Goal: Check status: Check status

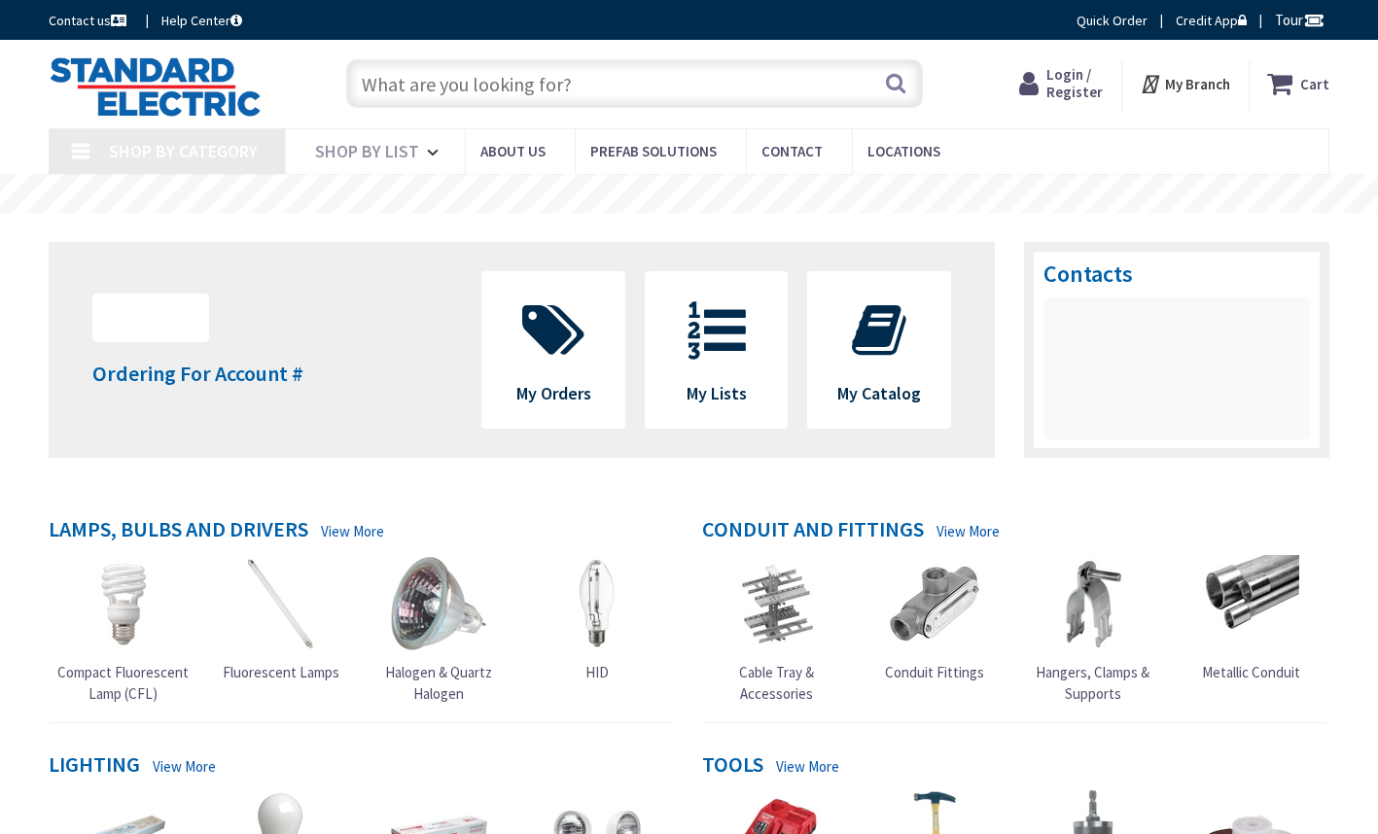
type input "[GEOGRAPHIC_DATA][PERSON_NAME], [GEOGRAPHIC_DATA]"
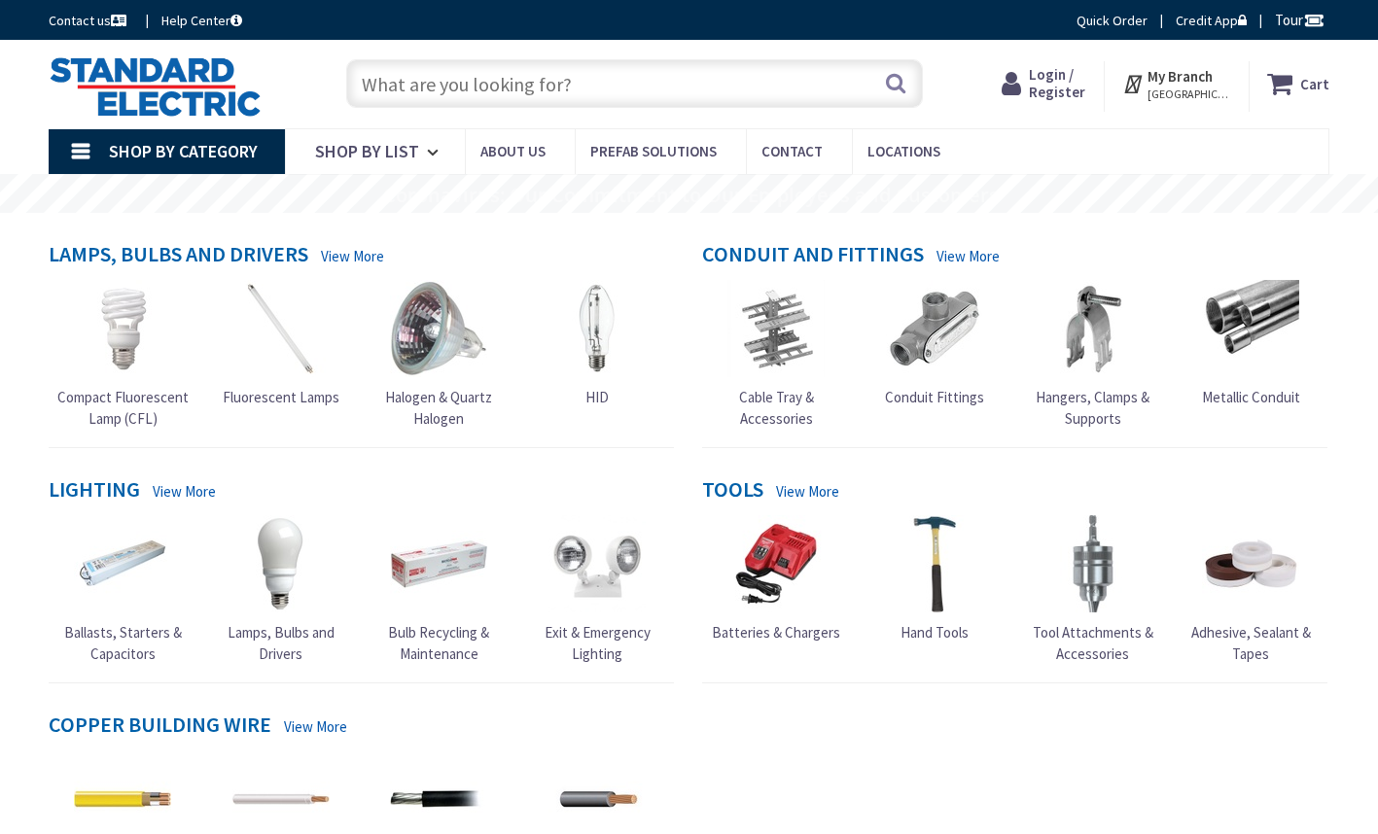
click at [1057, 107] on div "Login / Register Login" at bounding box center [1044, 86] width 121 height 51
click at [1059, 83] on span "Login / Register" at bounding box center [1057, 83] width 56 height 36
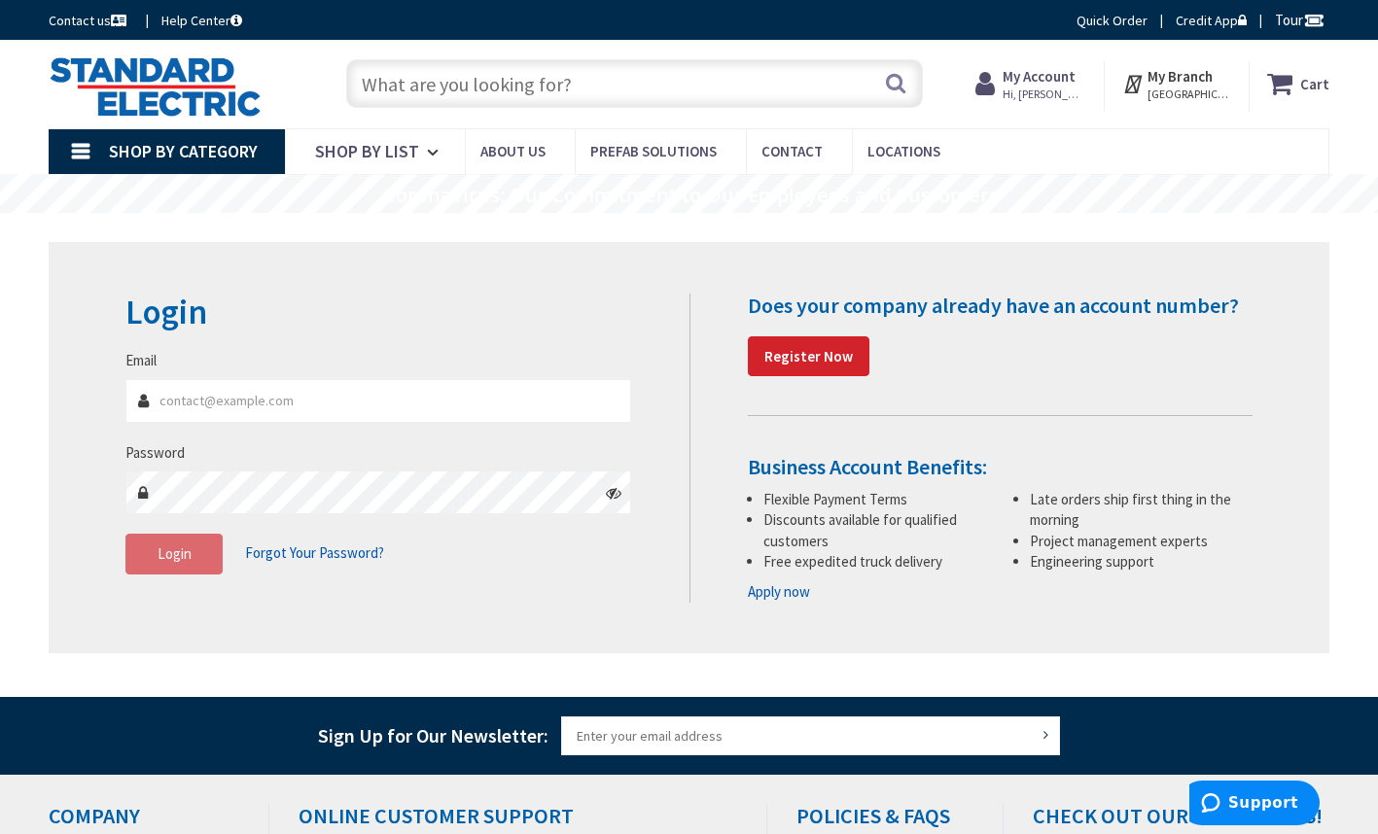
type input "[PERSON_NAME][EMAIL_ADDRESS][DOMAIN_NAME]"
click at [154, 554] on button "Login" at bounding box center [173, 554] width 97 height 41
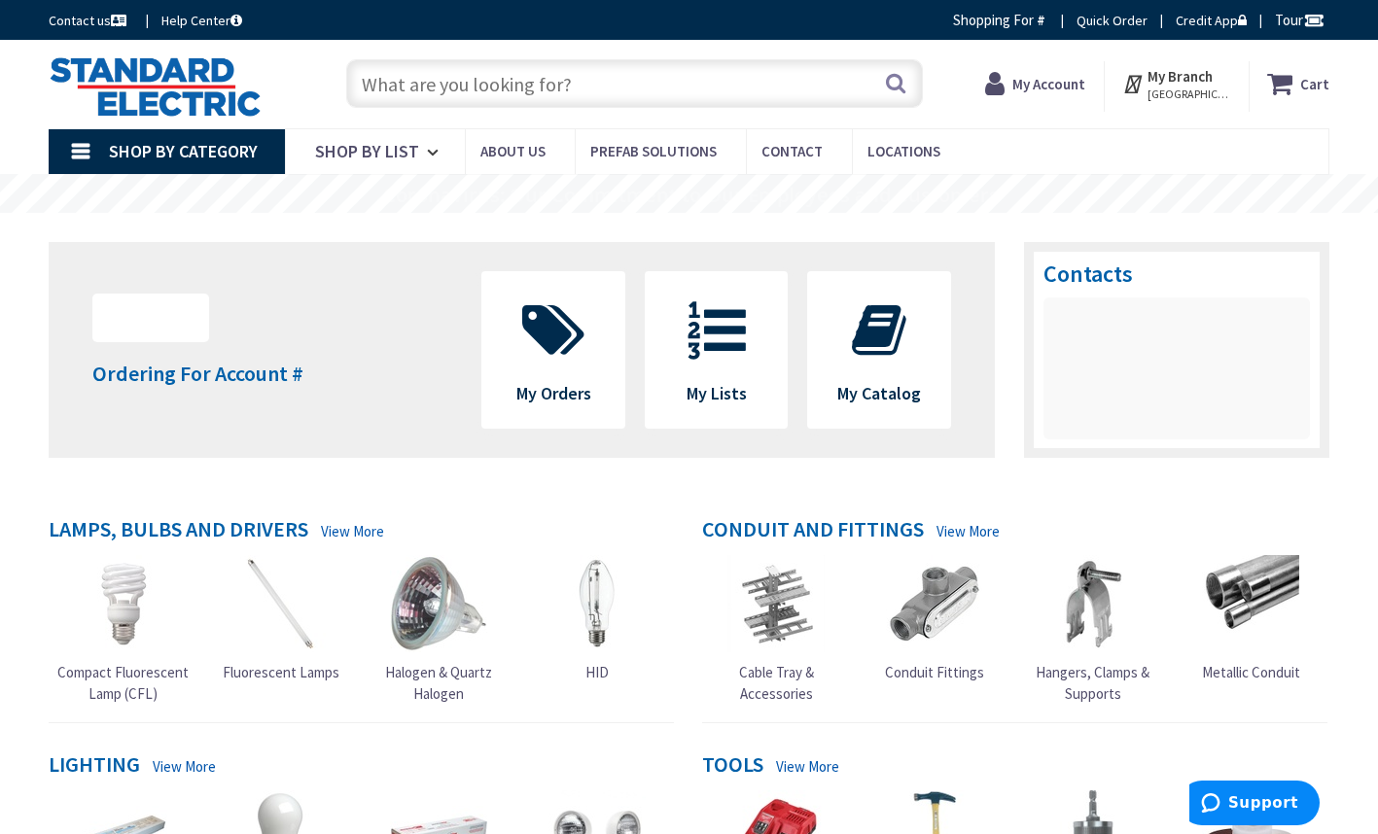
click at [584, 383] on span "My Orders" at bounding box center [553, 393] width 75 height 22
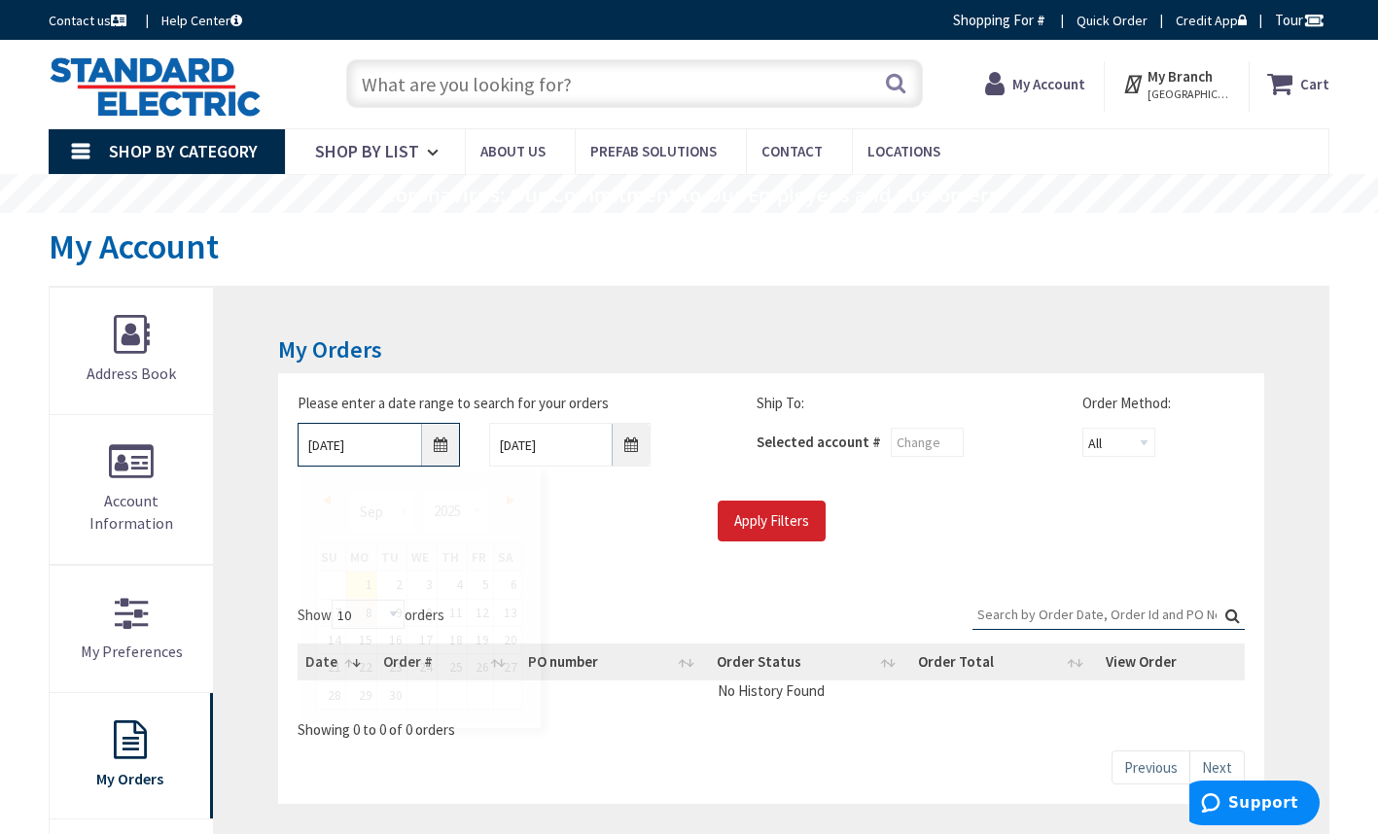
click at [439, 442] on input "9/1/2025" at bounding box center [378, 445] width 162 height 44
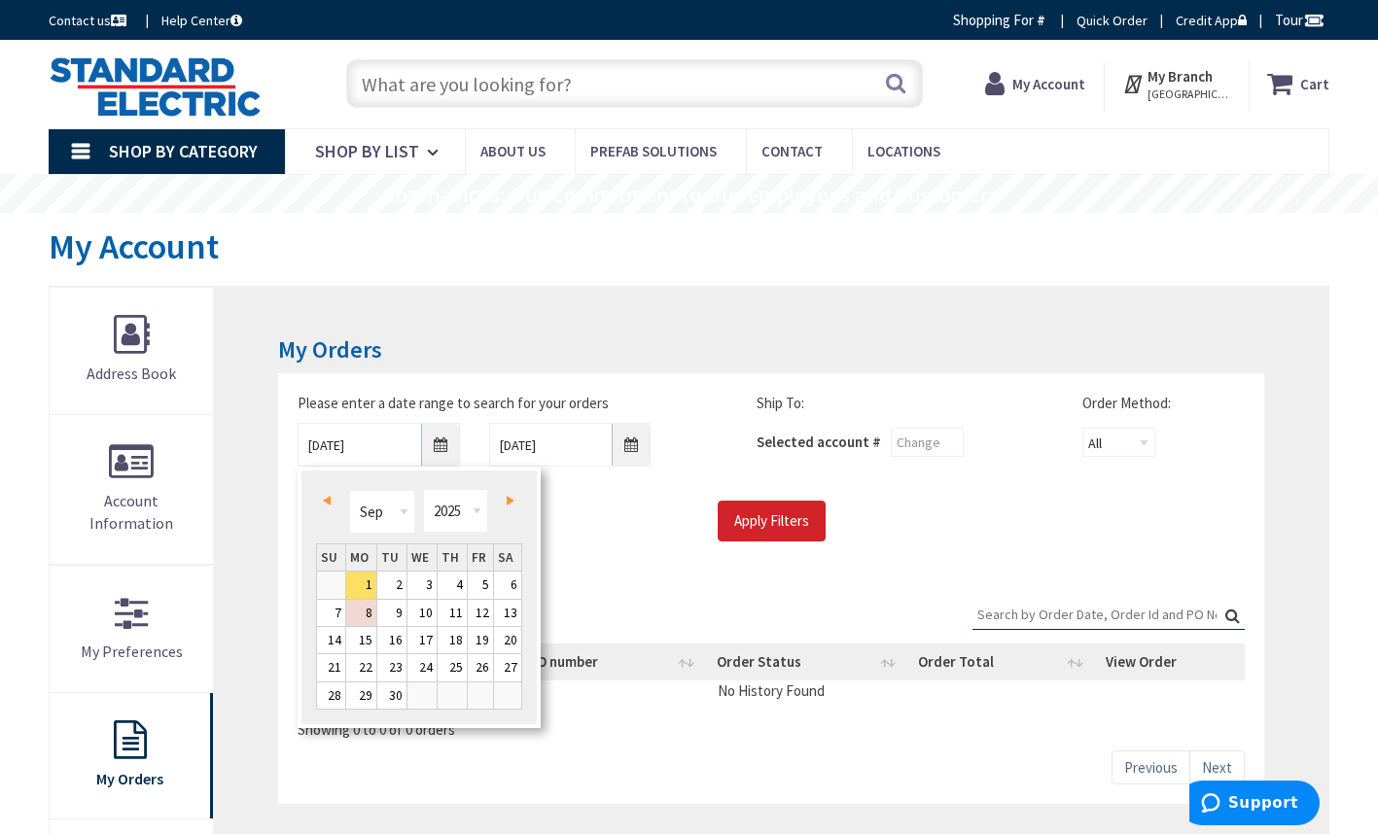
click at [334, 501] on link "Prev" at bounding box center [331, 500] width 26 height 26
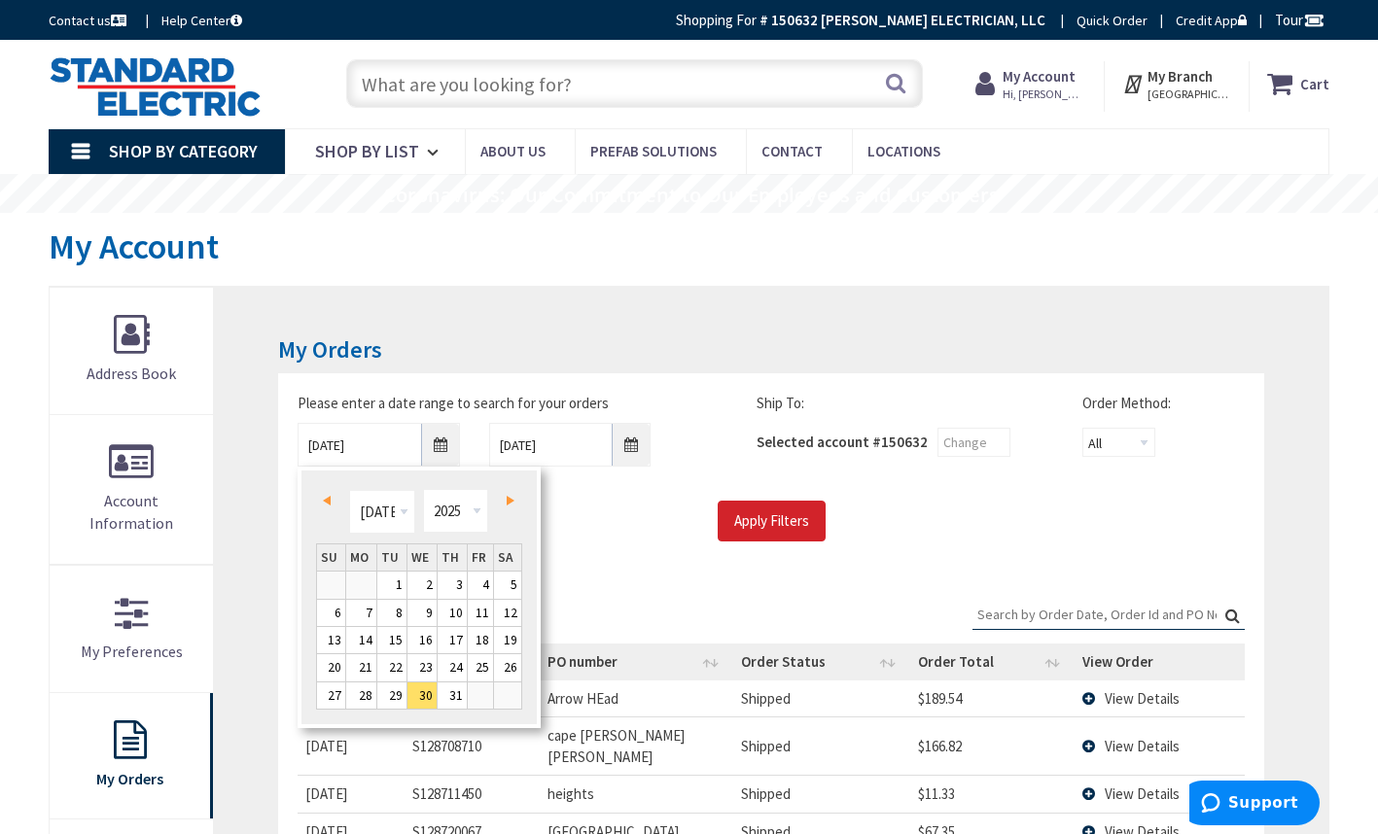
click at [510, 505] on span "Next" at bounding box center [510, 501] width 8 height 10
click at [482, 587] on link "1" at bounding box center [481, 585] width 26 height 26
type input "08/01/2025"
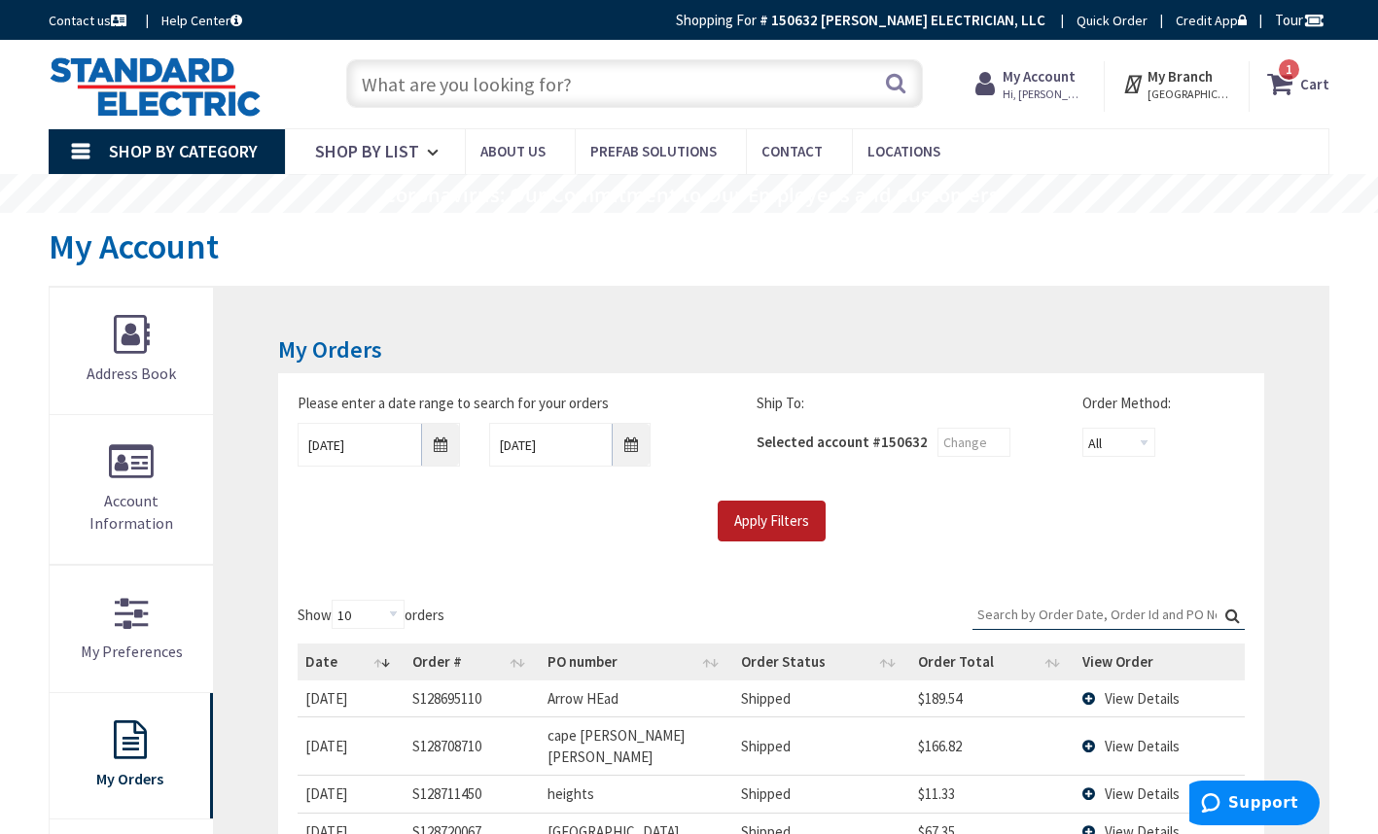
click at [793, 523] on input "Apply Filters" at bounding box center [771, 521] width 108 height 41
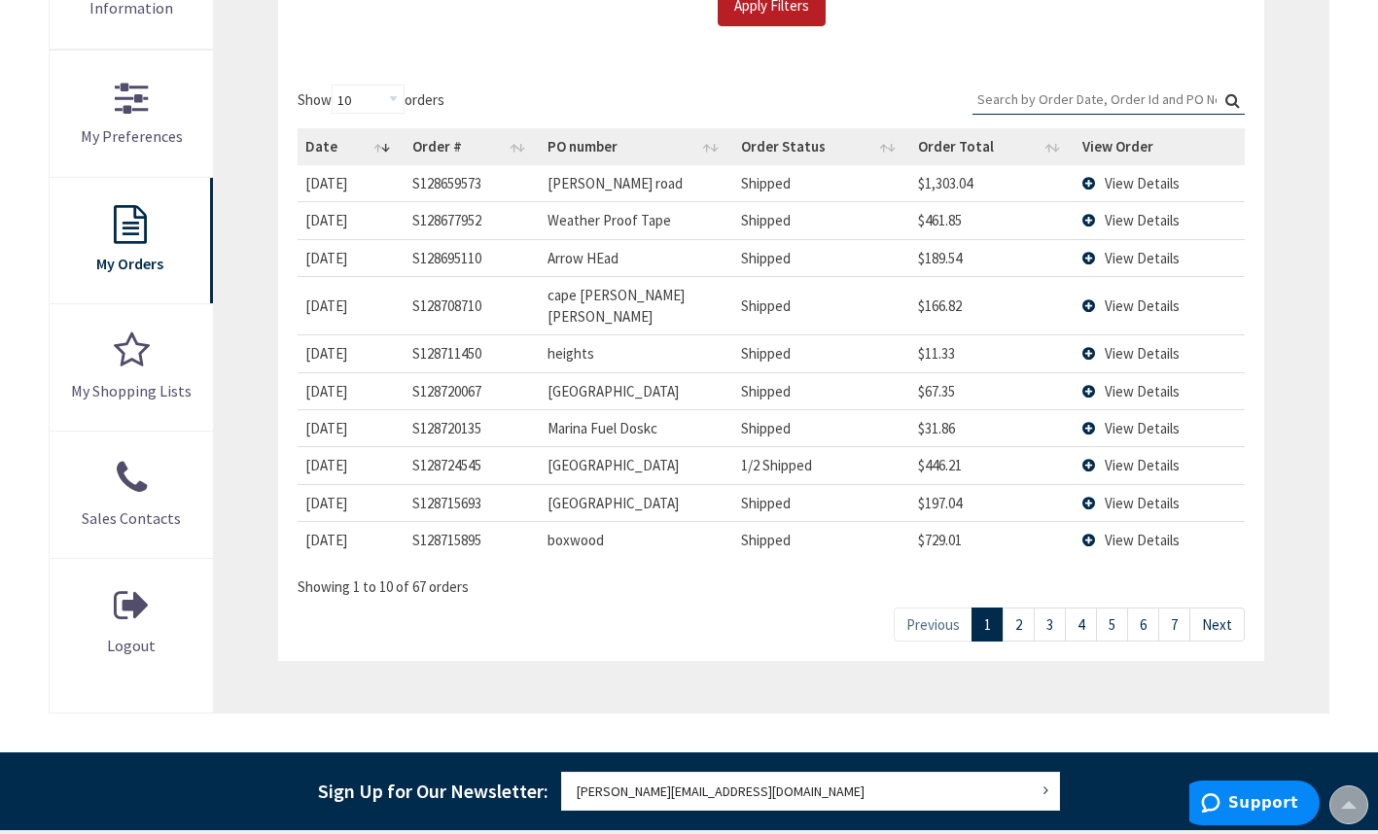
scroll to position [516, 0]
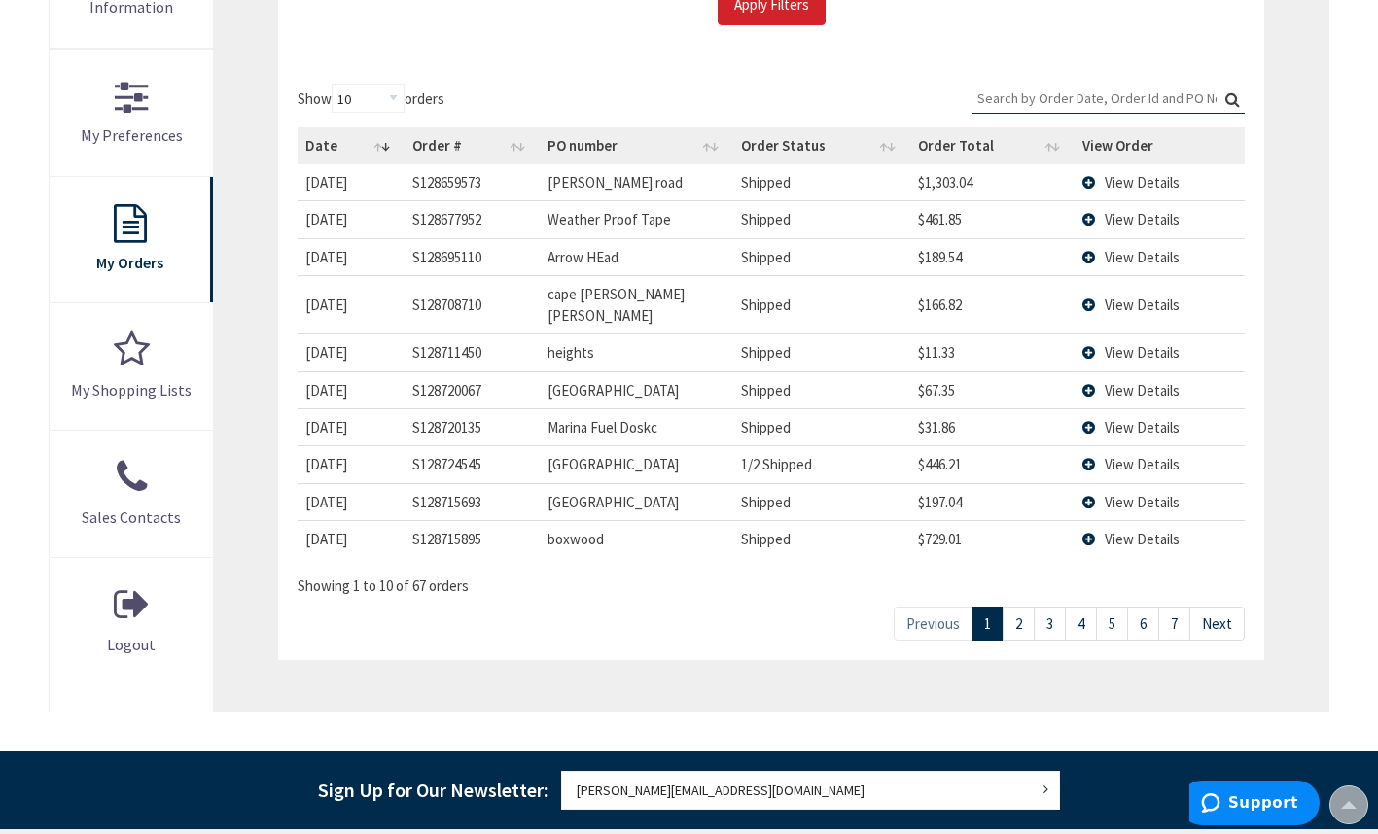
click at [1185, 607] on link "7" at bounding box center [1174, 624] width 32 height 34
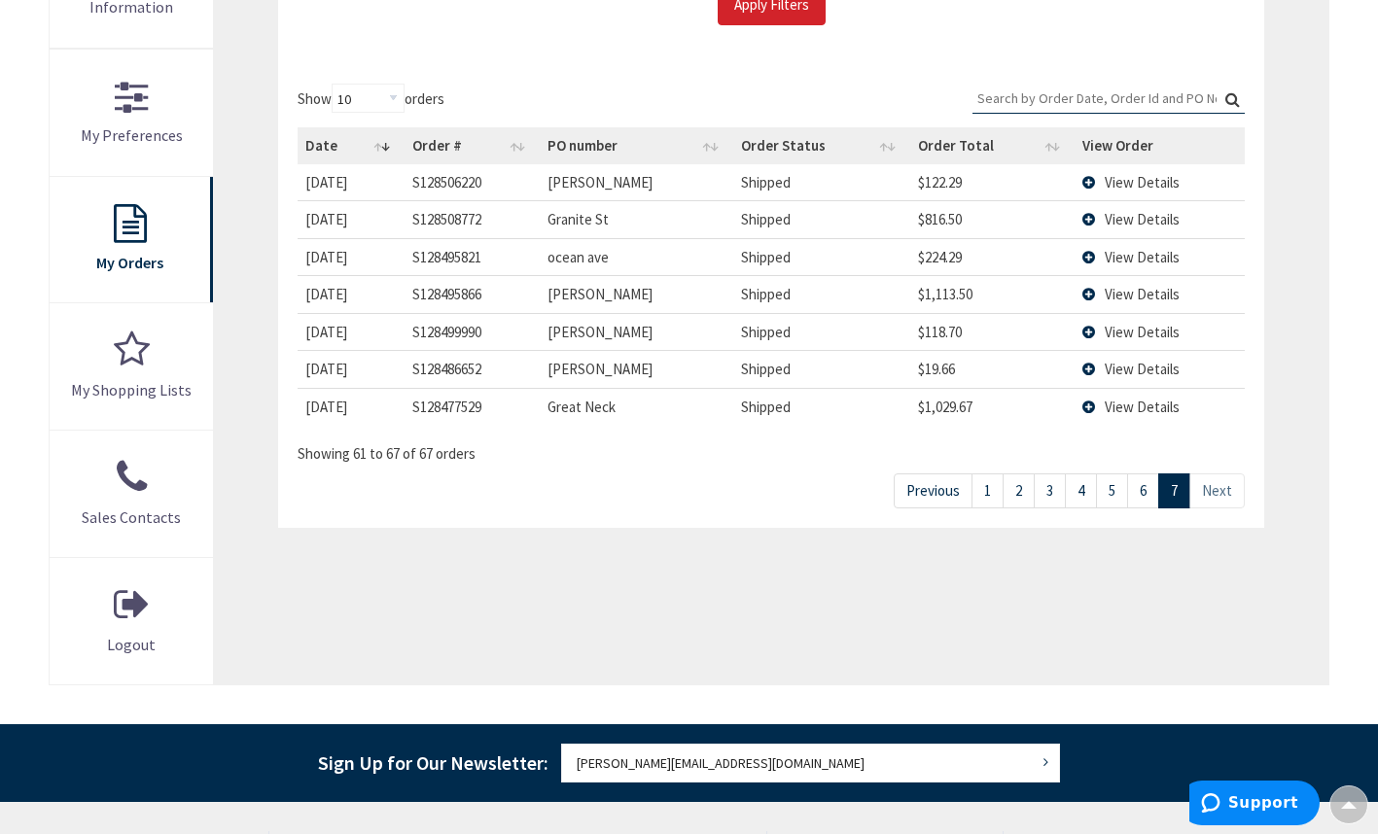
click at [1142, 493] on link "6" at bounding box center [1143, 490] width 32 height 34
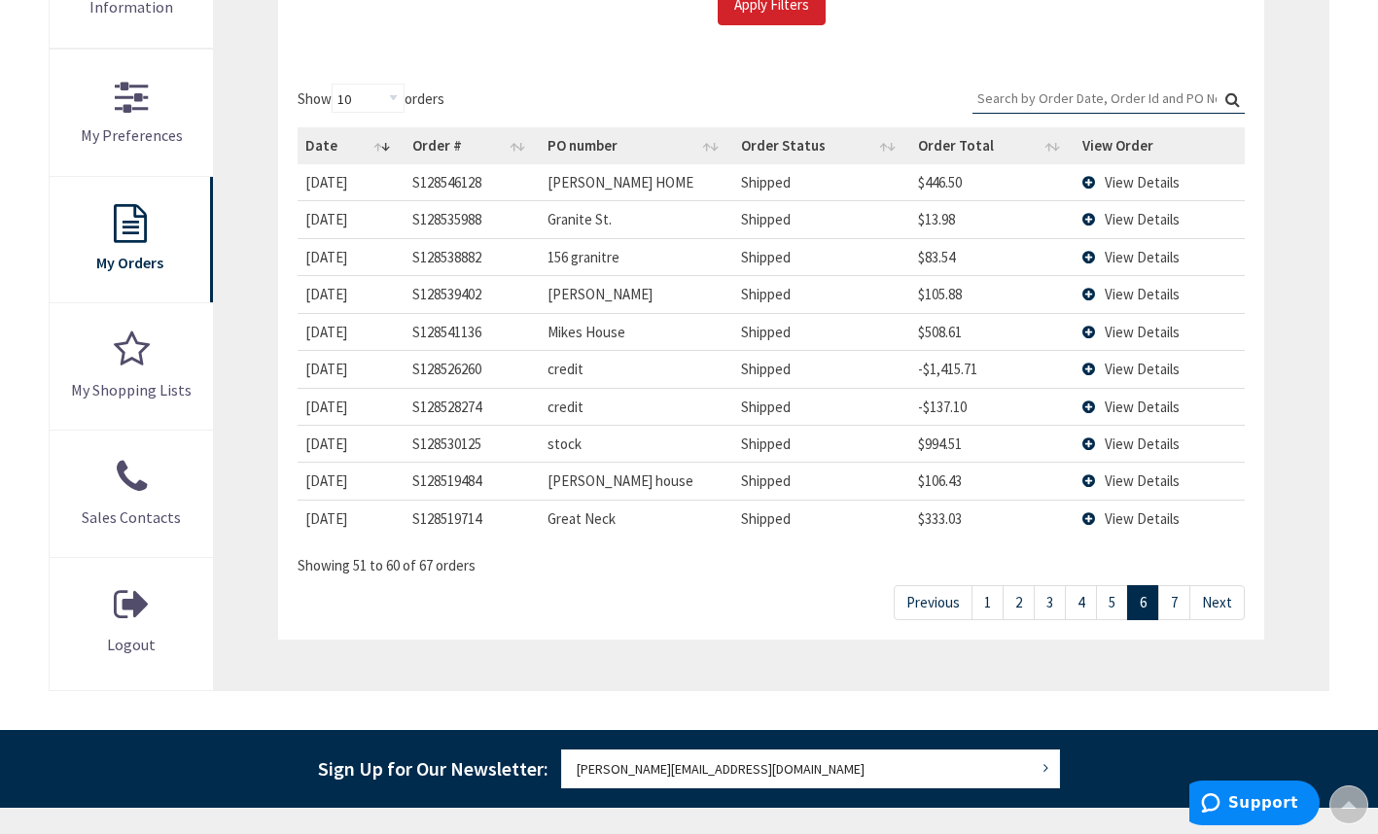
click at [1117, 611] on link "5" at bounding box center [1112, 602] width 32 height 34
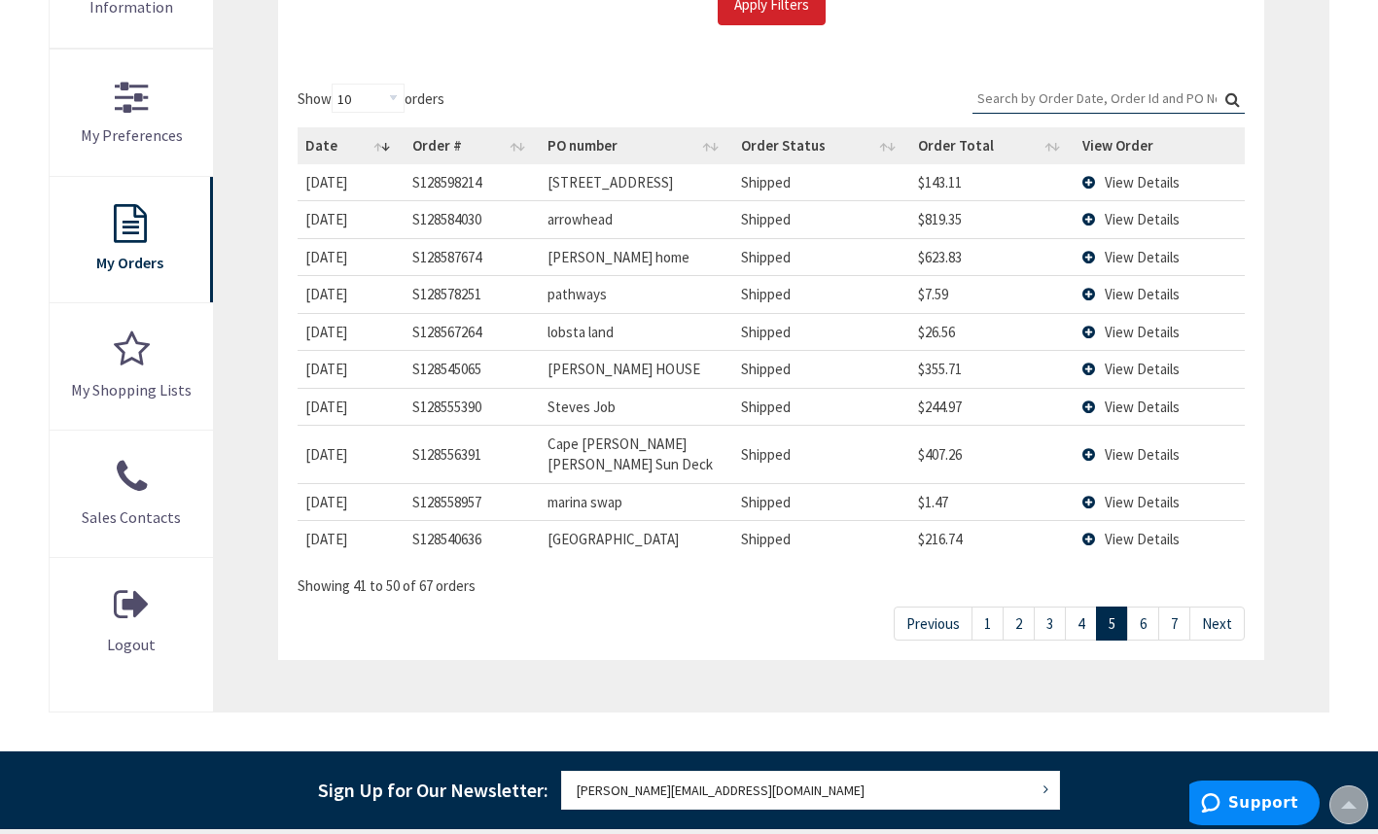
click at [1086, 608] on link "4" at bounding box center [1080, 624] width 32 height 34
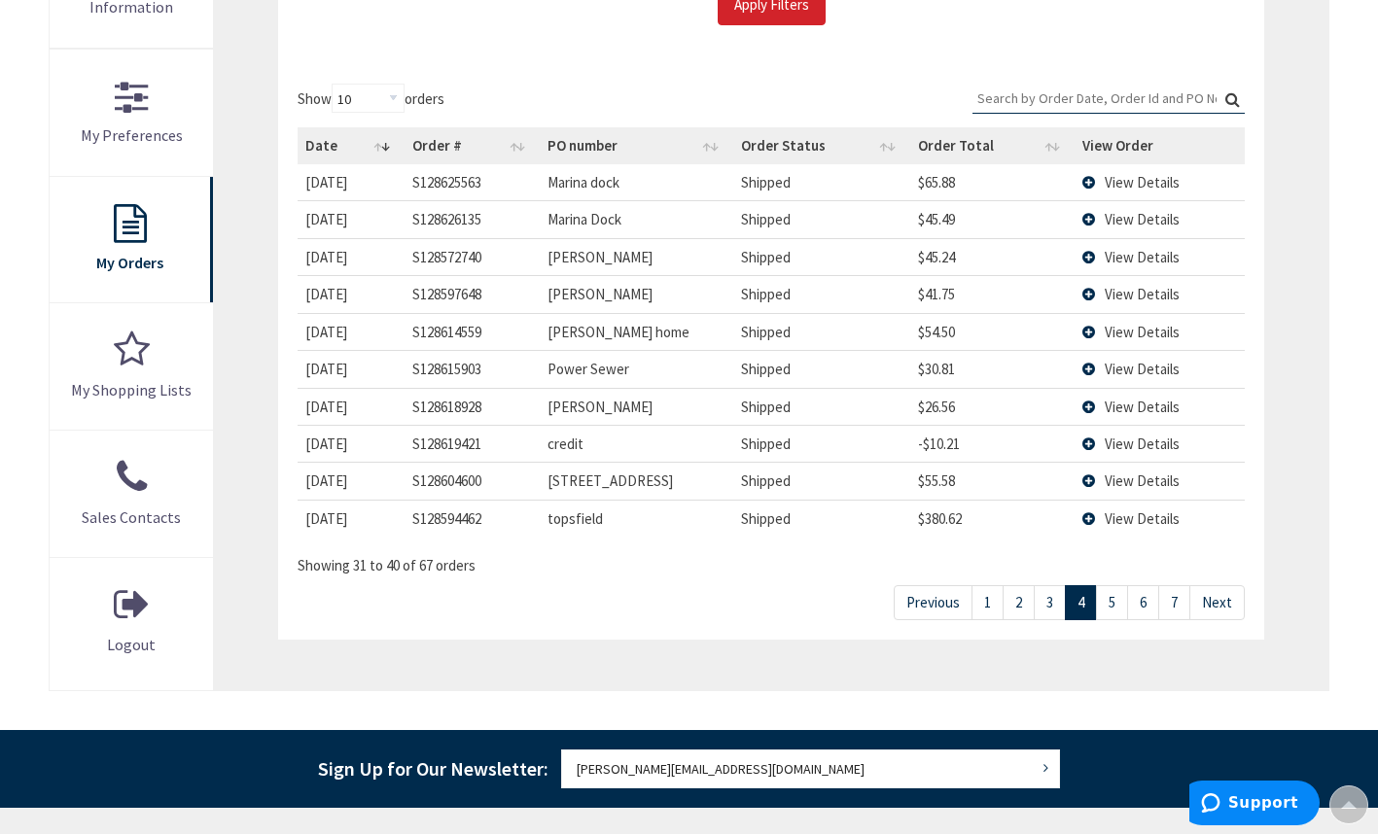
click at [1055, 611] on link "3" at bounding box center [1049, 602] width 32 height 34
click at [1121, 220] on span "View Details" at bounding box center [1141, 219] width 75 height 18
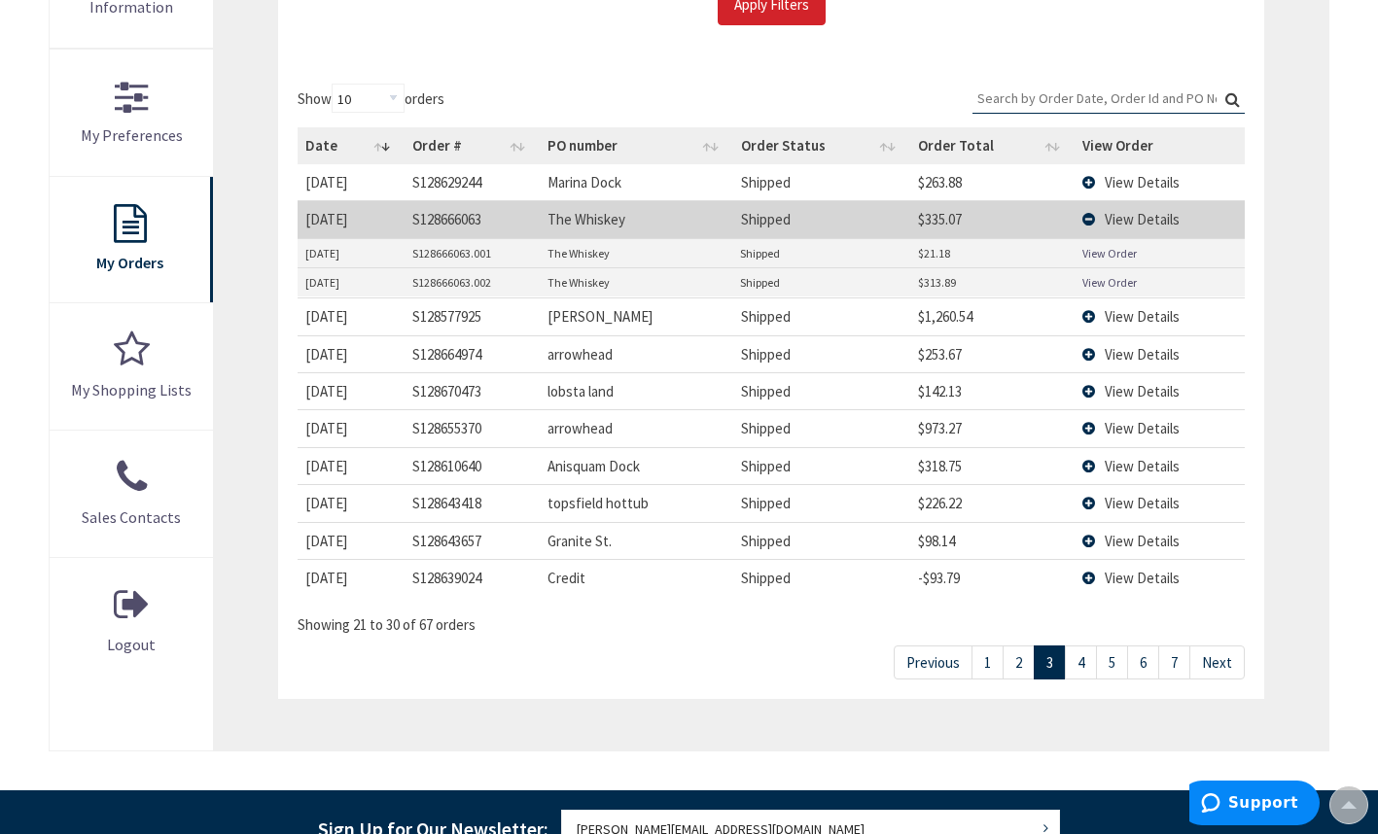
click at [1013, 673] on link "2" at bounding box center [1018, 662] width 32 height 34
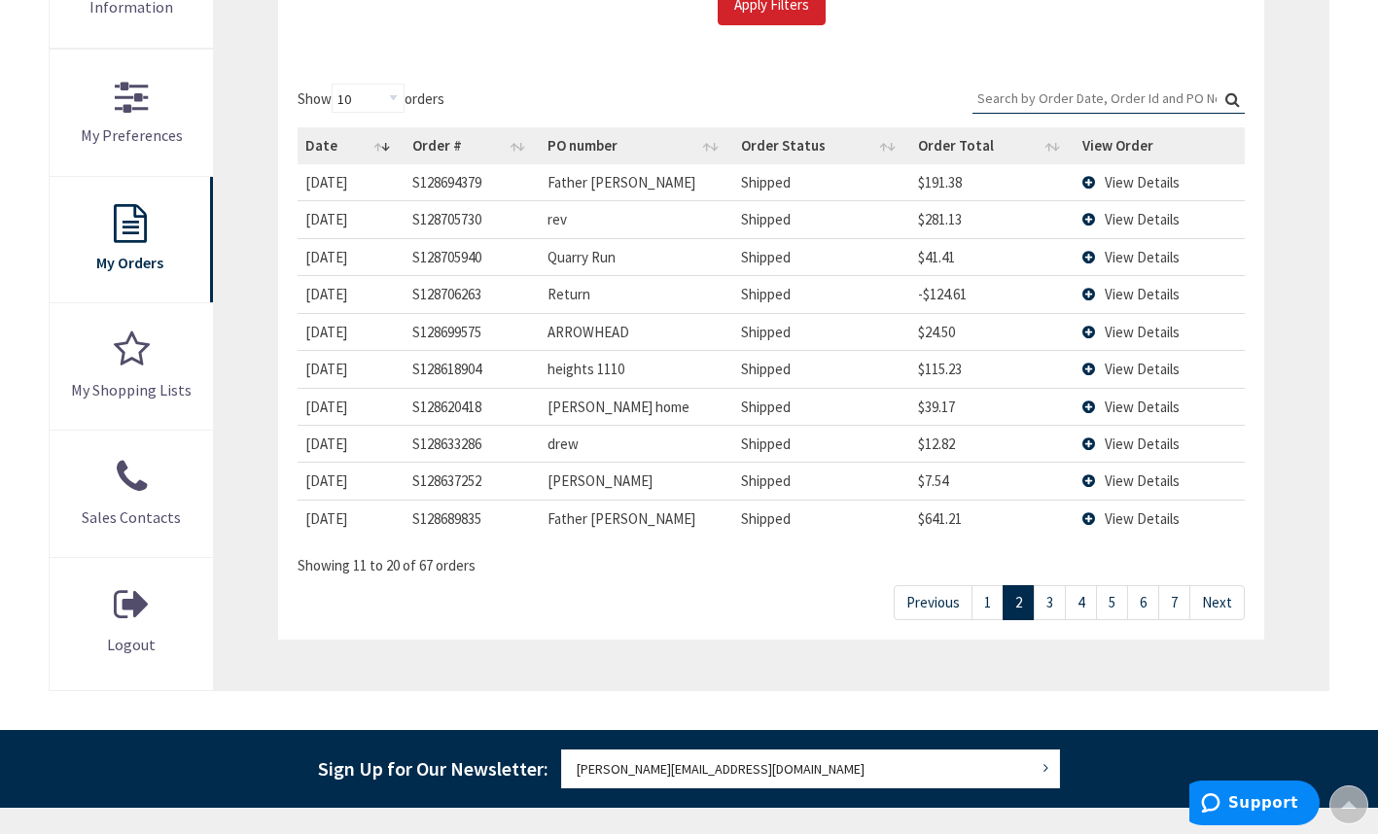
click at [994, 605] on link "1" at bounding box center [987, 602] width 32 height 34
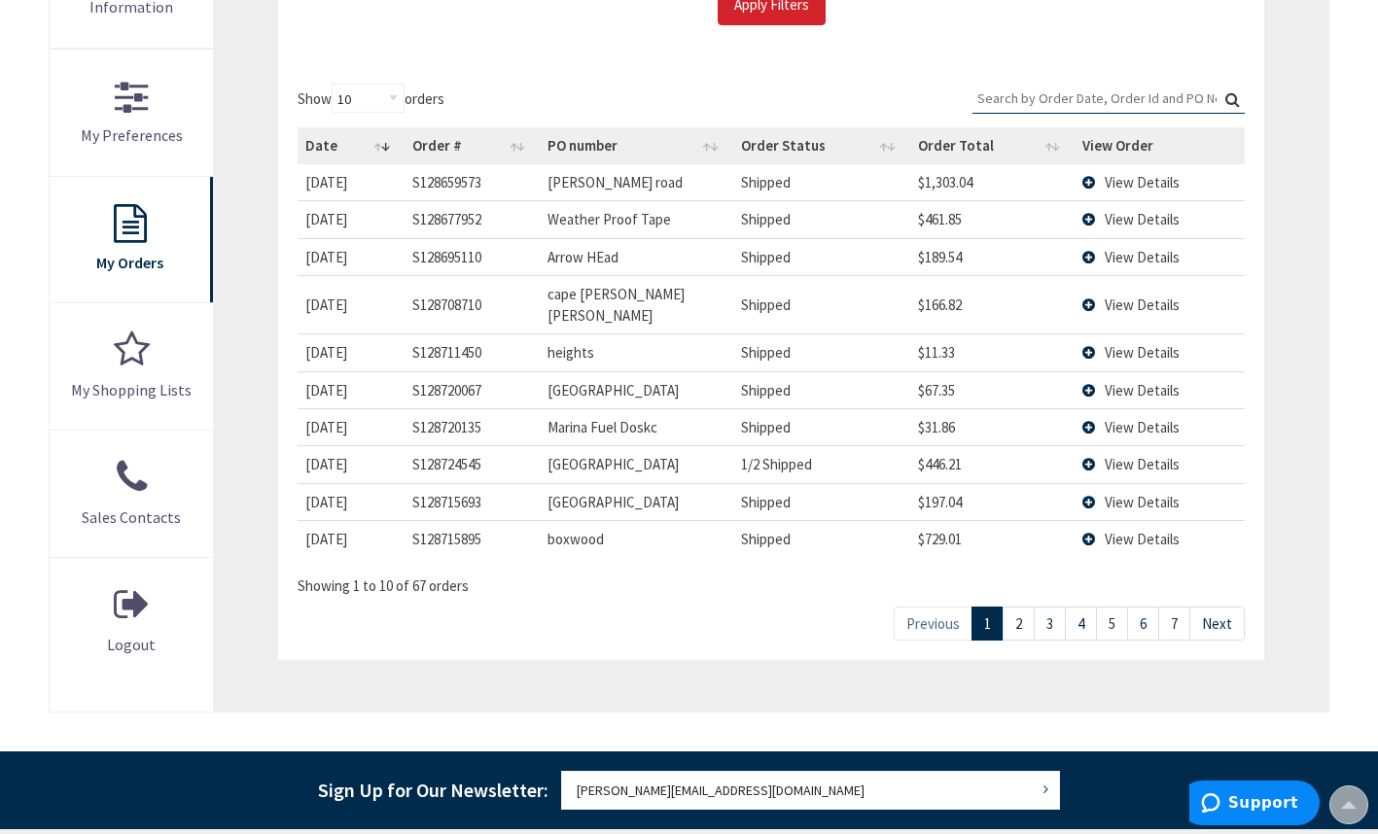
click at [1023, 608] on link "2" at bounding box center [1018, 624] width 32 height 34
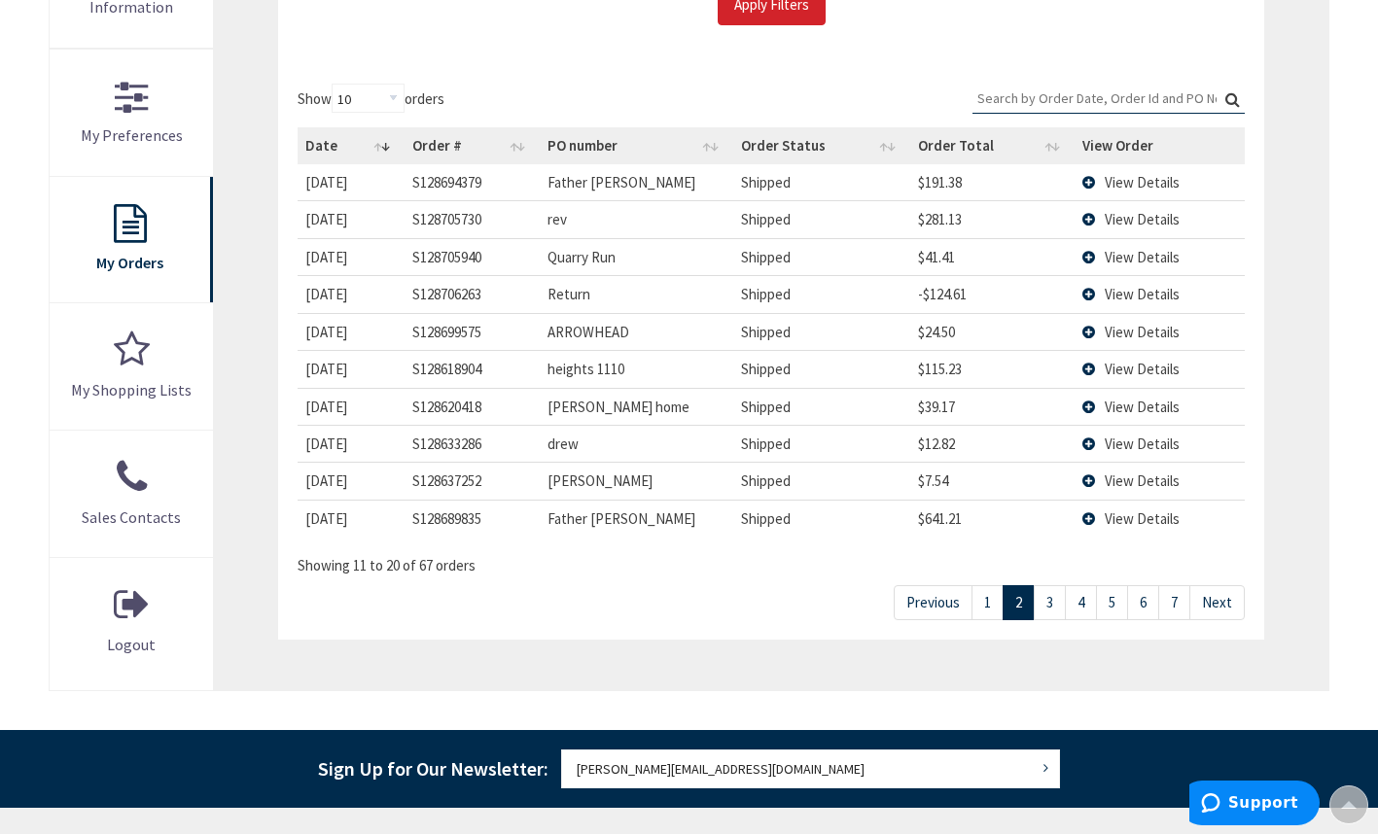
click at [1097, 298] on td "View Details" at bounding box center [1159, 293] width 170 height 37
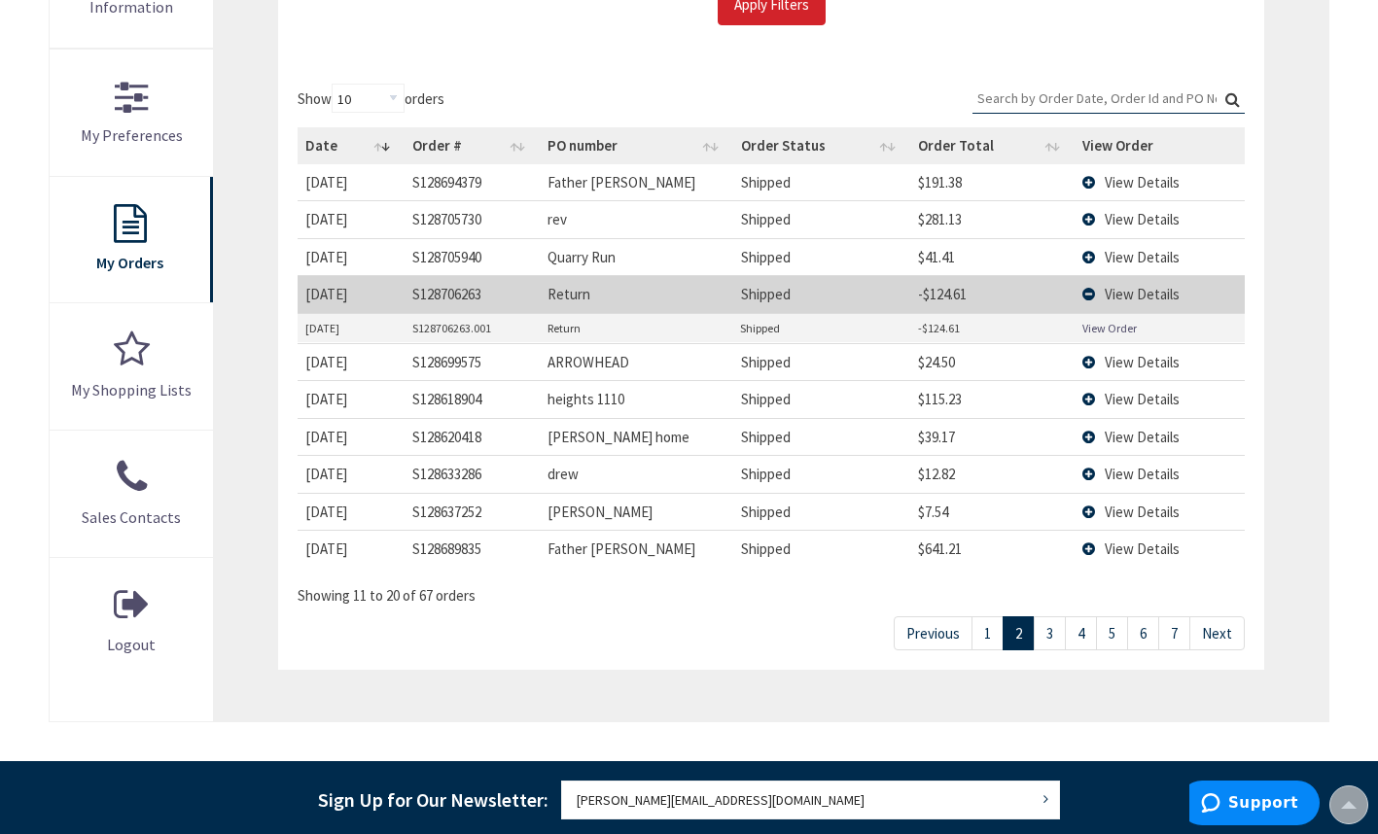
click at [1097, 330] on link "View Order" at bounding box center [1109, 328] width 54 height 17
click at [1048, 621] on link "3" at bounding box center [1049, 633] width 32 height 34
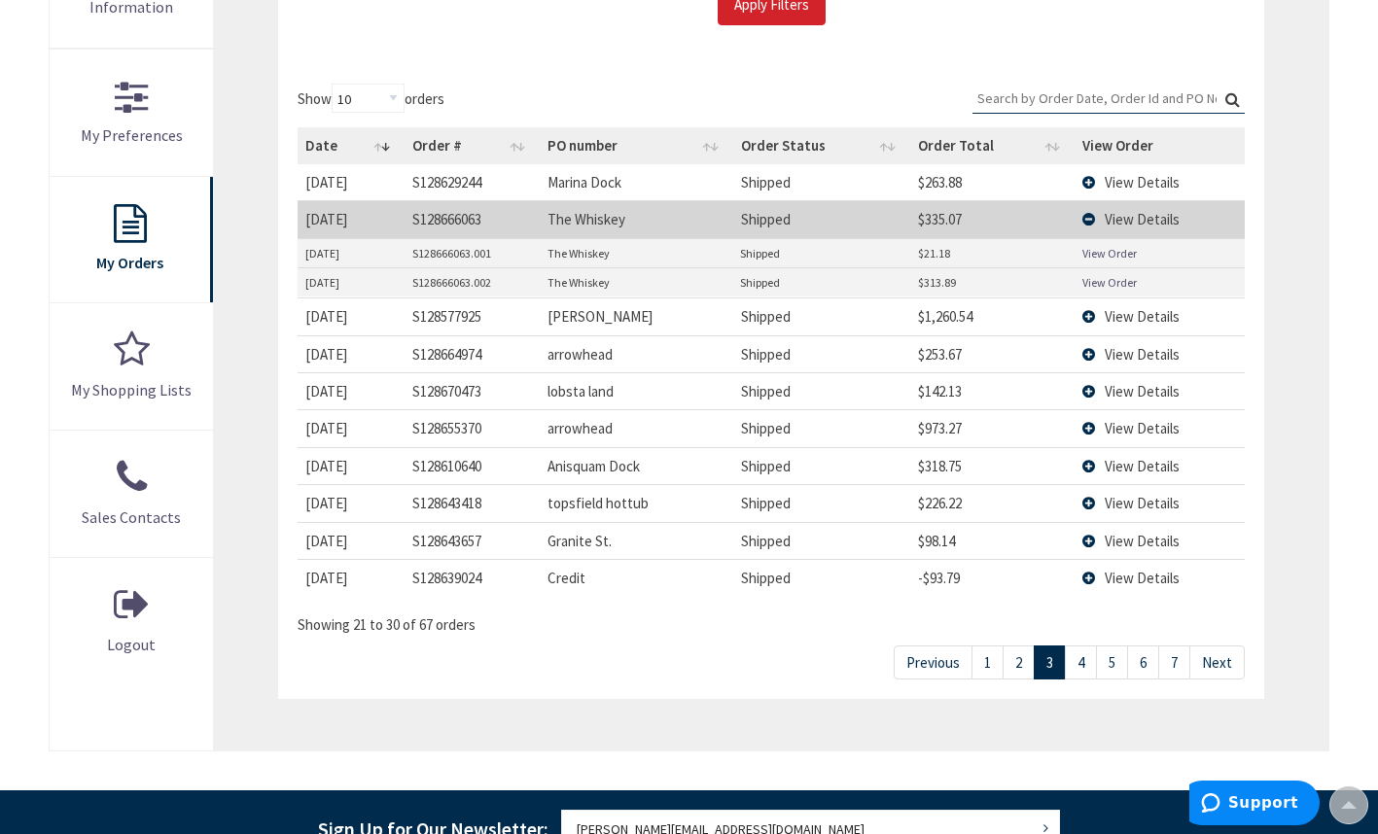
click at [1148, 570] on span "View Details" at bounding box center [1141, 578] width 75 height 18
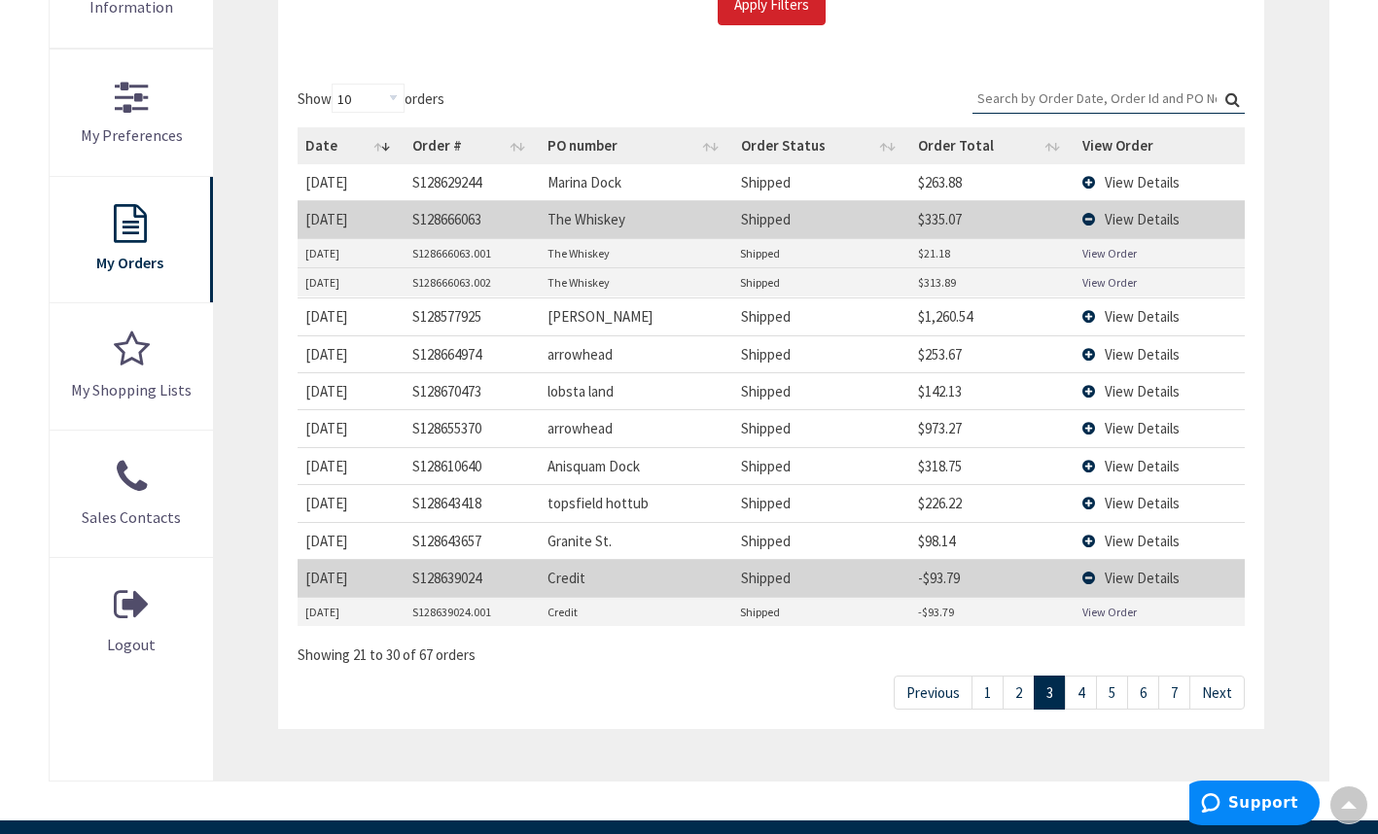
click at [1118, 602] on td "View Order" at bounding box center [1159, 612] width 170 height 29
click at [1116, 616] on link "View Order" at bounding box center [1109, 612] width 54 height 17
click at [1075, 695] on link "4" at bounding box center [1080, 693] width 32 height 34
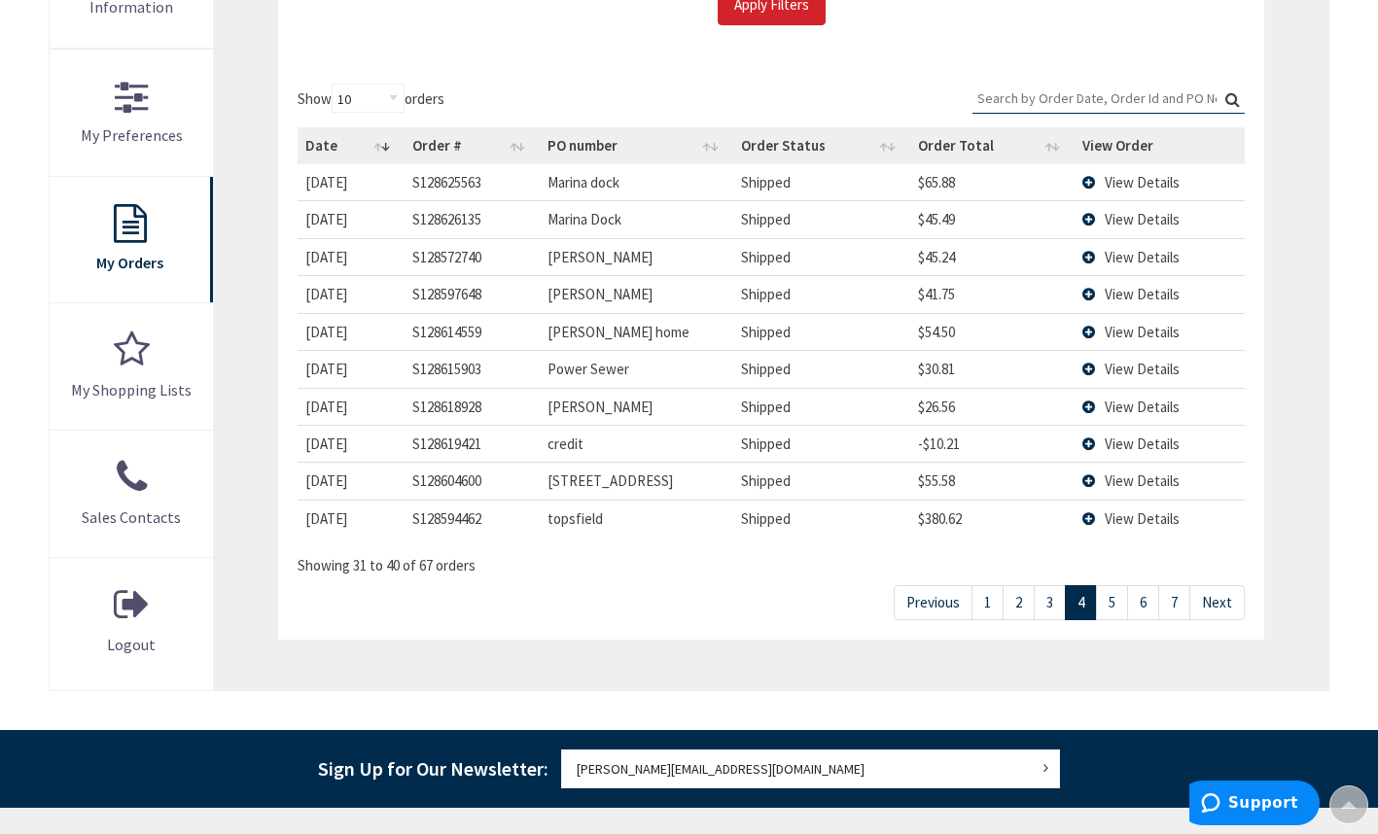
click at [1108, 605] on link "5" at bounding box center [1112, 602] width 32 height 34
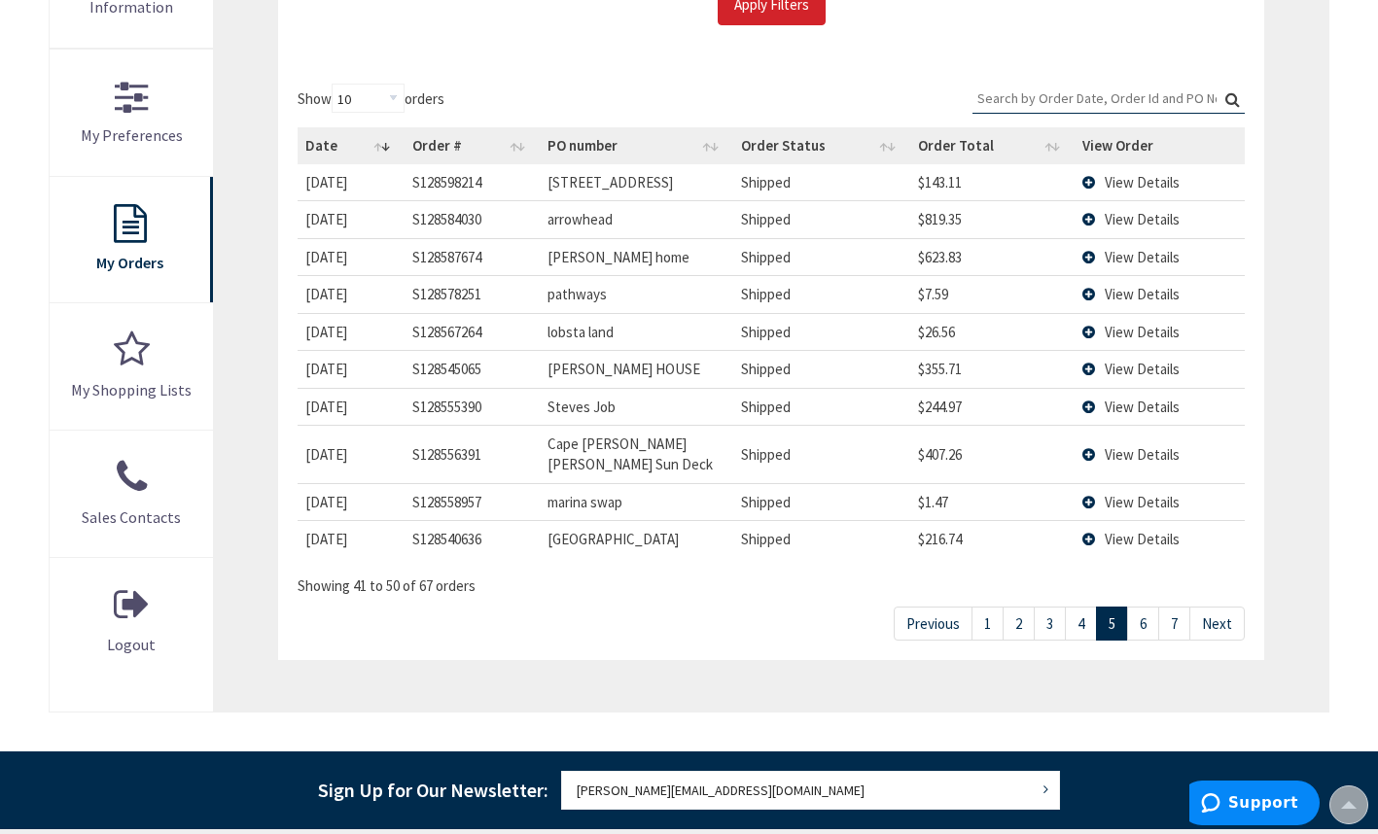
click at [1143, 607] on link "6" at bounding box center [1143, 624] width 32 height 34
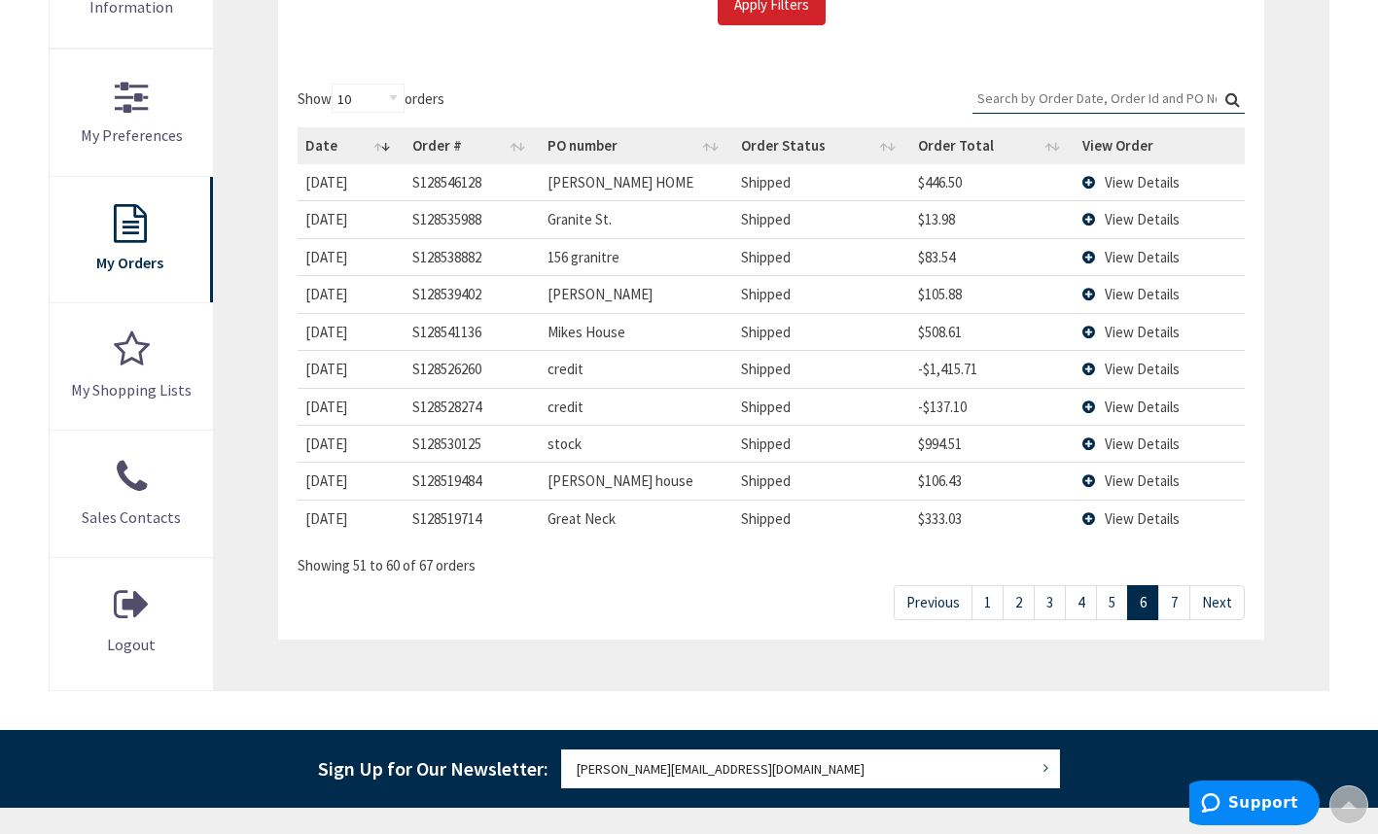
click at [1134, 362] on span "View Details" at bounding box center [1141, 369] width 75 height 18
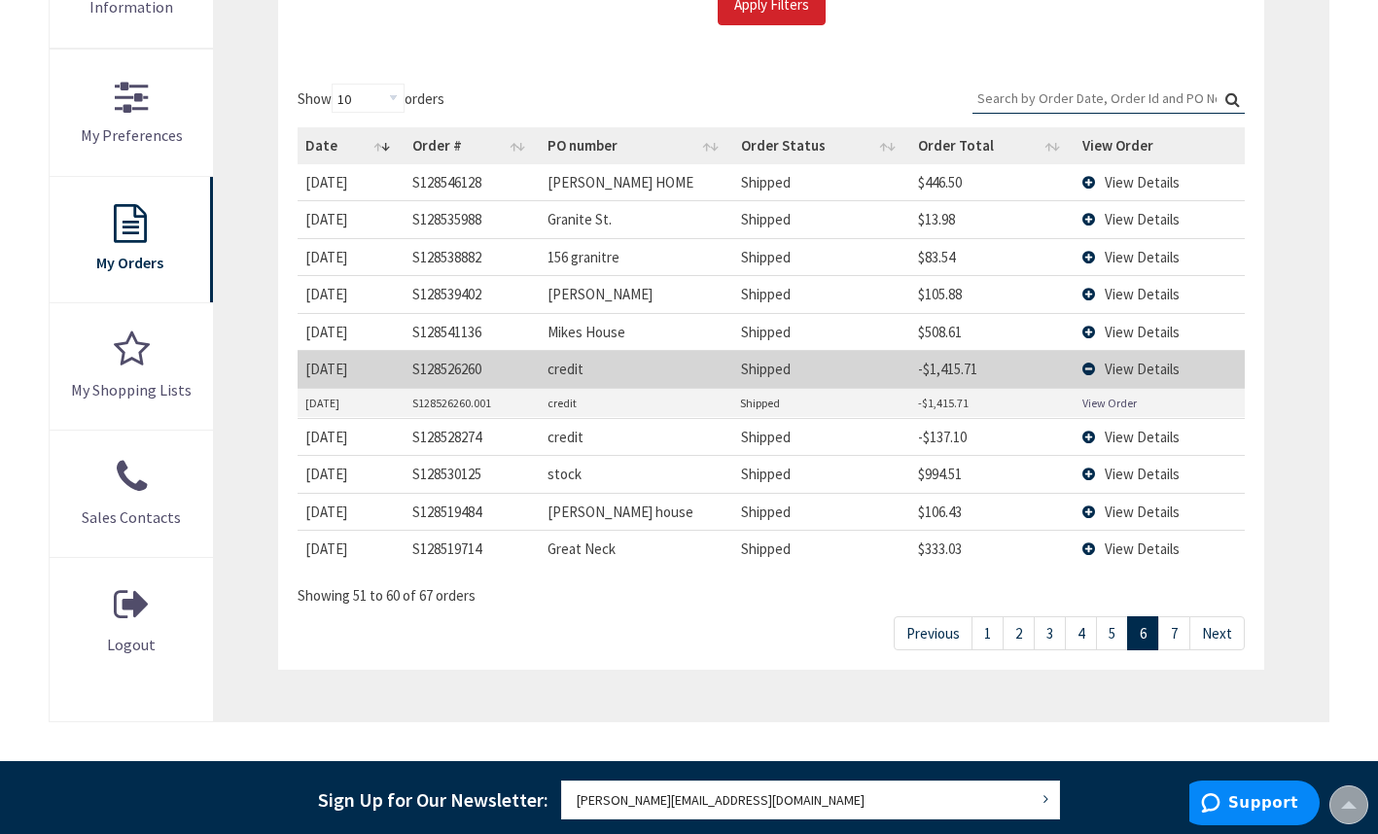
click at [1134, 403] on link "View Order" at bounding box center [1109, 403] width 54 height 17
click at [1104, 435] on span "View Details" at bounding box center [1141, 437] width 75 height 18
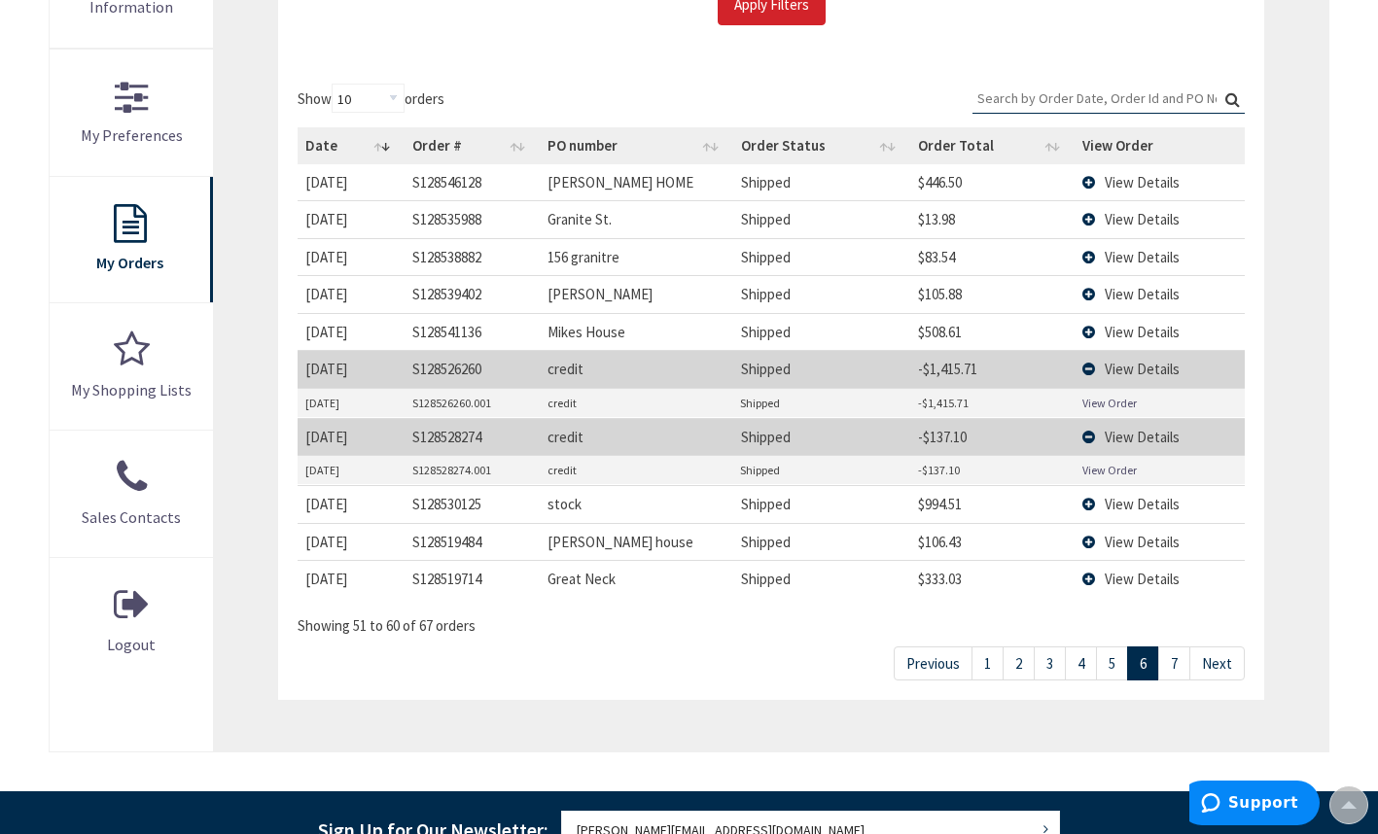
click at [1103, 471] on link "View Order" at bounding box center [1109, 470] width 54 height 17
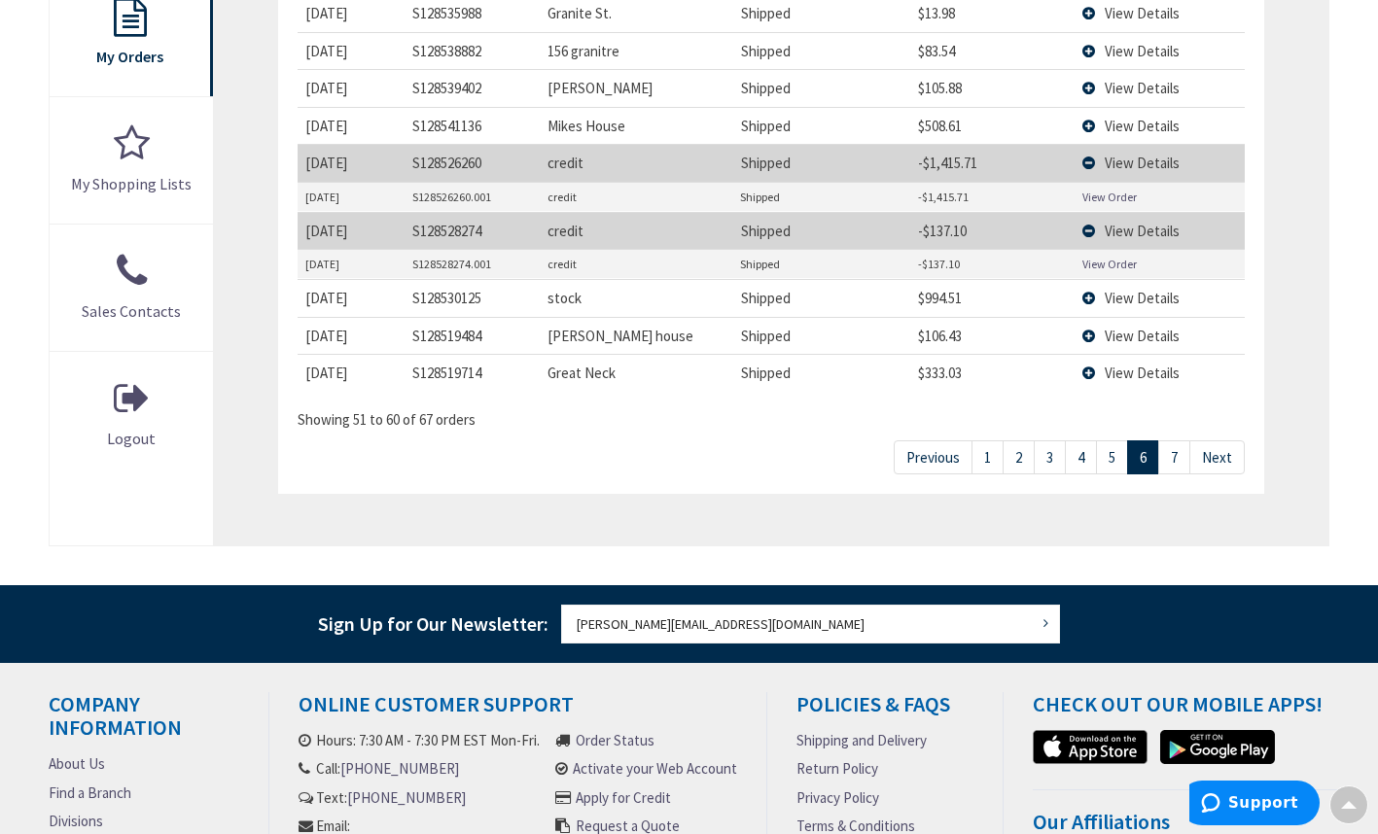
scroll to position [719, 0]
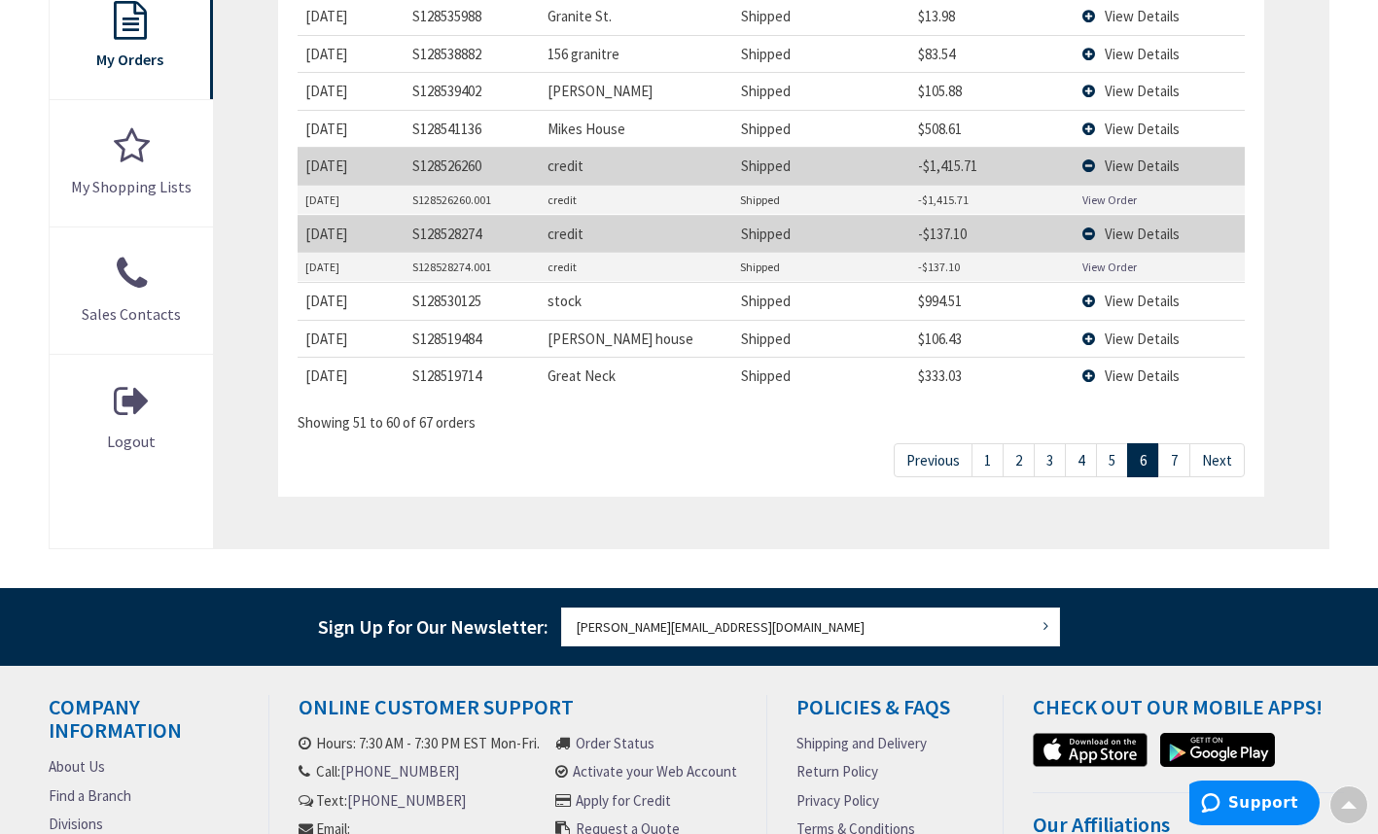
click at [990, 463] on link "1" at bounding box center [987, 460] width 32 height 34
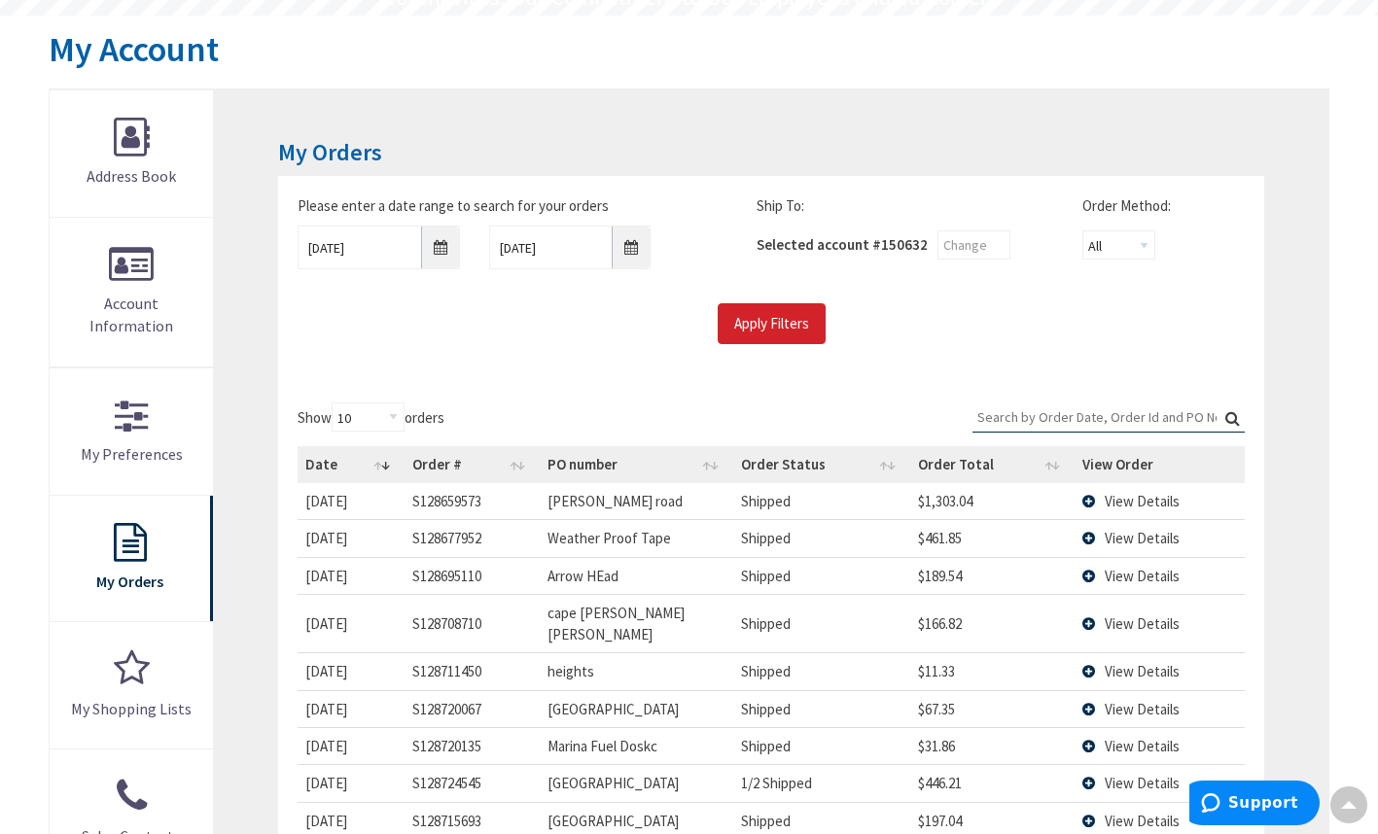
scroll to position [0, 0]
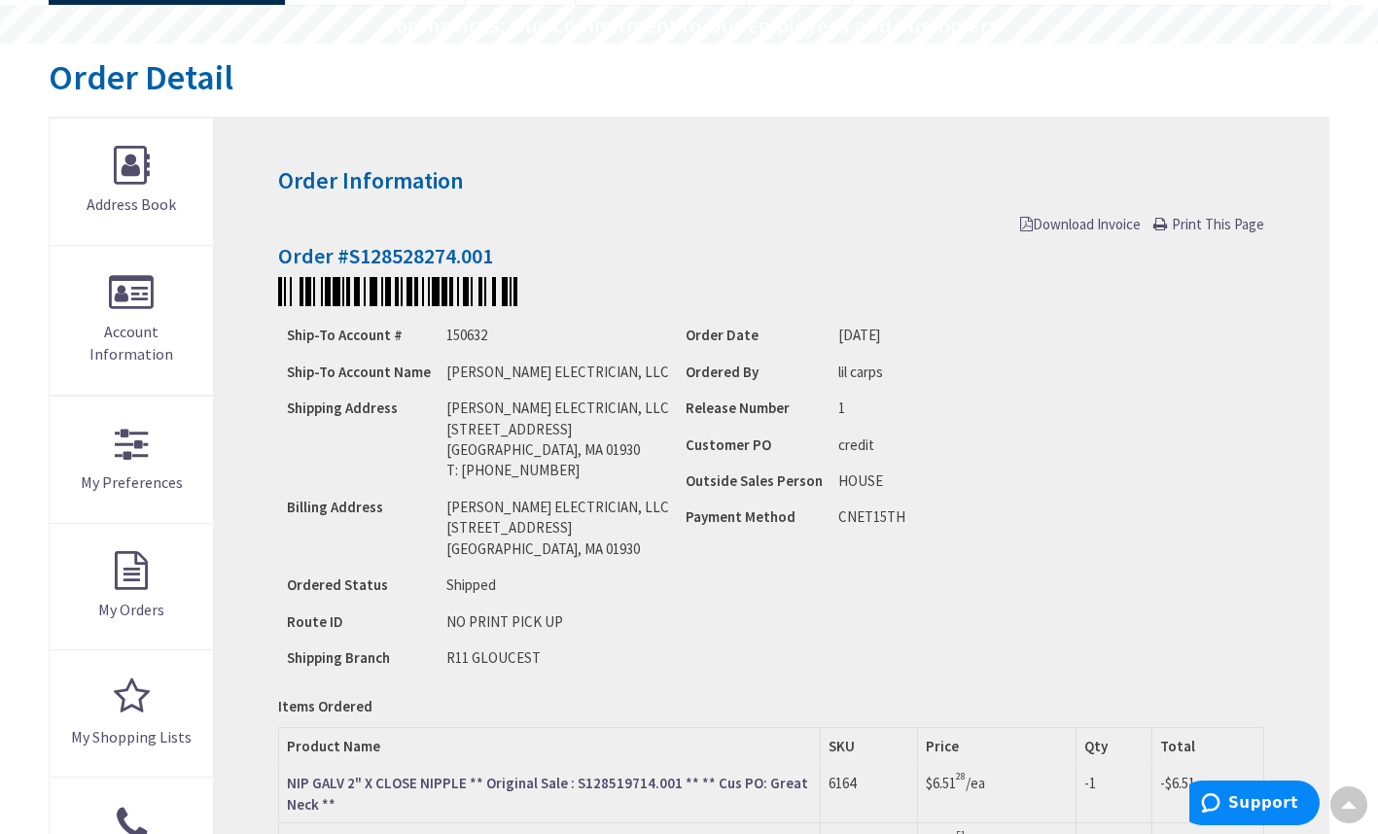
scroll to position [69, 0]
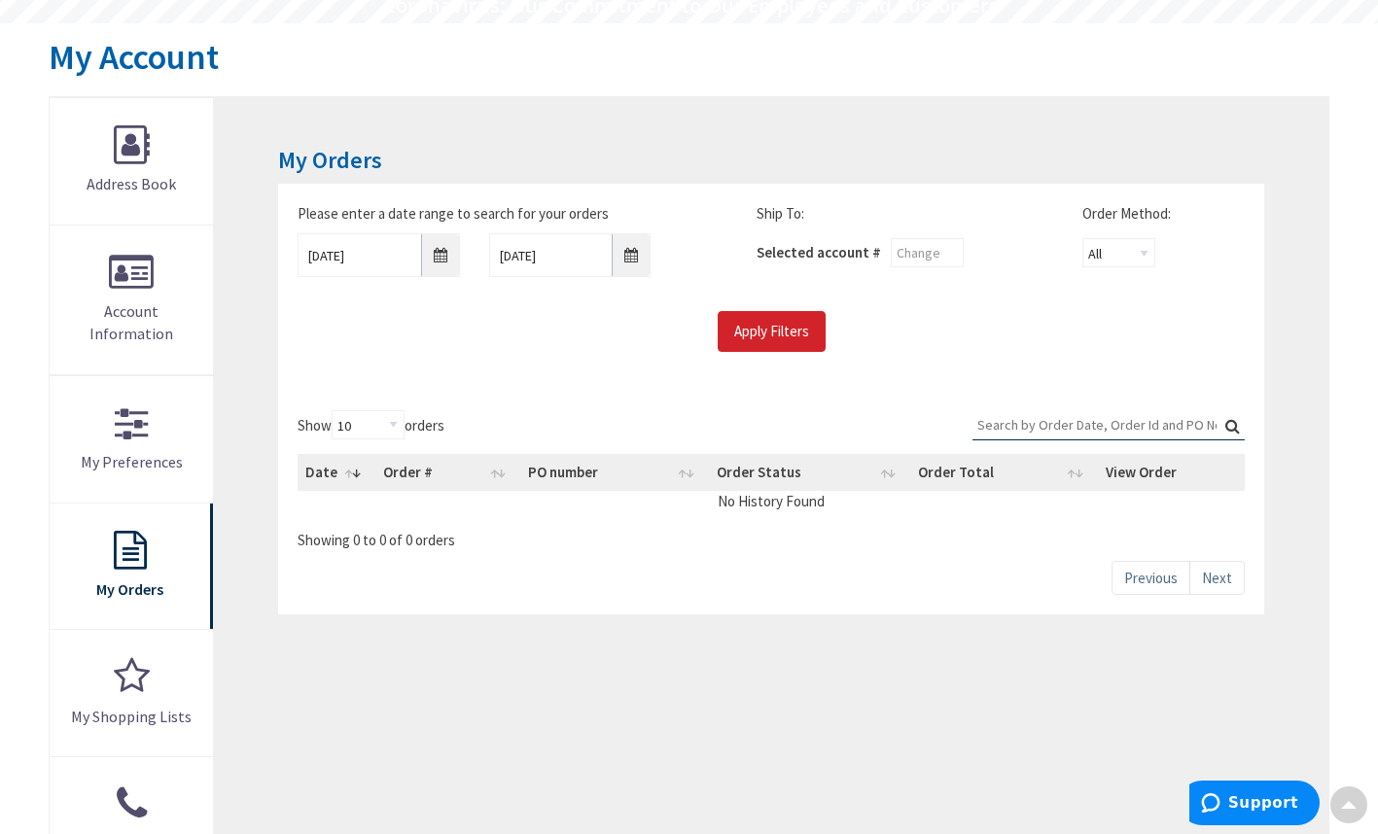
scroll to position [191, 0]
click at [750, 324] on input "Apply Filters" at bounding box center [771, 330] width 108 height 41
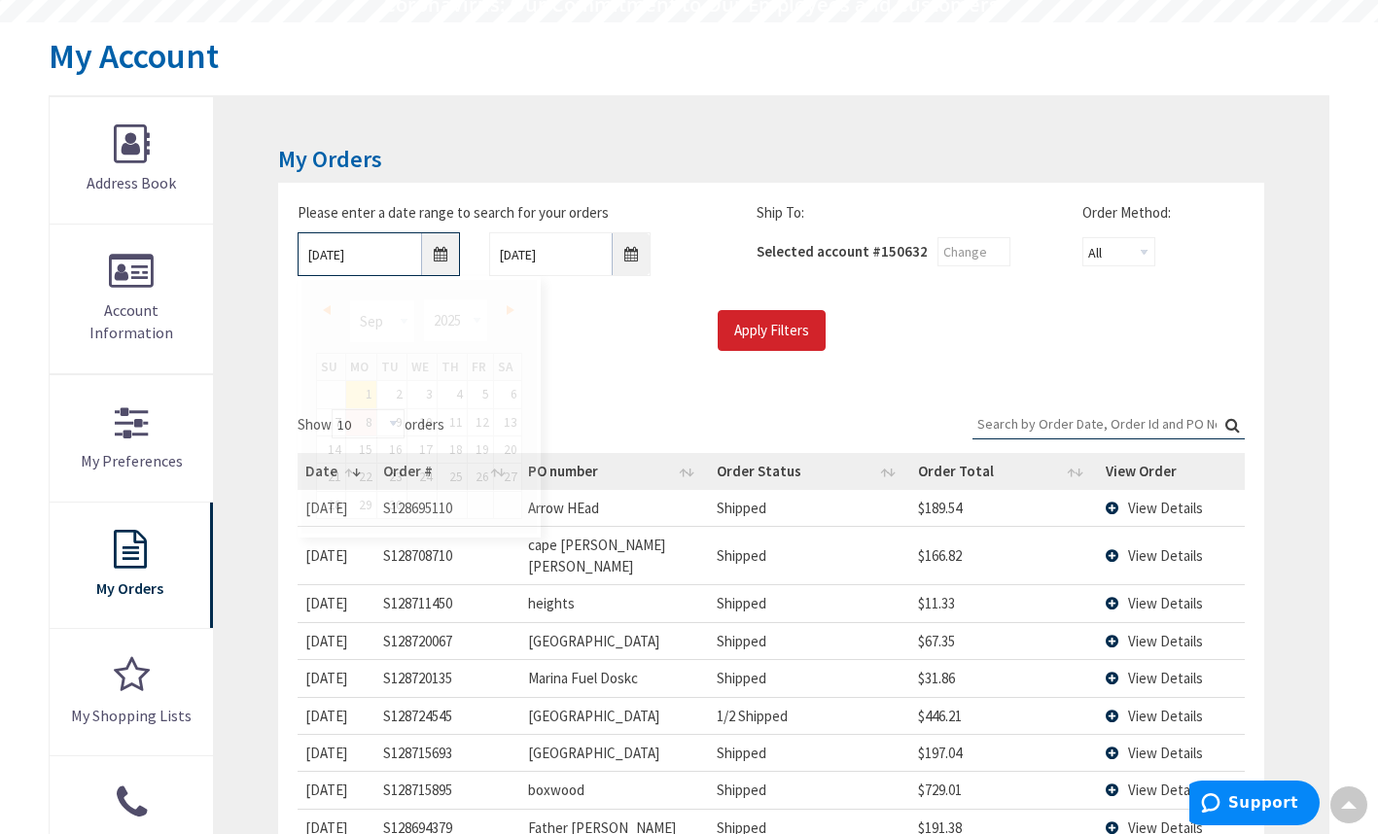
click at [436, 261] on input "9/1/2025" at bounding box center [378, 254] width 162 height 44
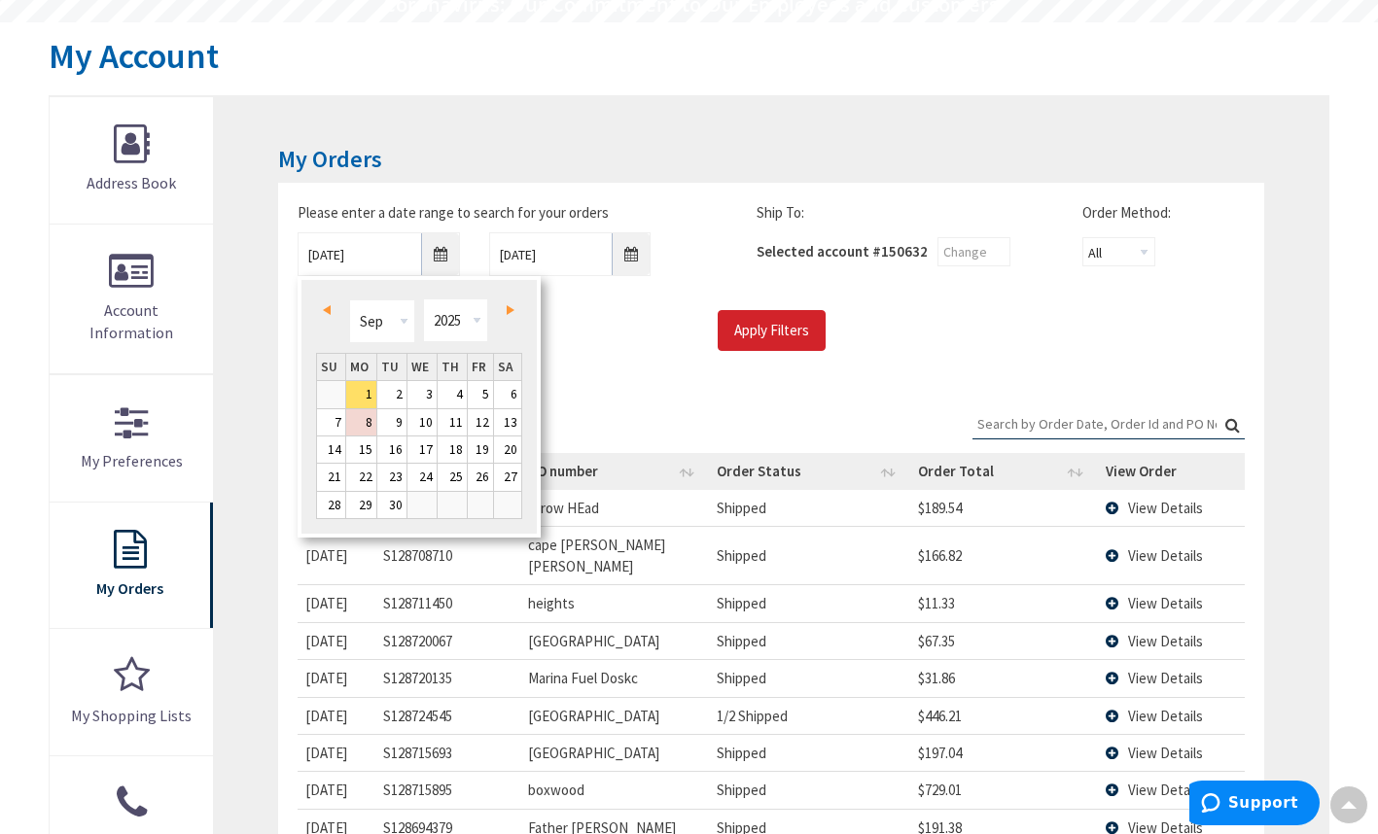
click at [333, 304] on link "Prev" at bounding box center [331, 309] width 26 height 26
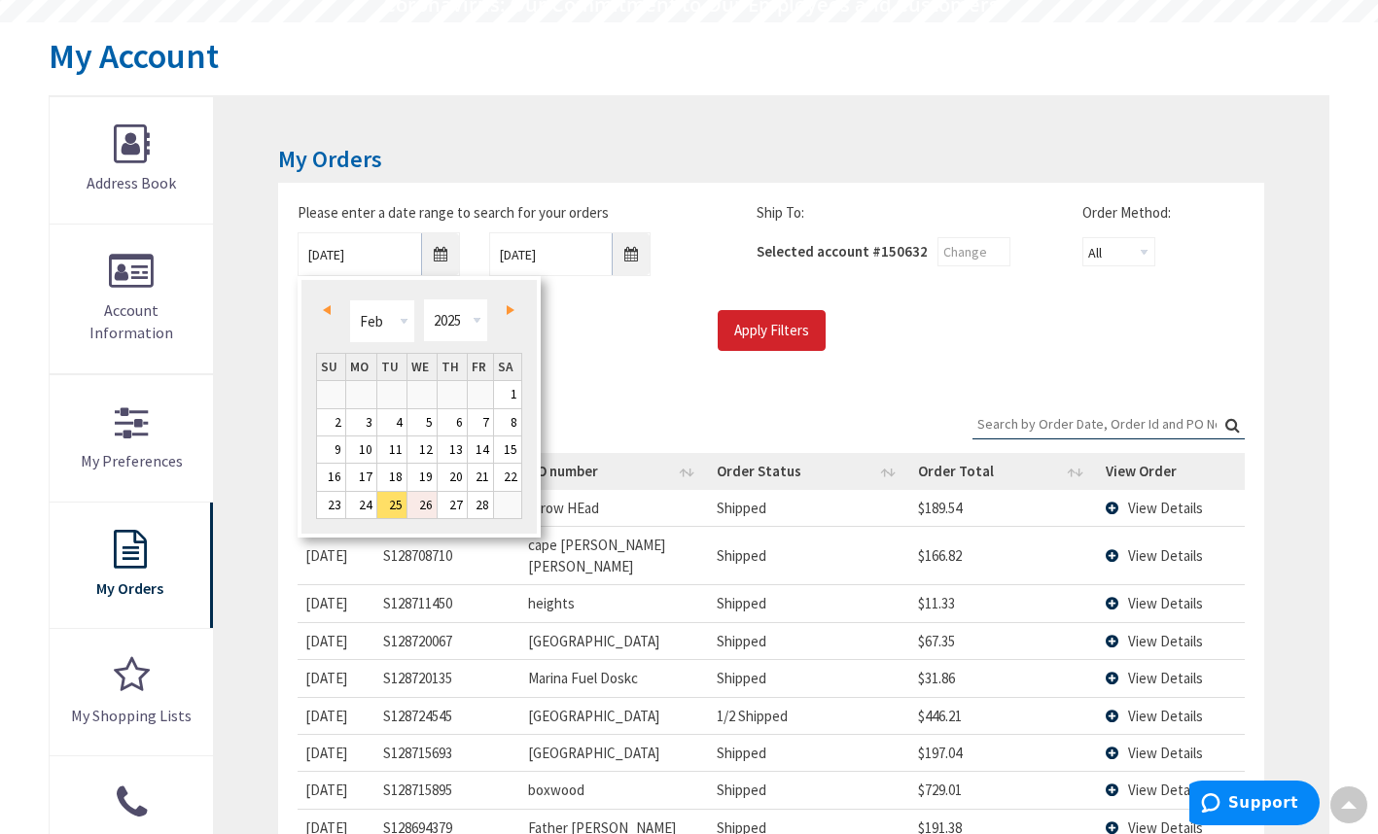
click at [421, 498] on link "26" at bounding box center [421, 505] width 29 height 26
type input "02/26/2025"
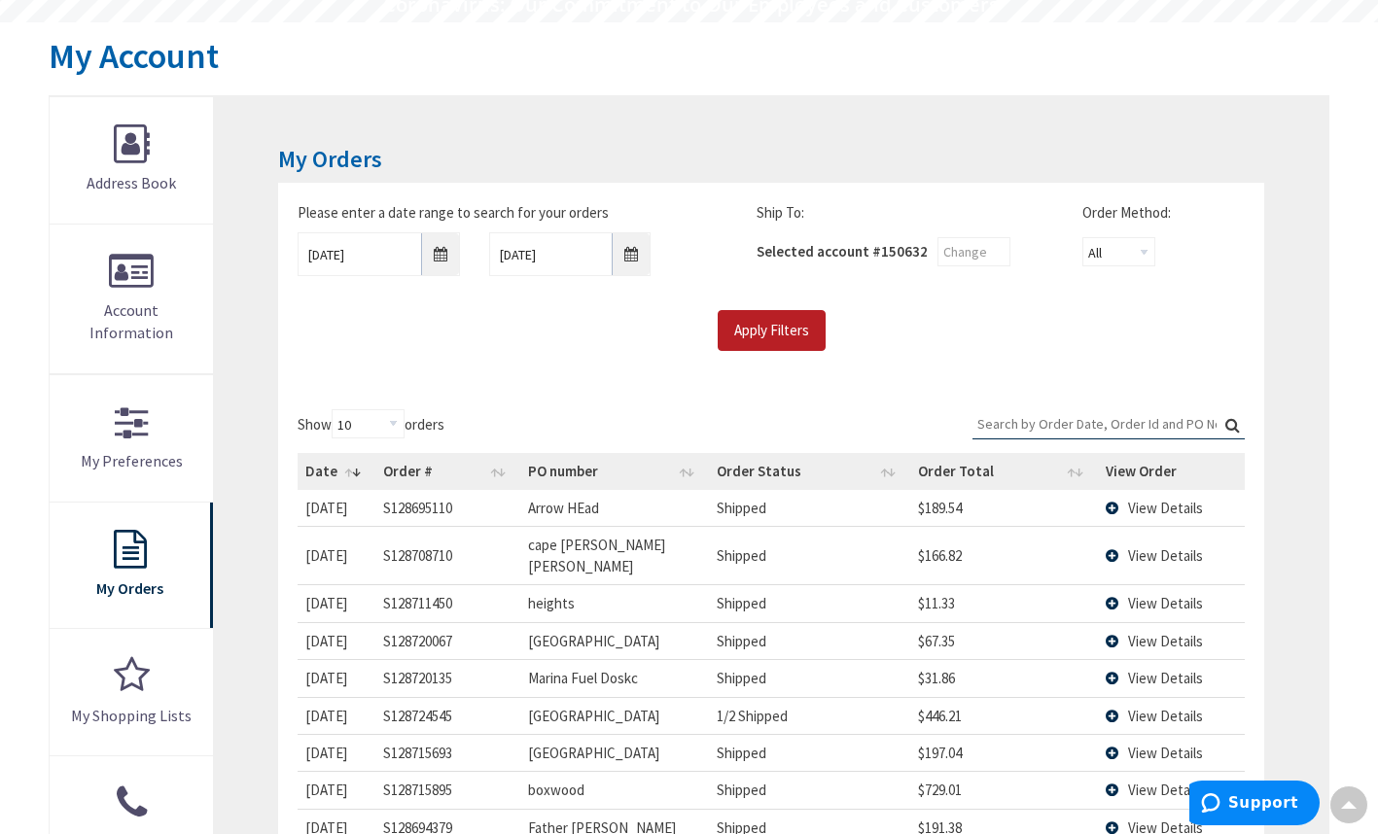
click at [778, 344] on input "Apply Filters" at bounding box center [771, 330] width 108 height 41
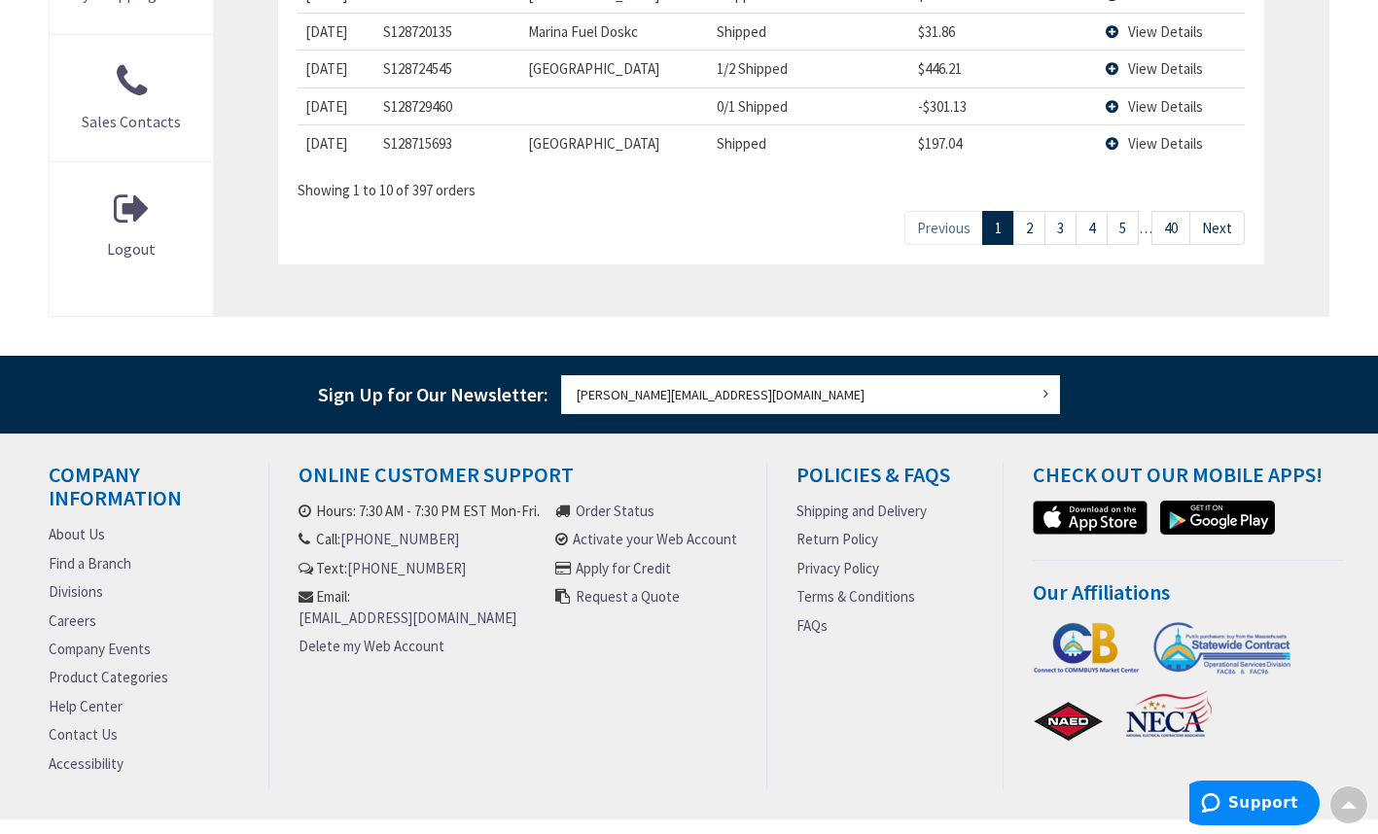
scroll to position [954, 0]
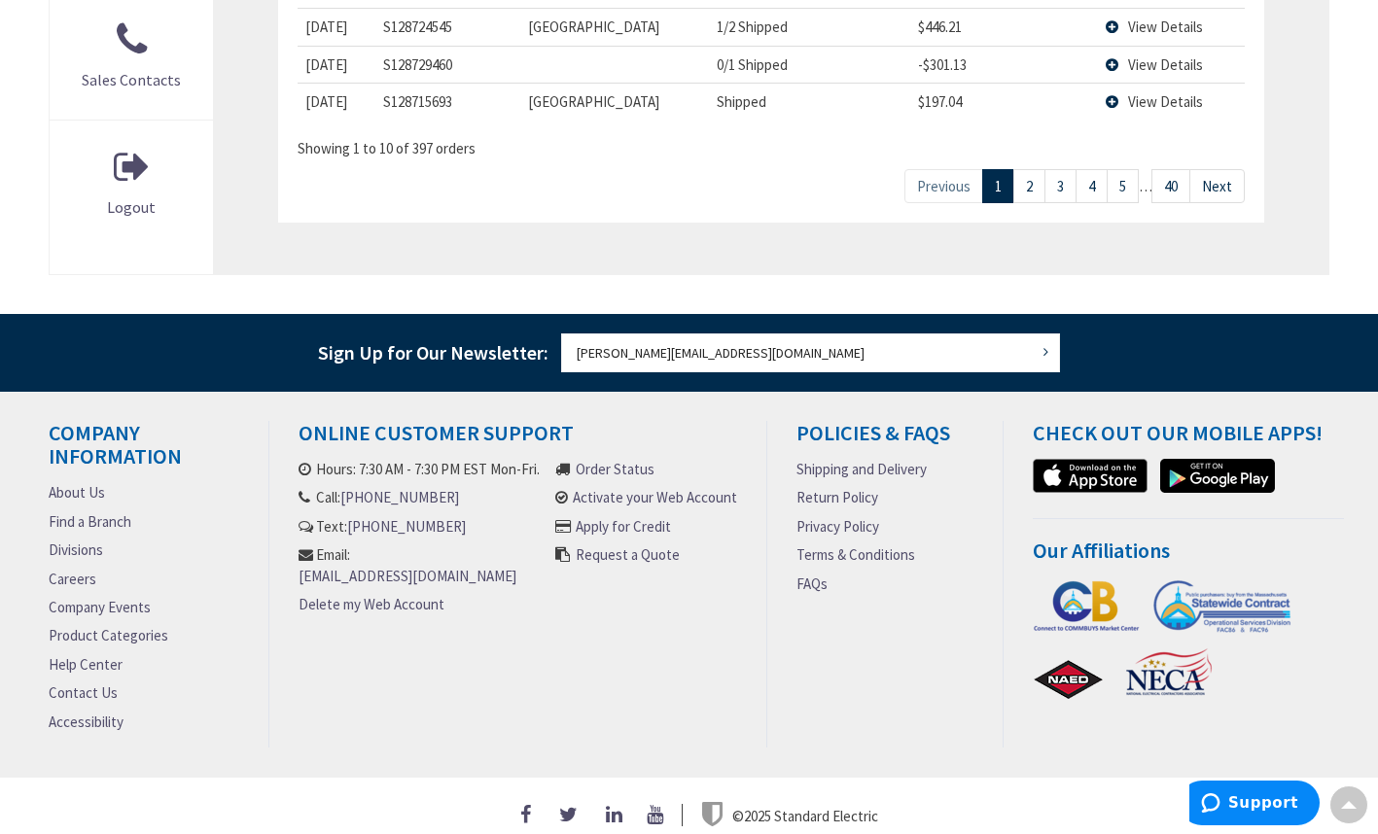
click at [1225, 169] on link "Next" at bounding box center [1216, 186] width 55 height 34
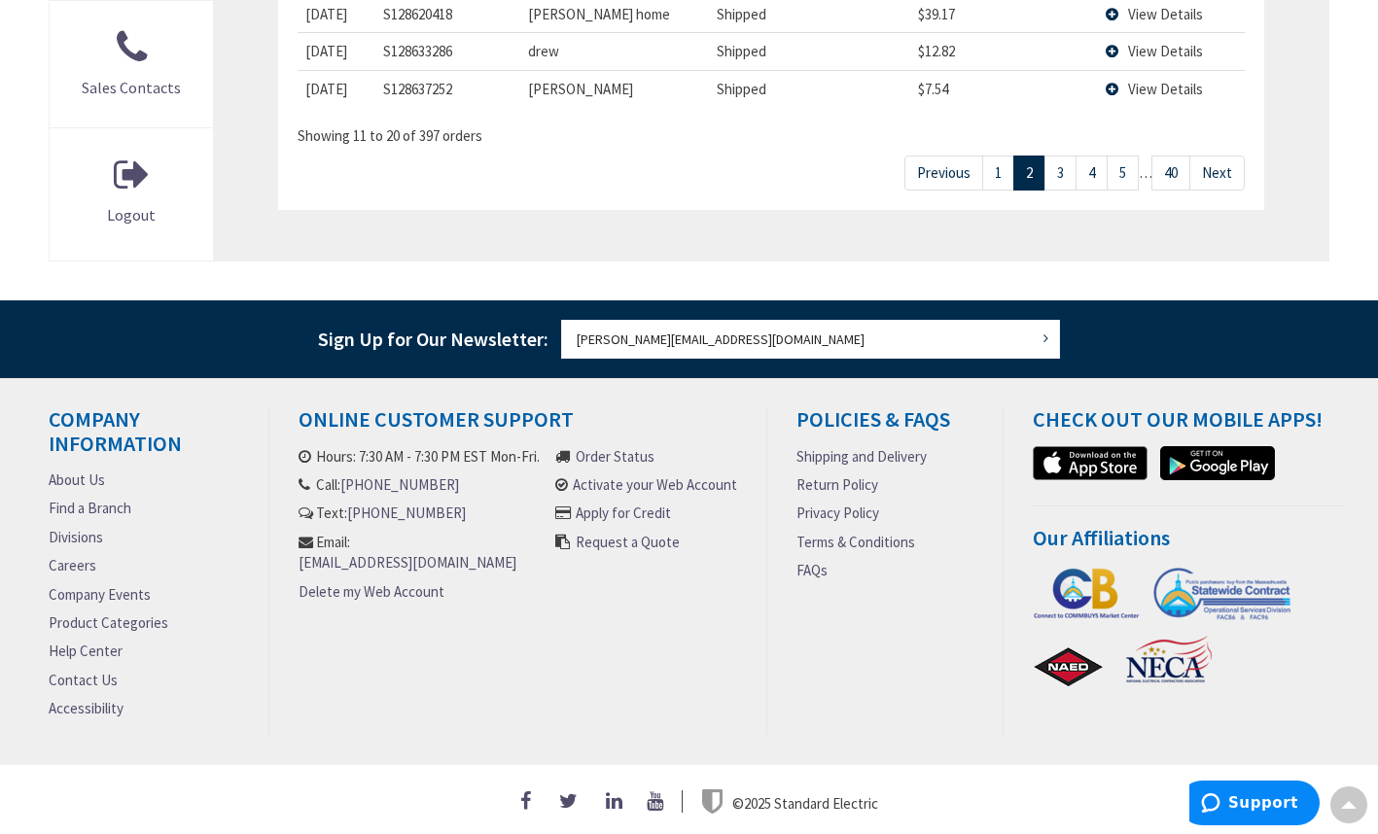
click at [1225, 161] on link "Next" at bounding box center [1216, 173] width 55 height 34
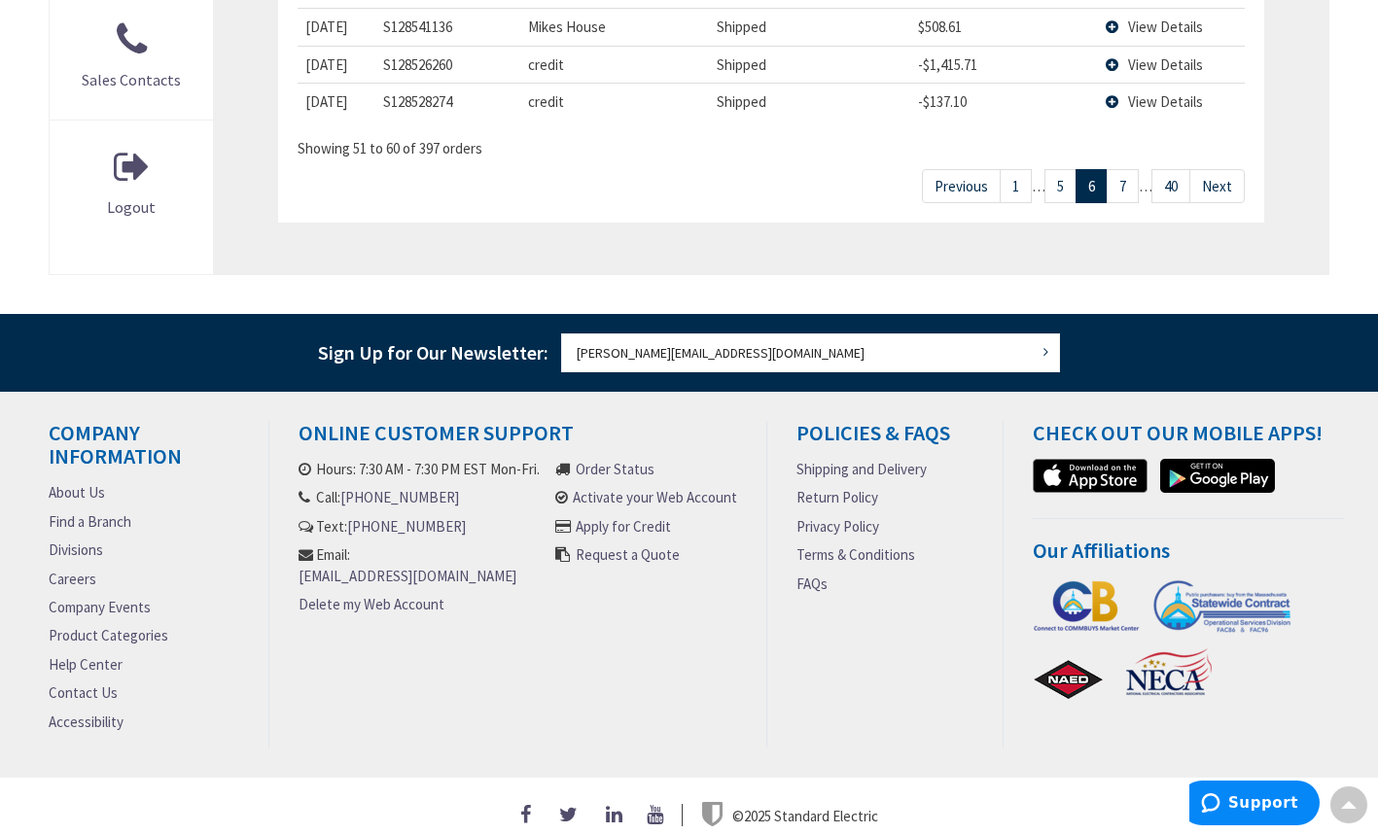
click at [1225, 169] on link "Next" at bounding box center [1216, 186] width 55 height 34
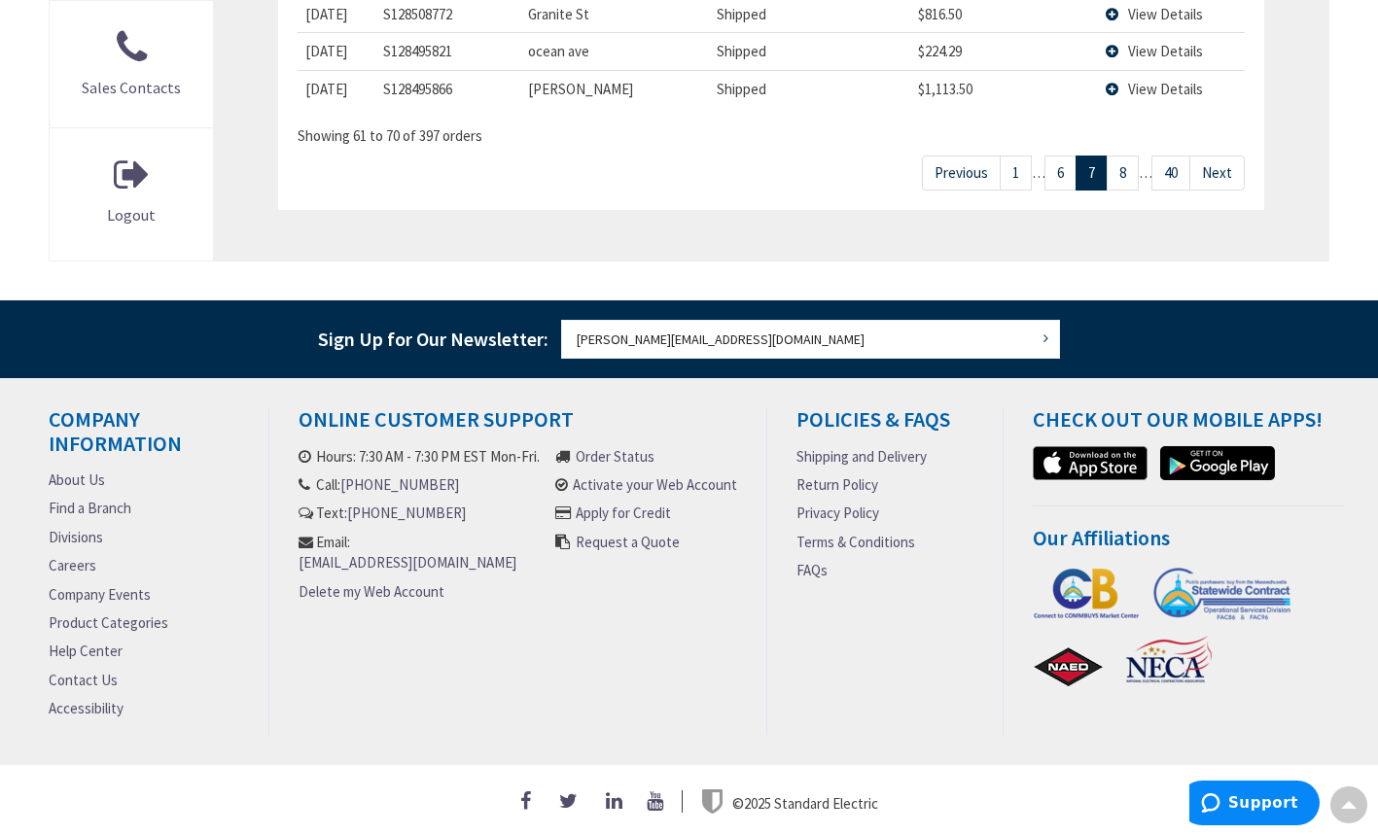
click at [1225, 161] on link "Next" at bounding box center [1216, 173] width 55 height 34
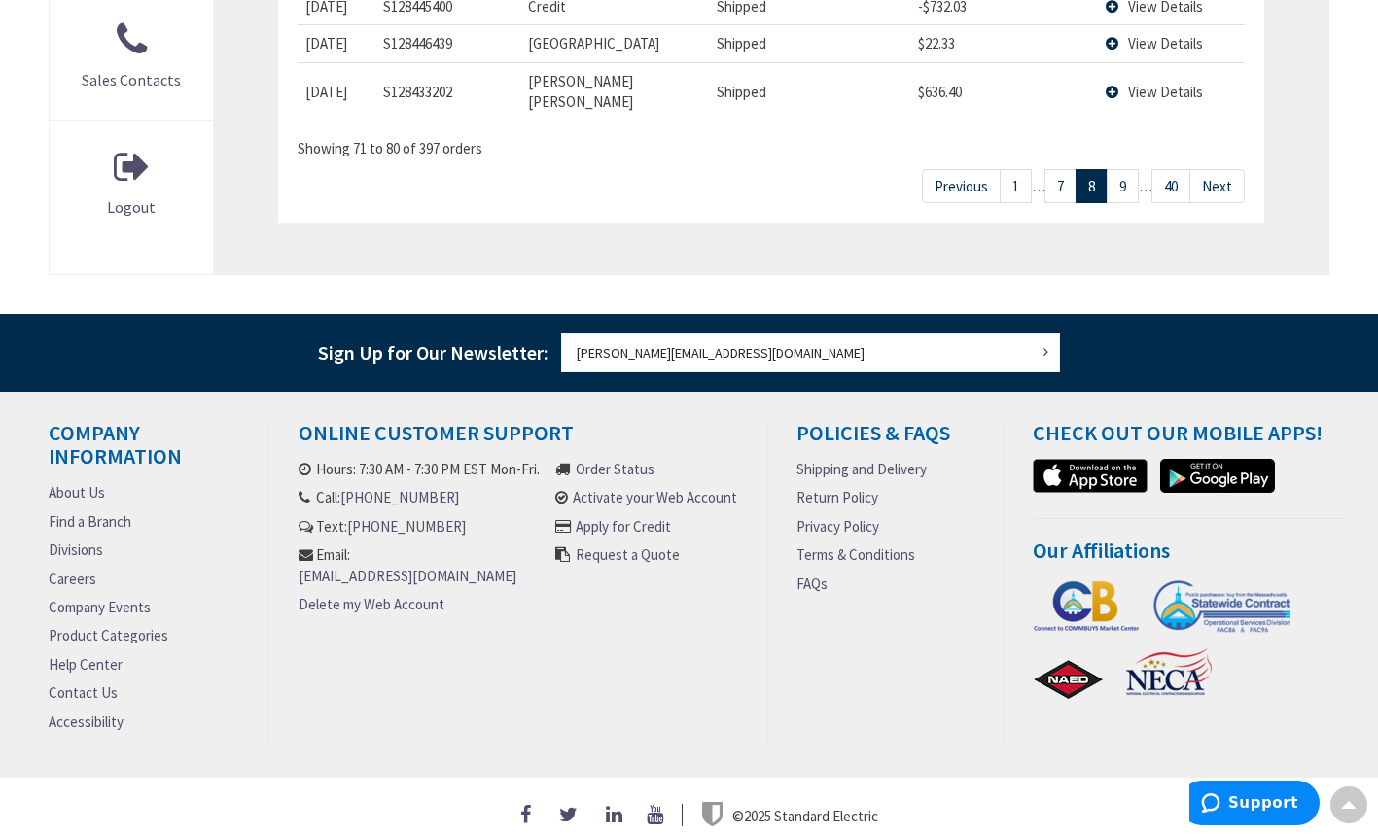
click at [1225, 169] on link "Next" at bounding box center [1216, 186] width 55 height 34
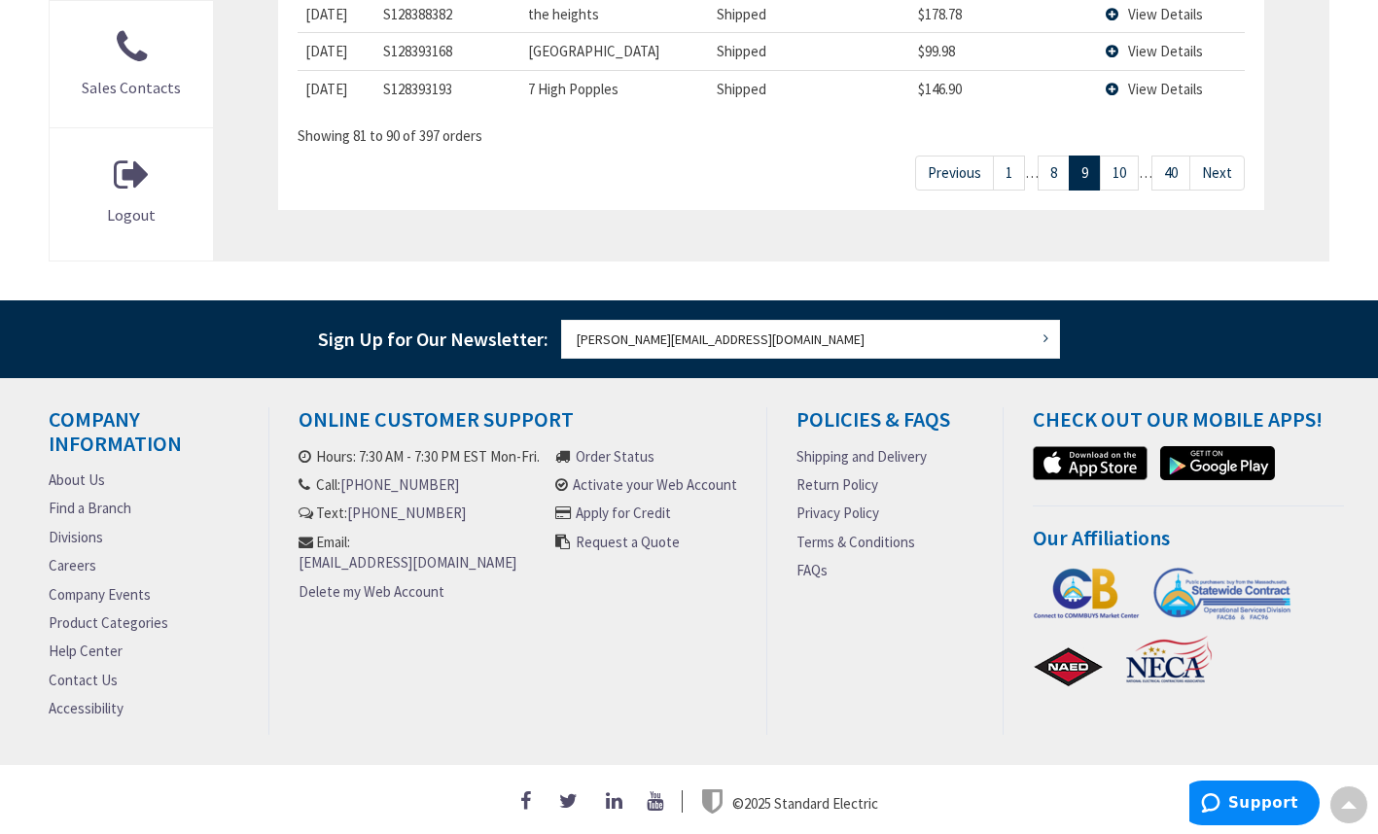
click at [1225, 161] on link "Next" at bounding box center [1216, 173] width 55 height 34
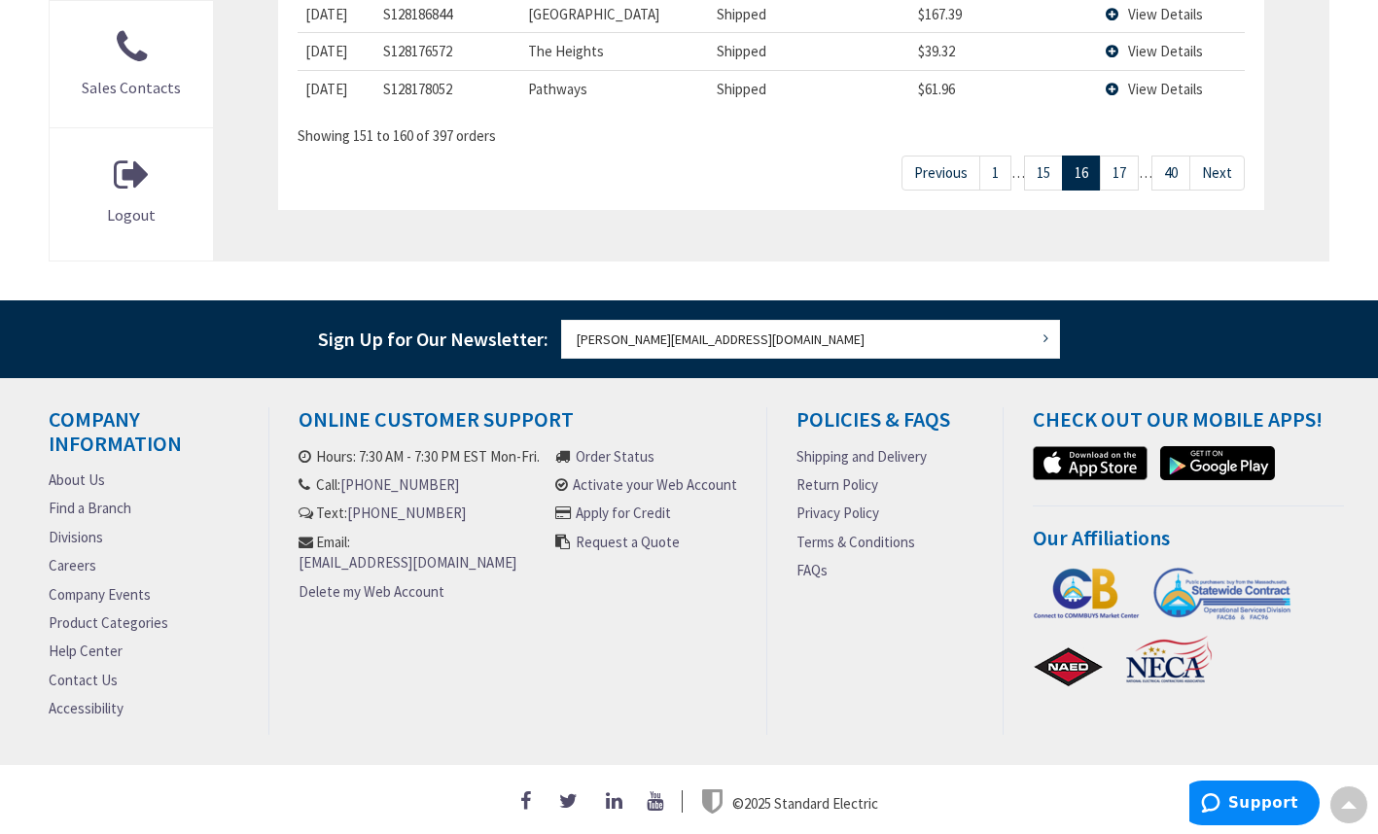
click at [1225, 161] on link "Next" at bounding box center [1216, 173] width 55 height 34
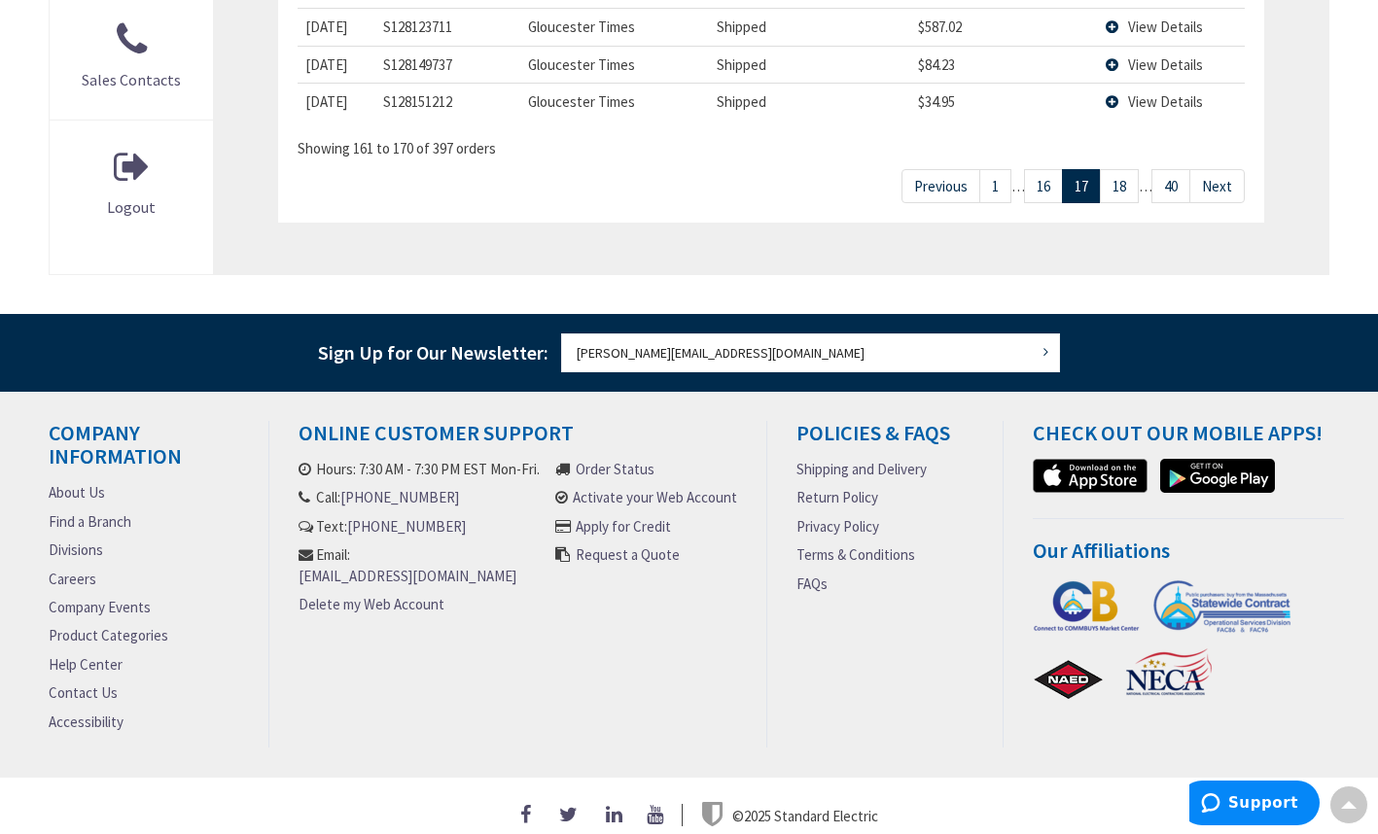
click at [1225, 169] on link "Next" at bounding box center [1216, 186] width 55 height 34
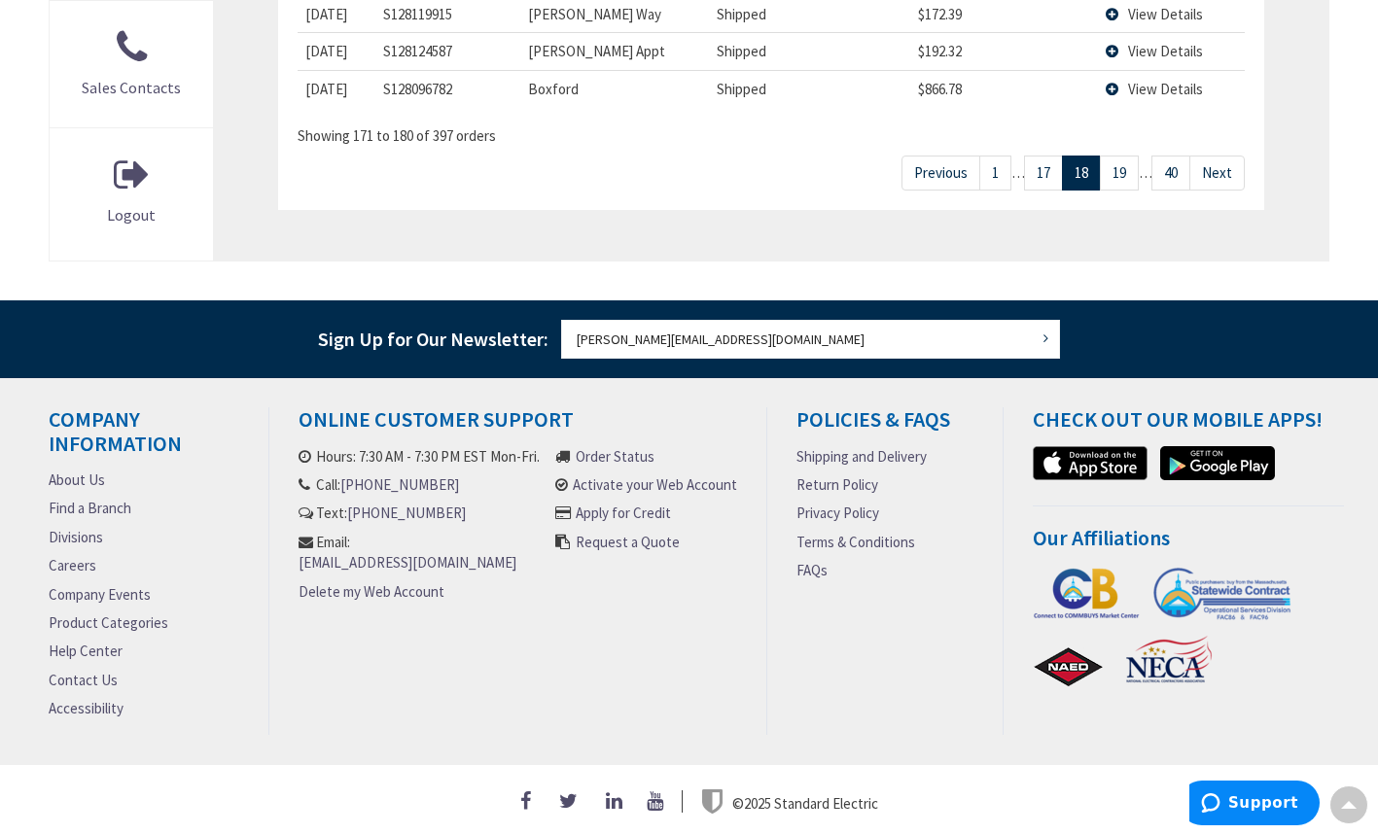
click at [1225, 161] on link "Next" at bounding box center [1216, 173] width 55 height 34
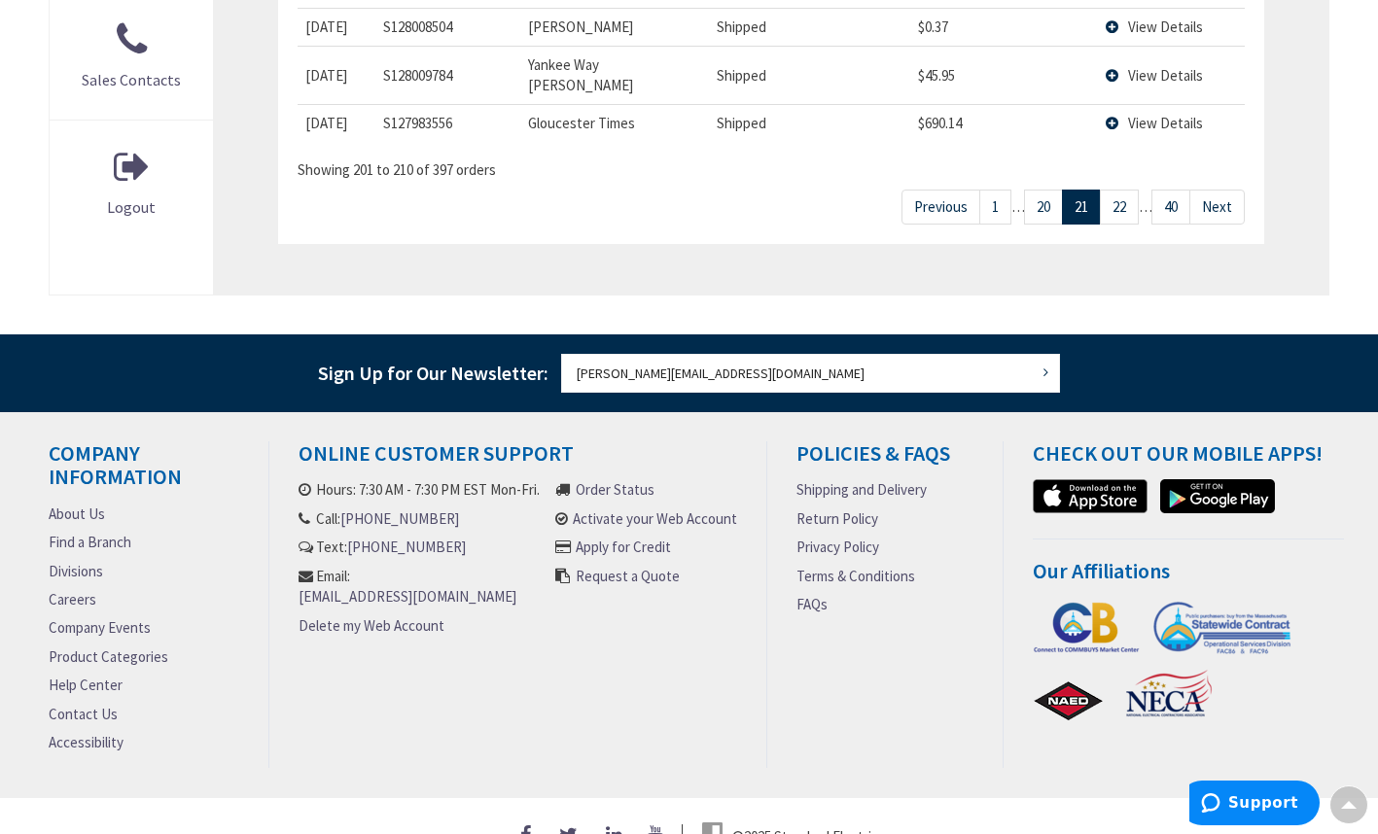
click at [1225, 190] on link "Next" at bounding box center [1216, 207] width 55 height 34
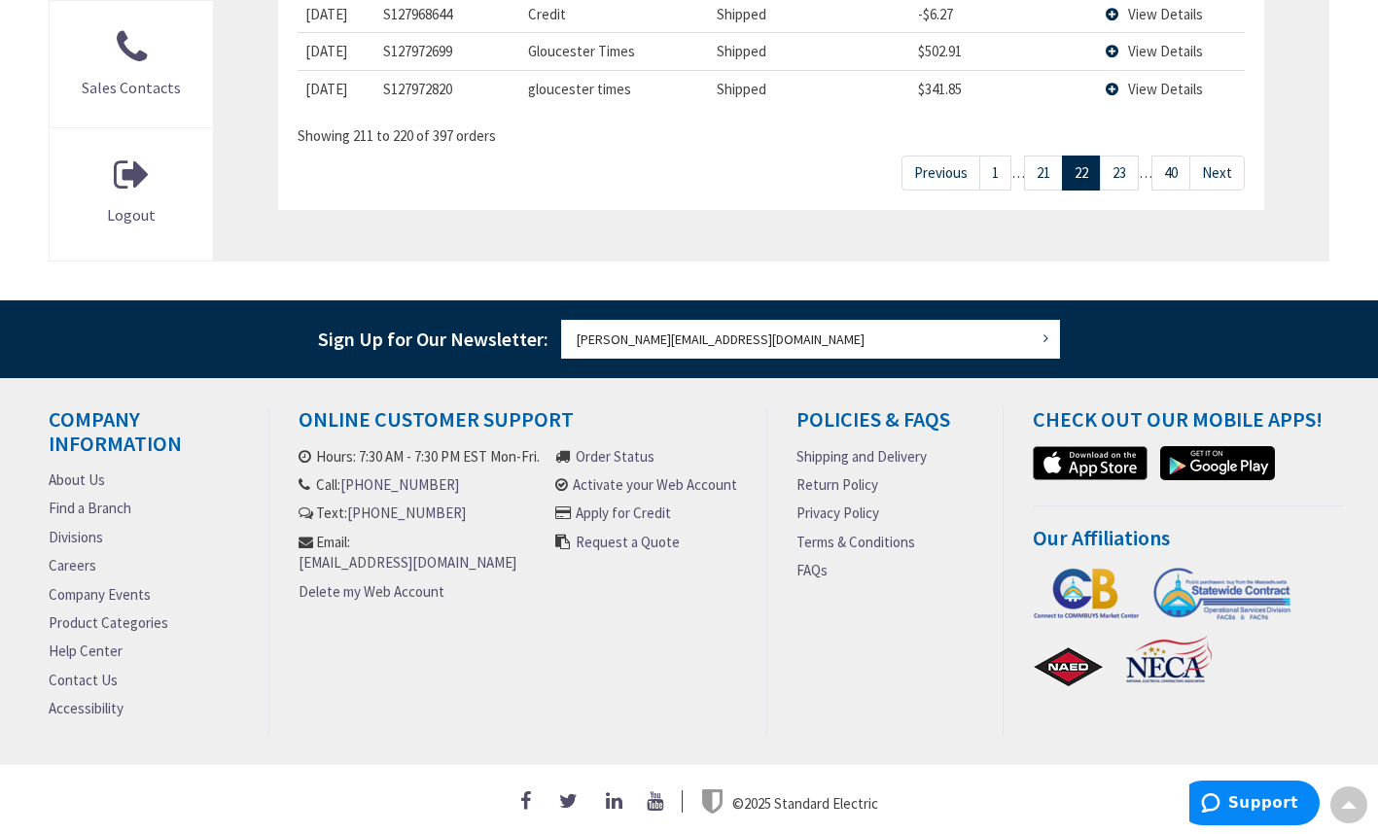
click at [1225, 161] on link "Next" at bounding box center [1216, 173] width 55 height 34
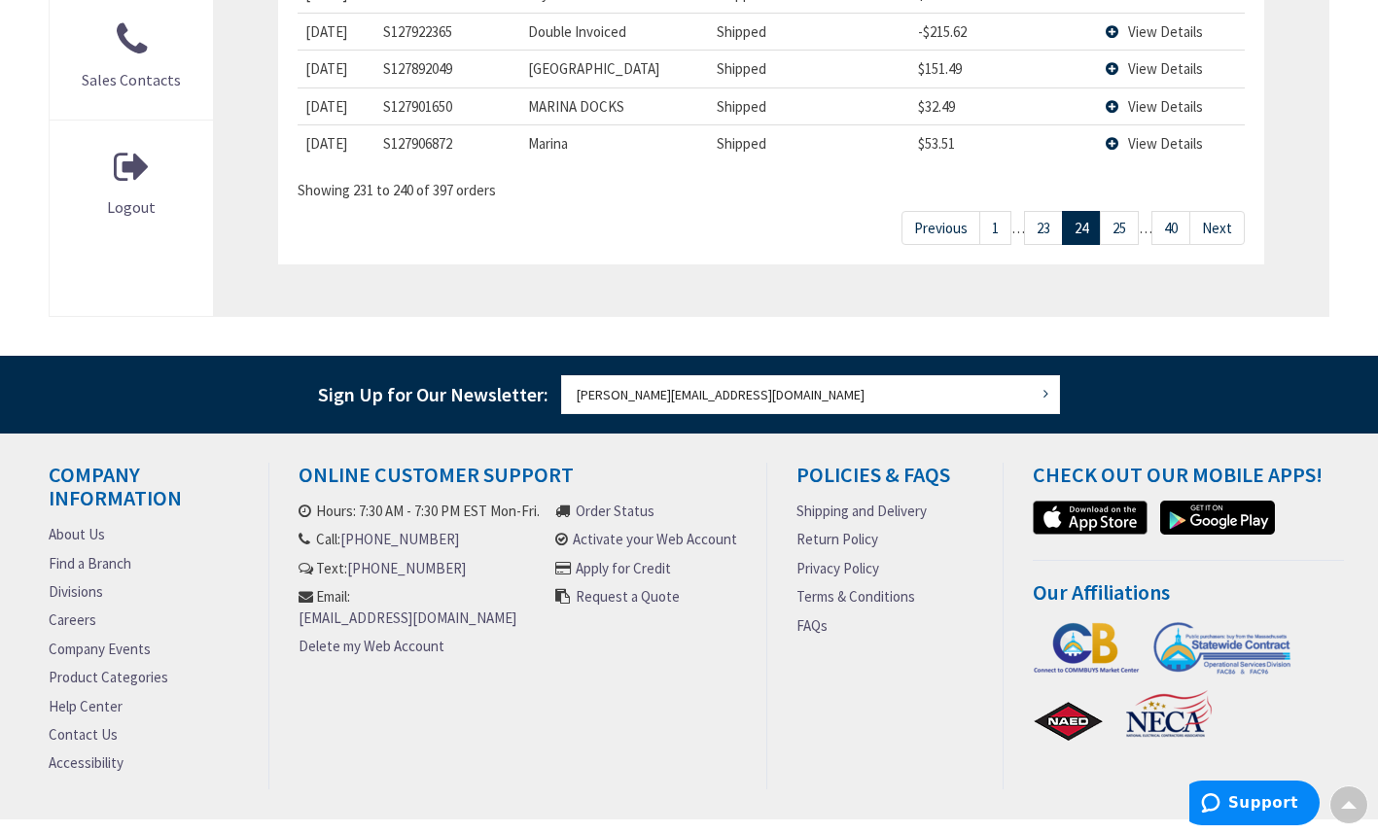
click at [1225, 211] on link "Next" at bounding box center [1216, 228] width 55 height 34
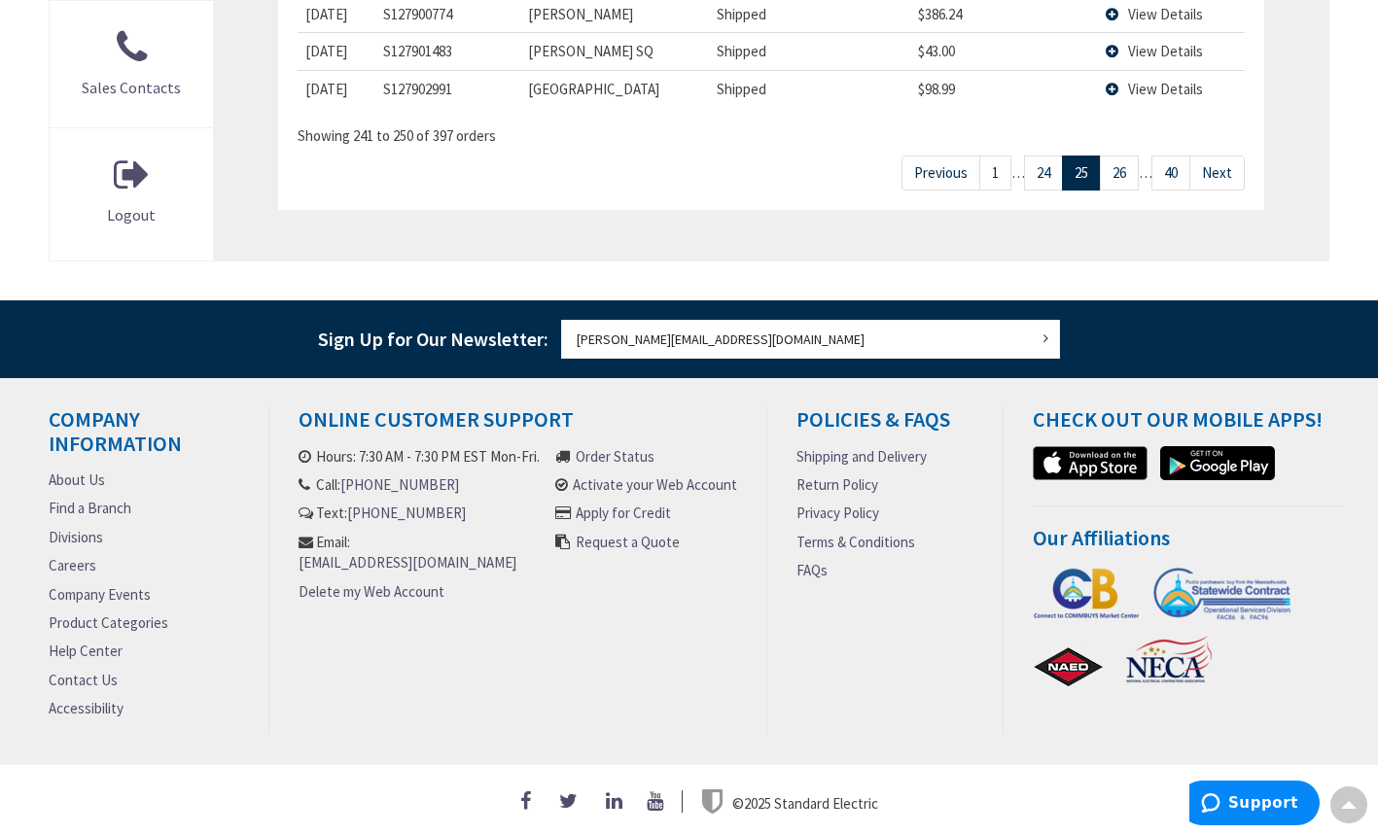
click at [1225, 161] on link "Next" at bounding box center [1216, 173] width 55 height 34
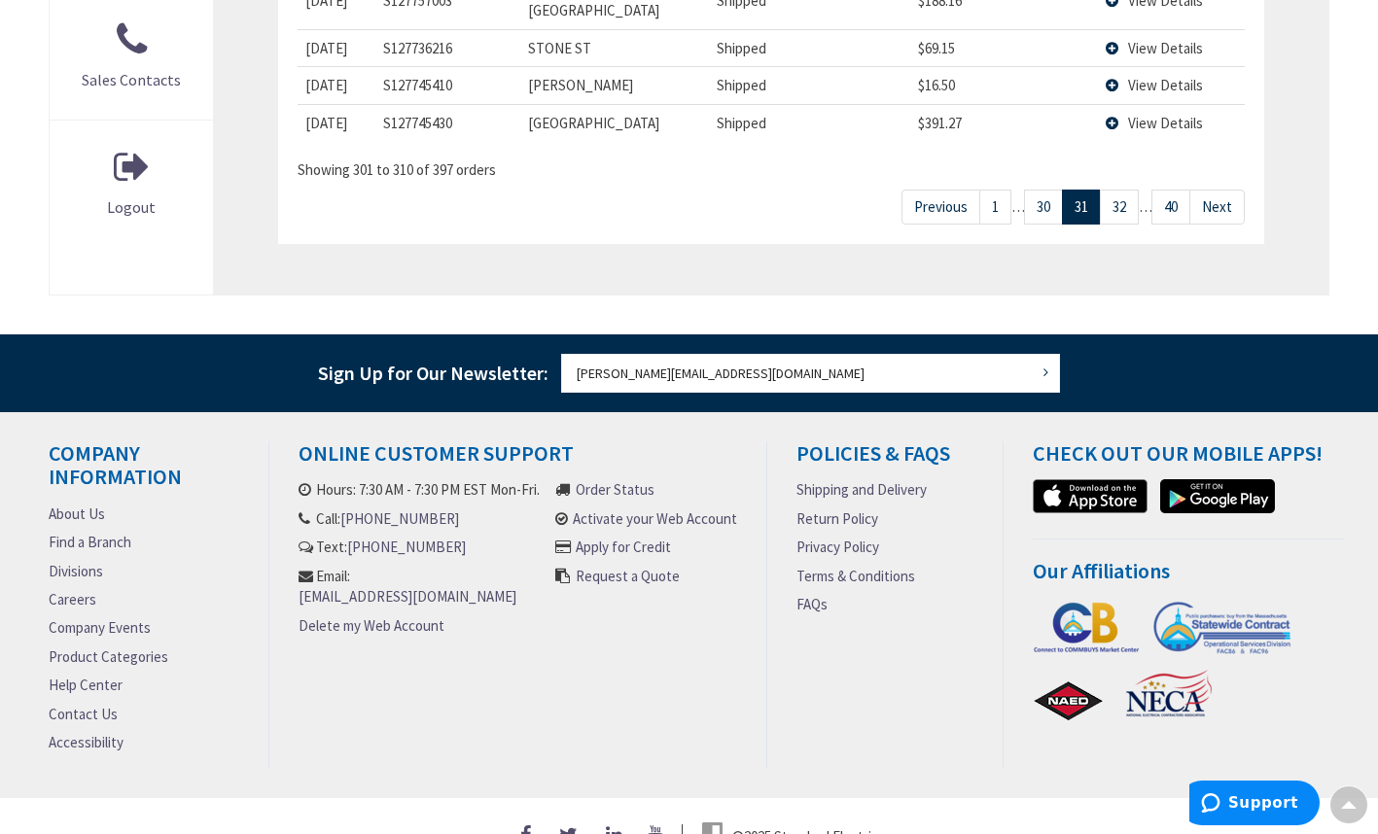
click at [1225, 190] on link "Next" at bounding box center [1216, 207] width 55 height 34
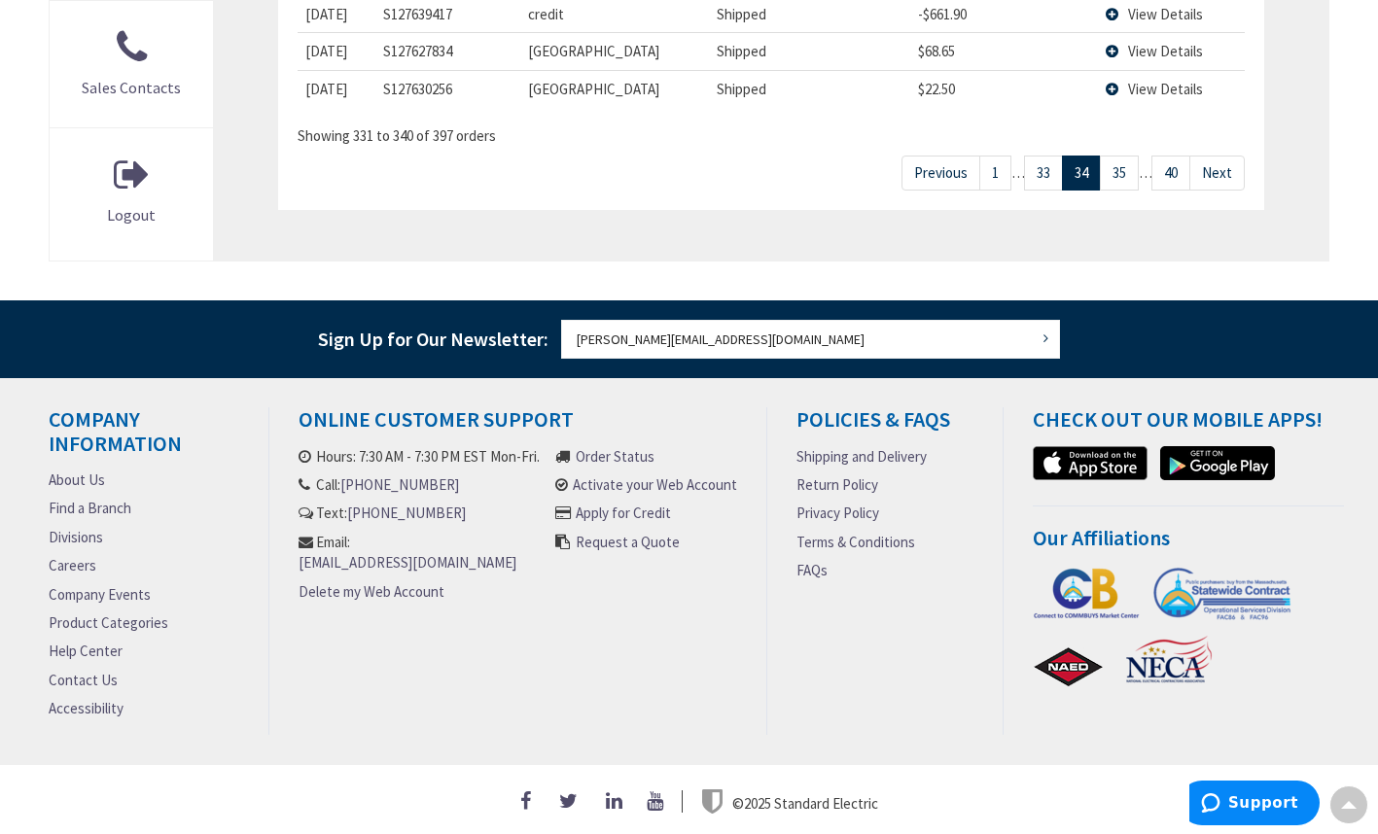
click at [1225, 161] on link "Next" at bounding box center [1216, 173] width 55 height 34
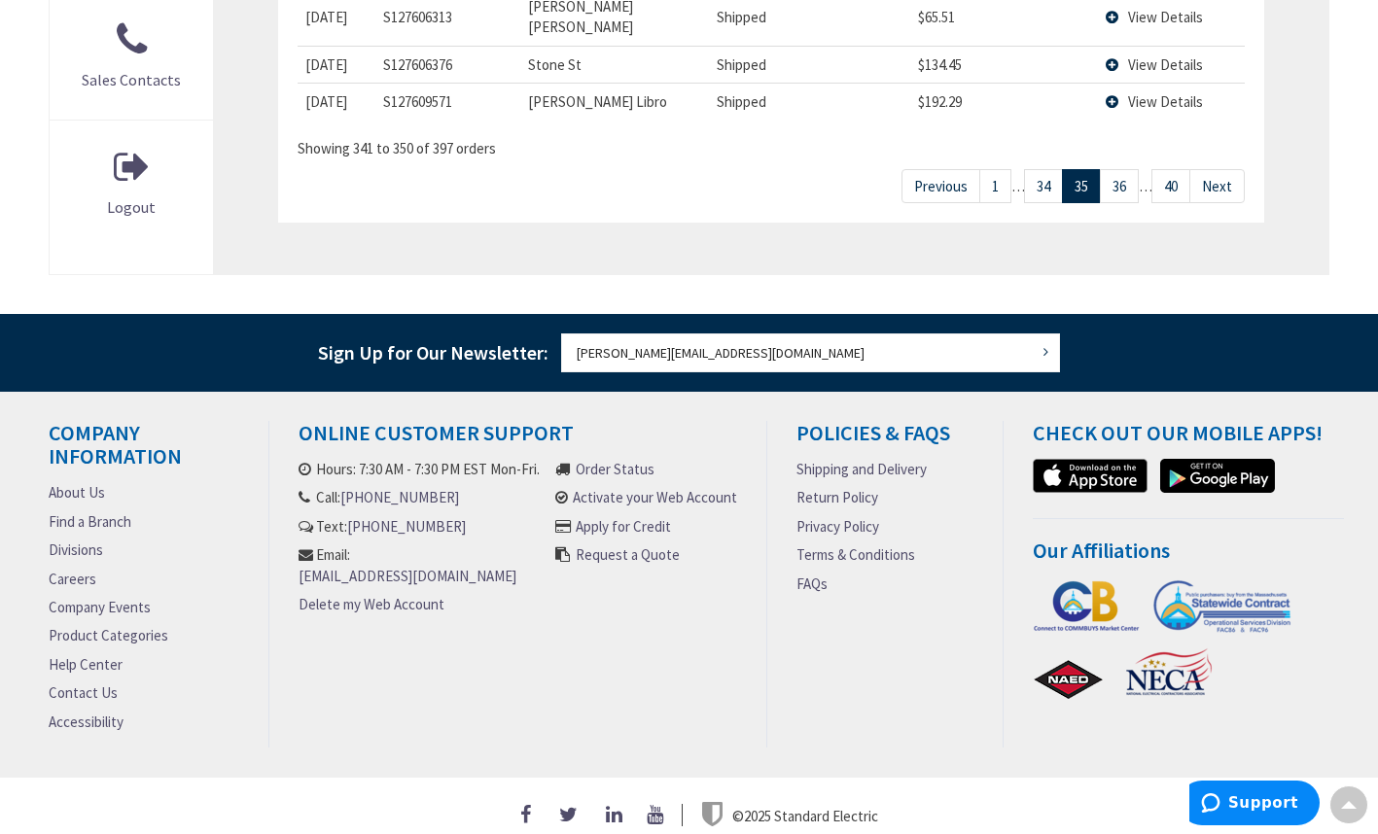
click at [1225, 169] on link "Next" at bounding box center [1216, 186] width 55 height 34
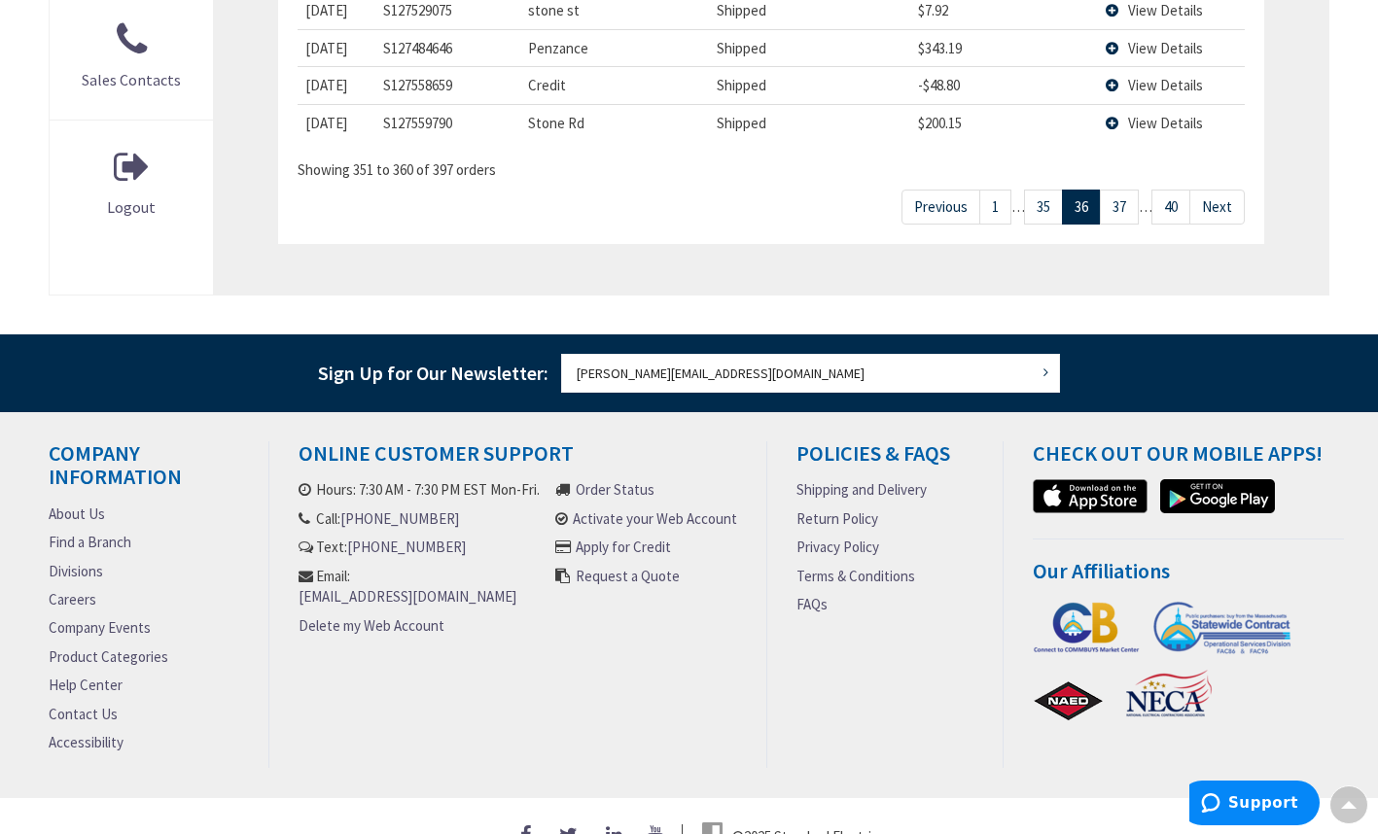
click at [1225, 190] on link "Next" at bounding box center [1216, 207] width 55 height 34
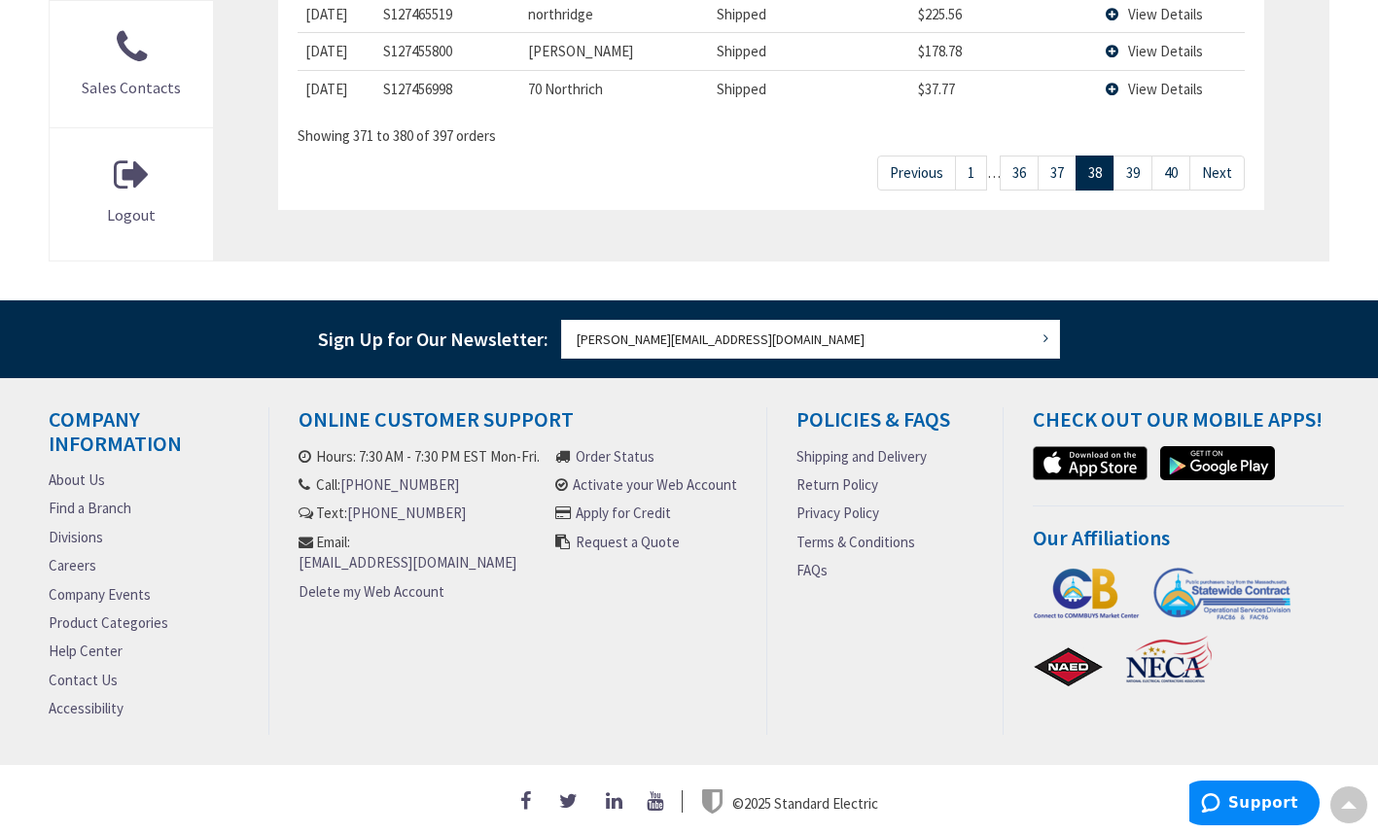
click at [1225, 161] on link "Next" at bounding box center [1216, 173] width 55 height 34
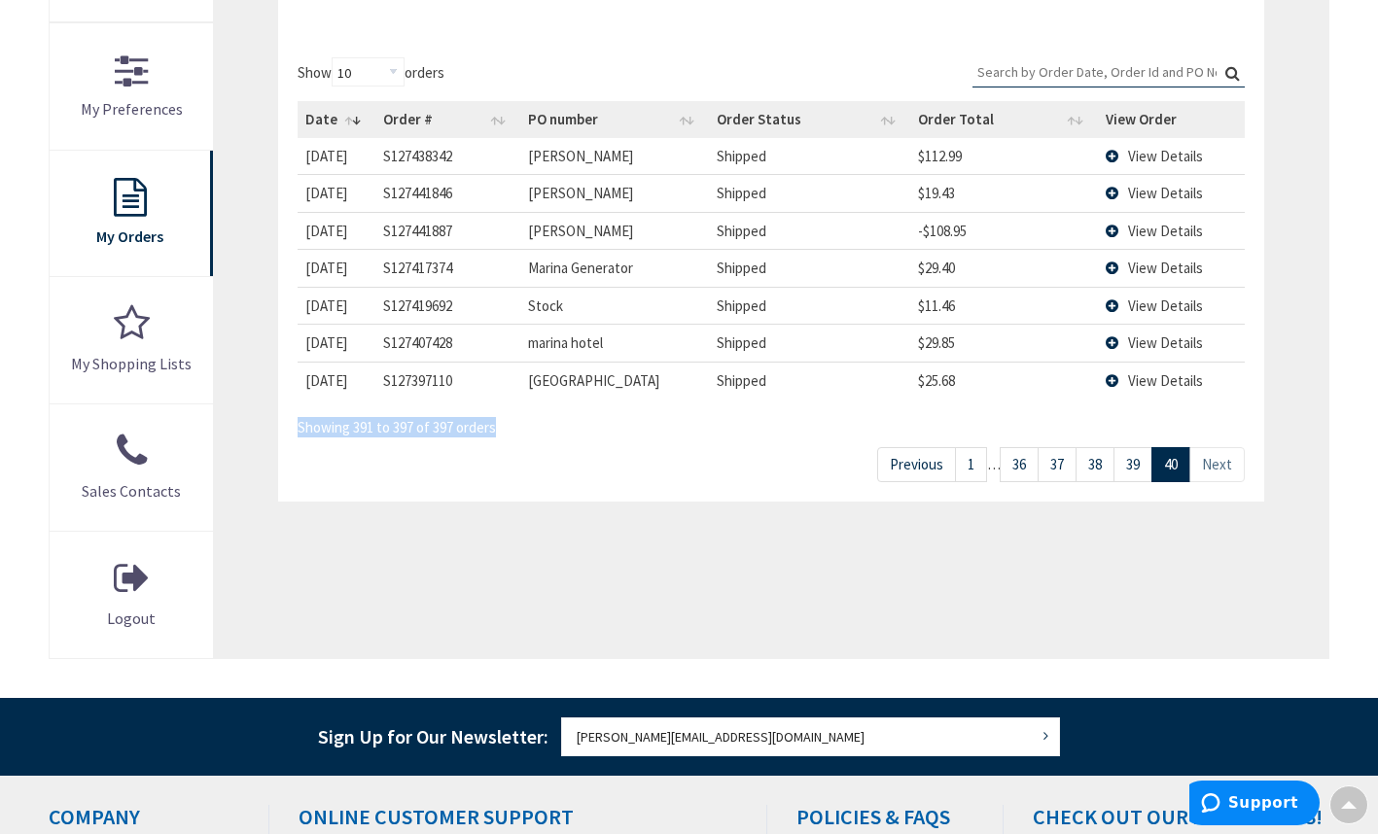
scroll to position [534, 0]
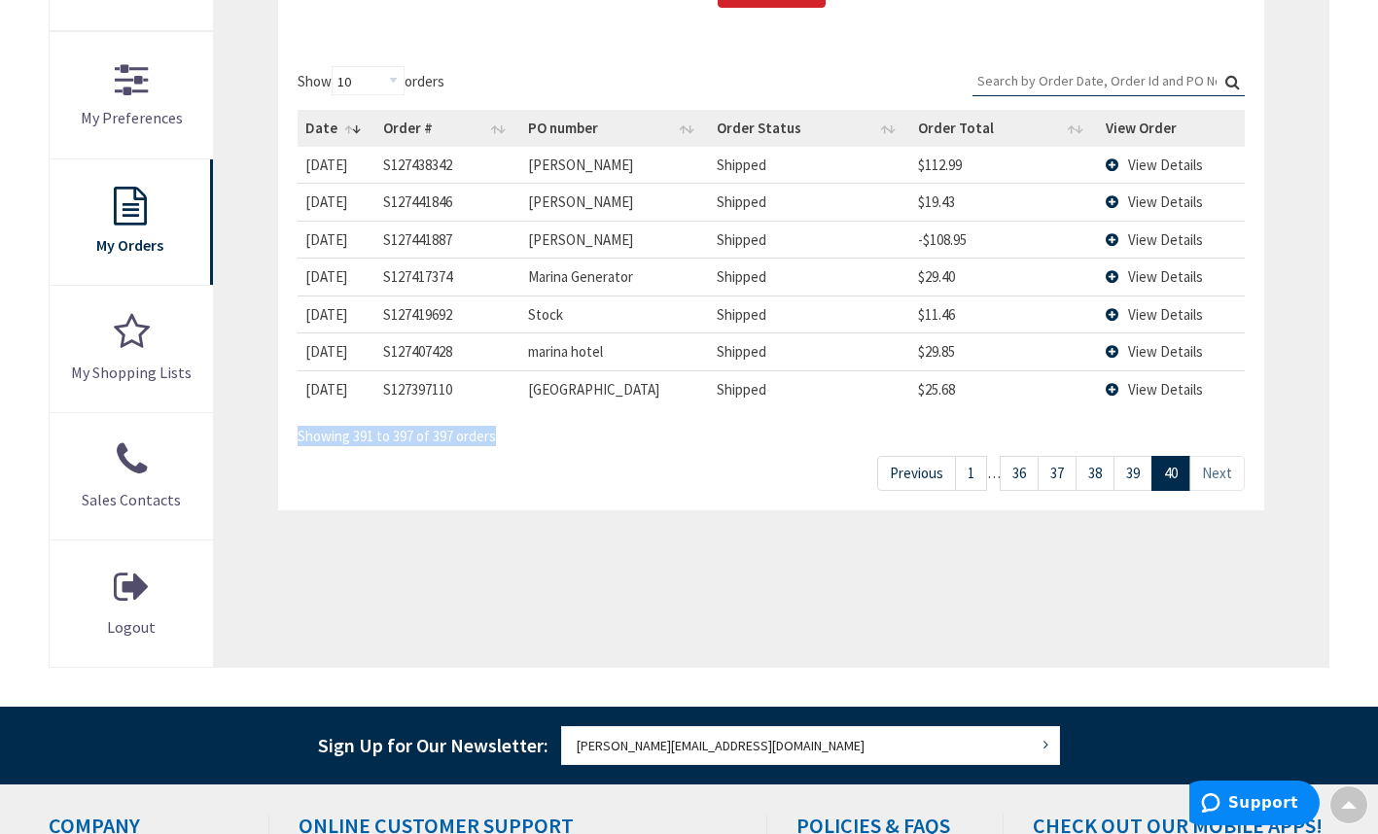
click at [1128, 483] on link "39" at bounding box center [1132, 473] width 39 height 34
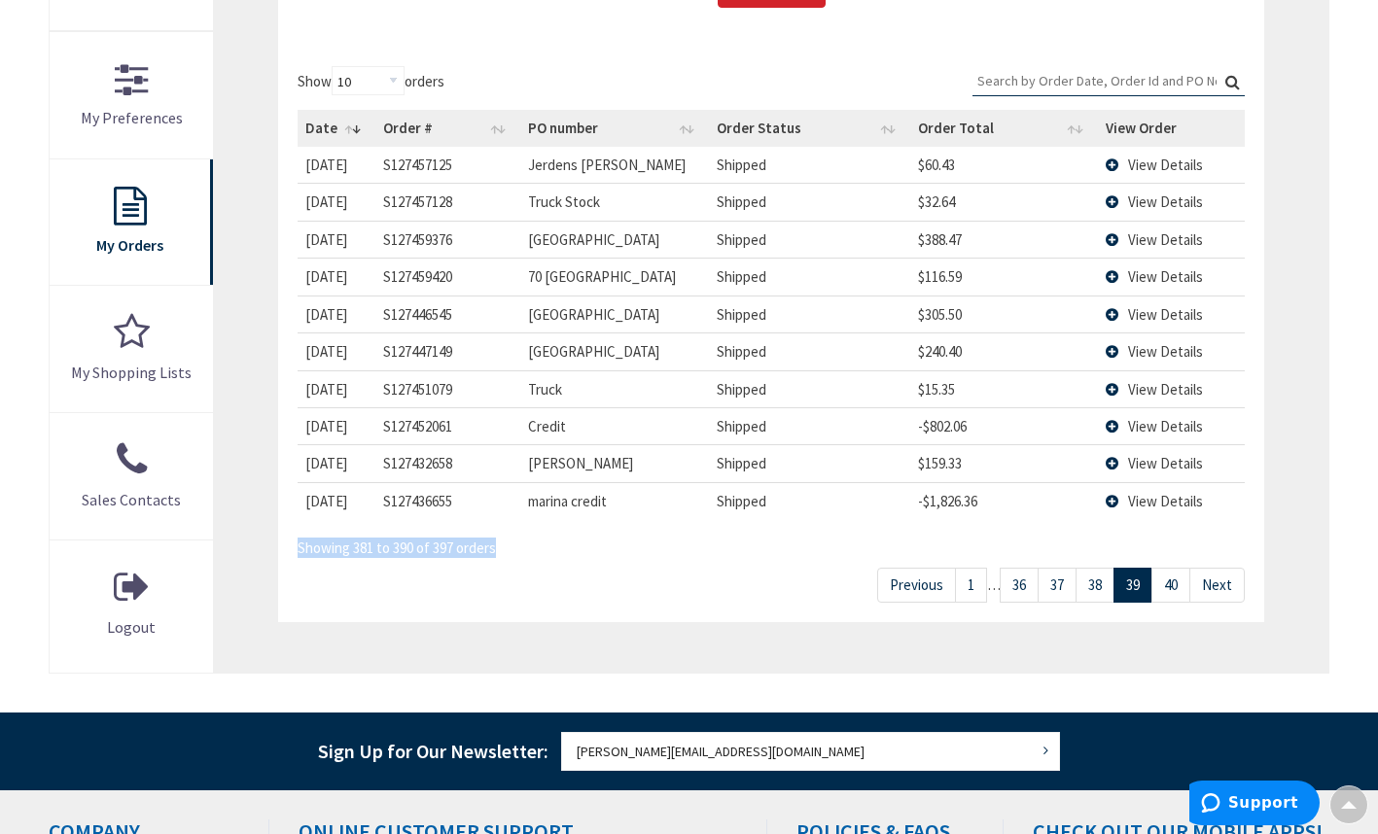
click at [1099, 587] on link "38" at bounding box center [1094, 585] width 39 height 34
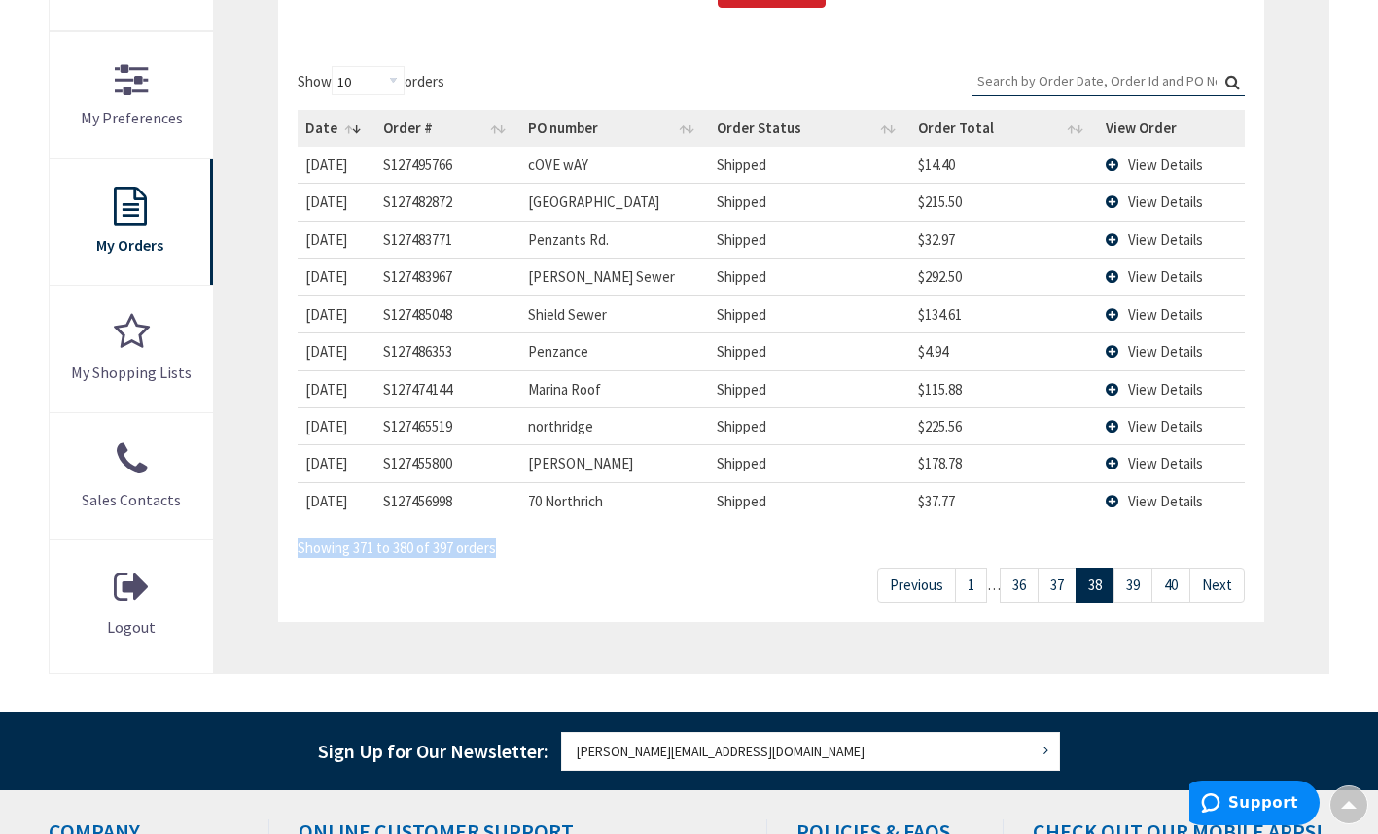
click at [1058, 595] on link "37" at bounding box center [1056, 585] width 39 height 34
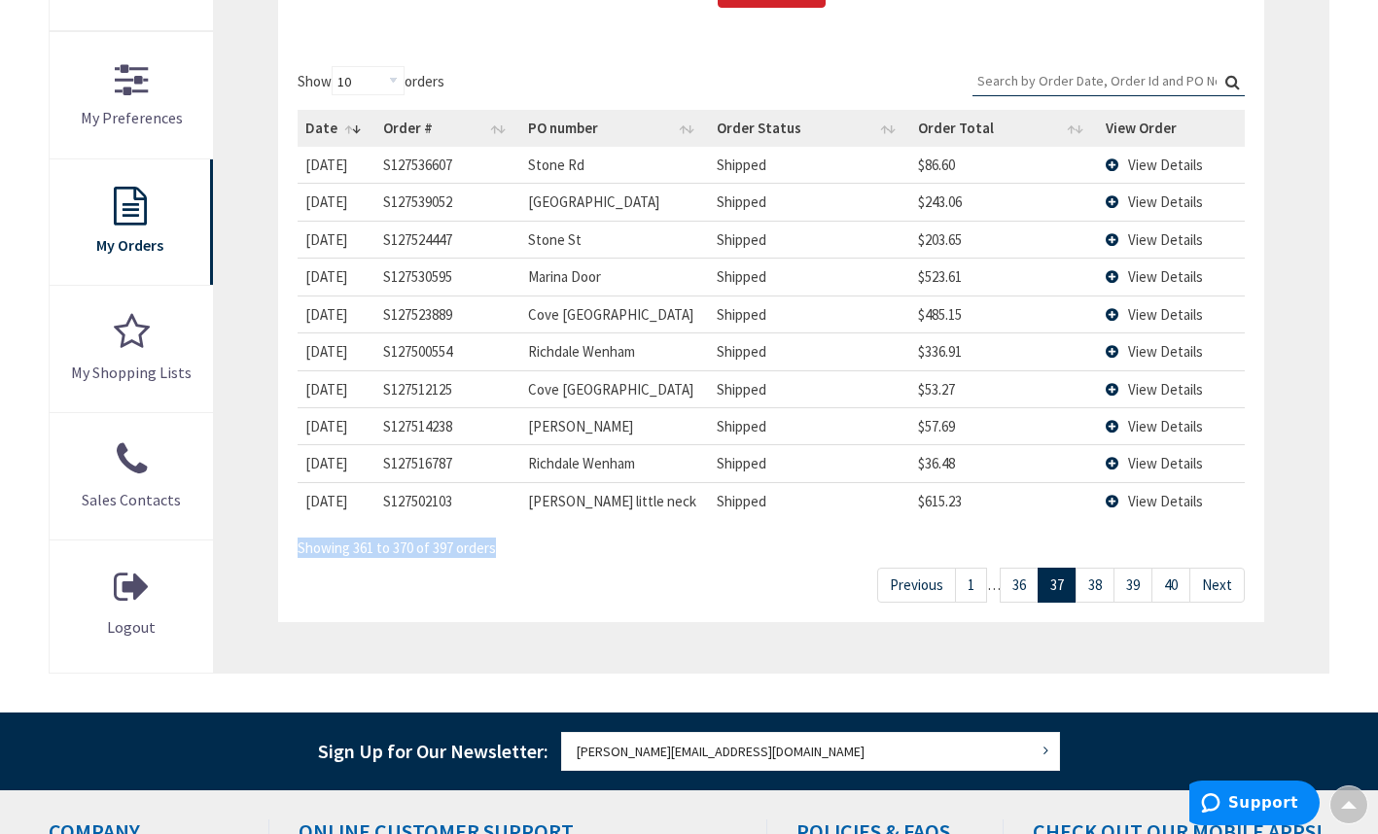
click at [1026, 594] on link "36" at bounding box center [1018, 585] width 39 height 34
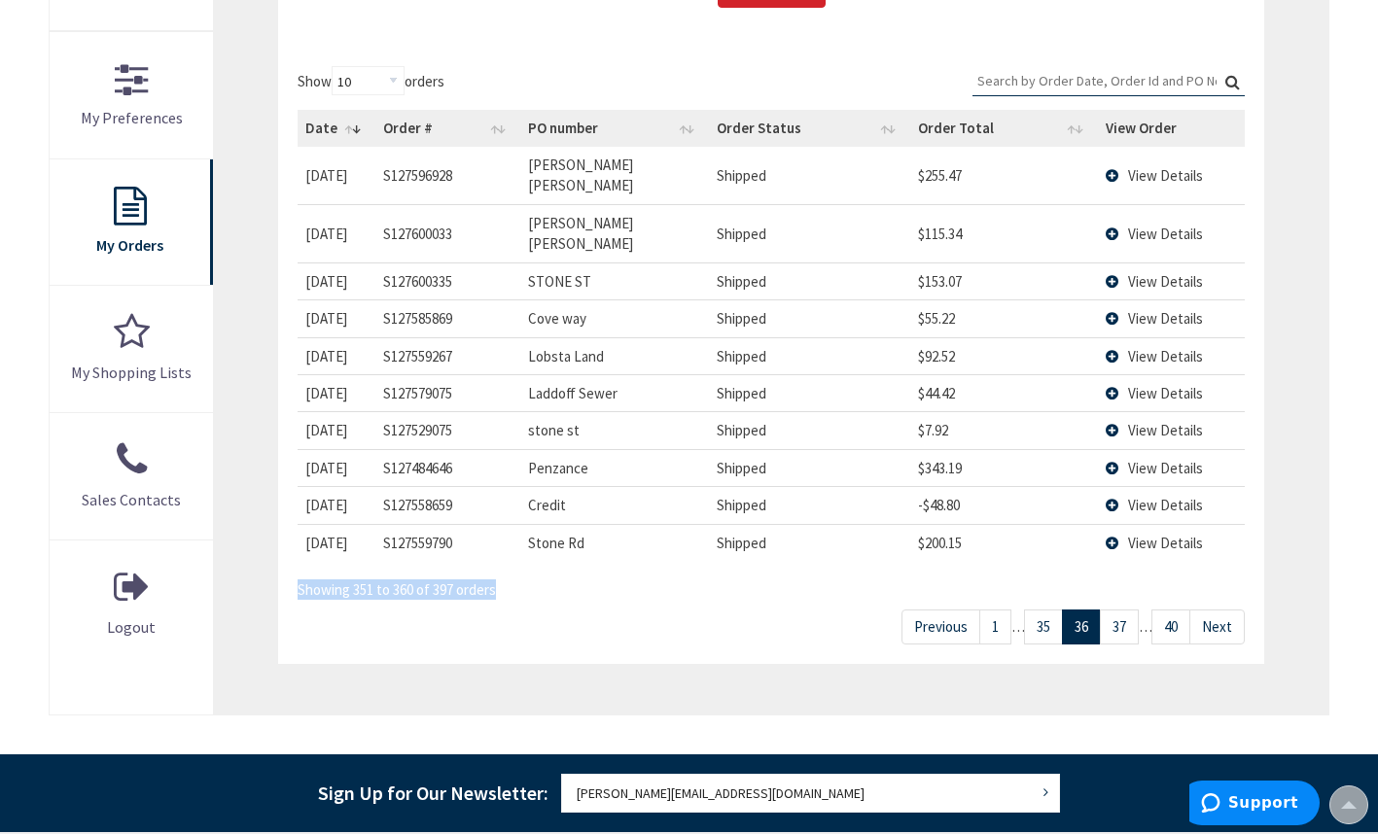
click at [1038, 610] on link "35" at bounding box center [1043, 627] width 39 height 34
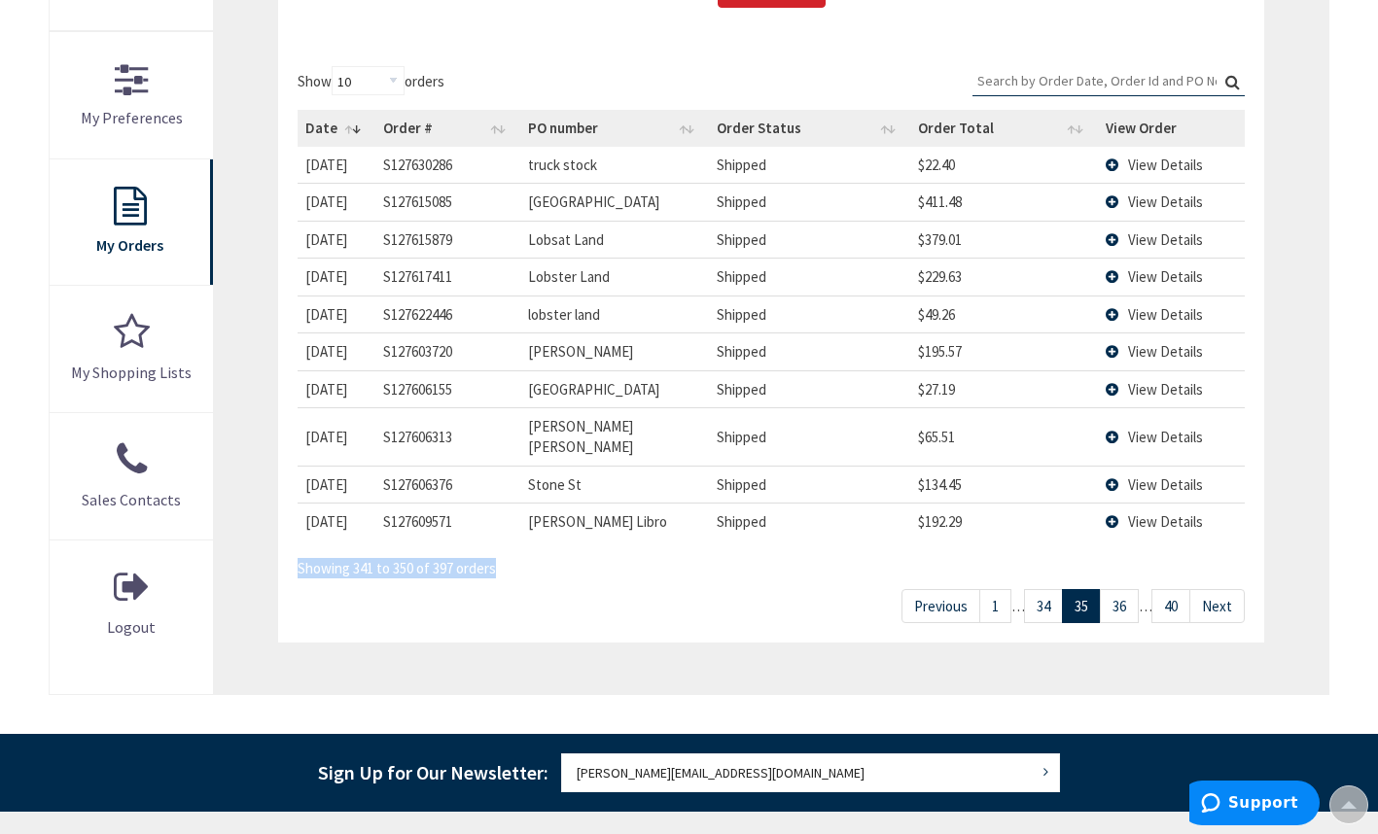
click at [1038, 594] on link "34" at bounding box center [1043, 606] width 39 height 34
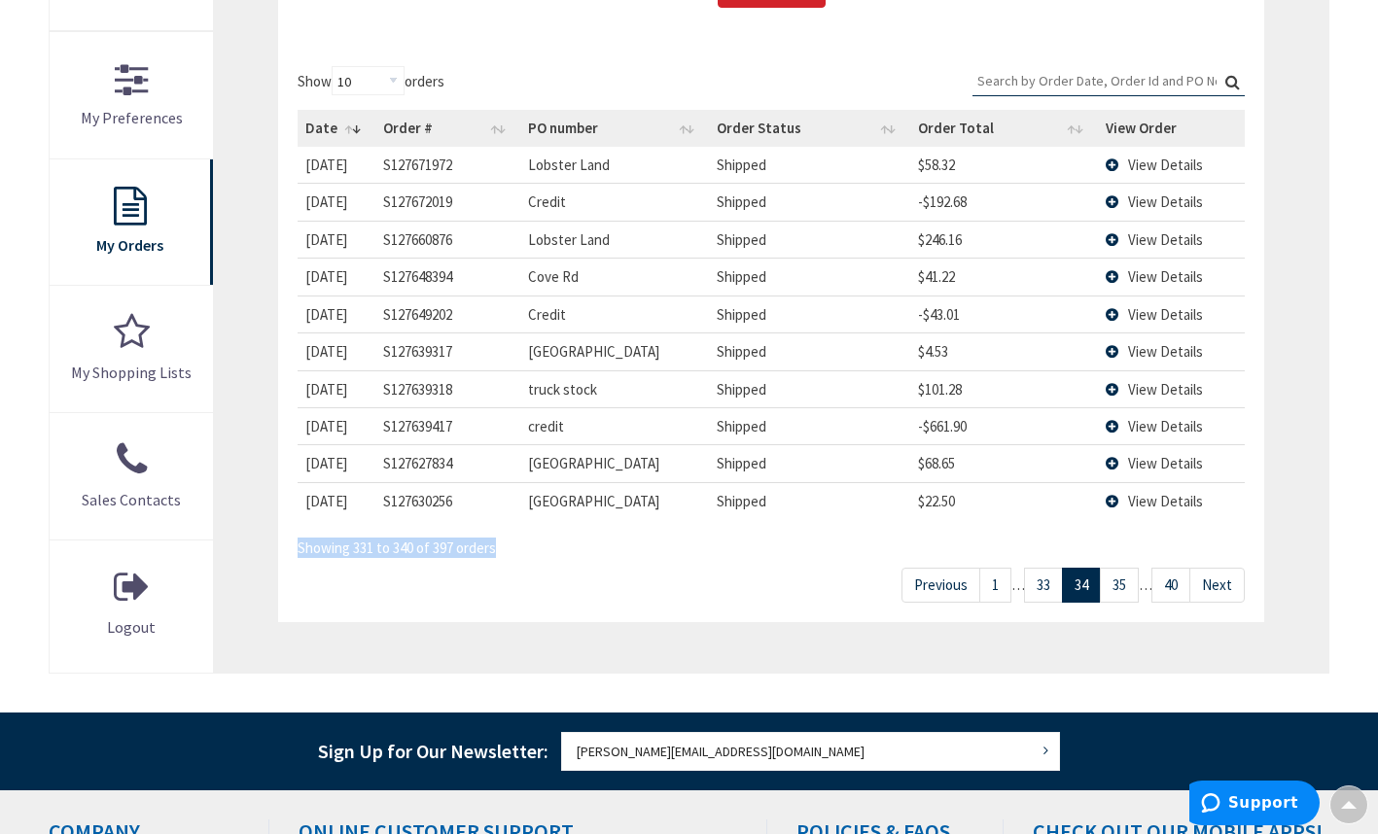
click at [1038, 594] on link "33" at bounding box center [1043, 585] width 39 height 34
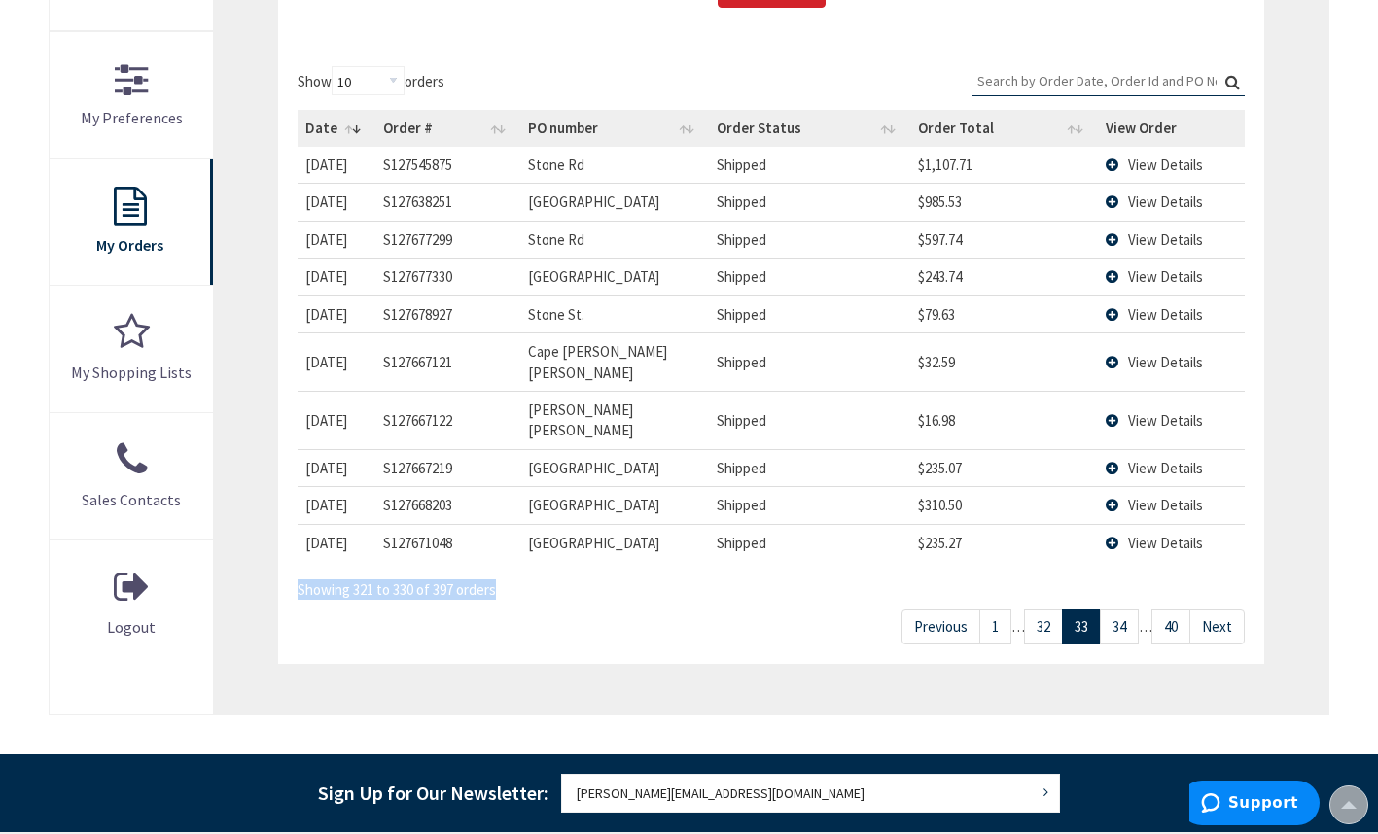
click at [1038, 610] on link "32" at bounding box center [1043, 627] width 39 height 34
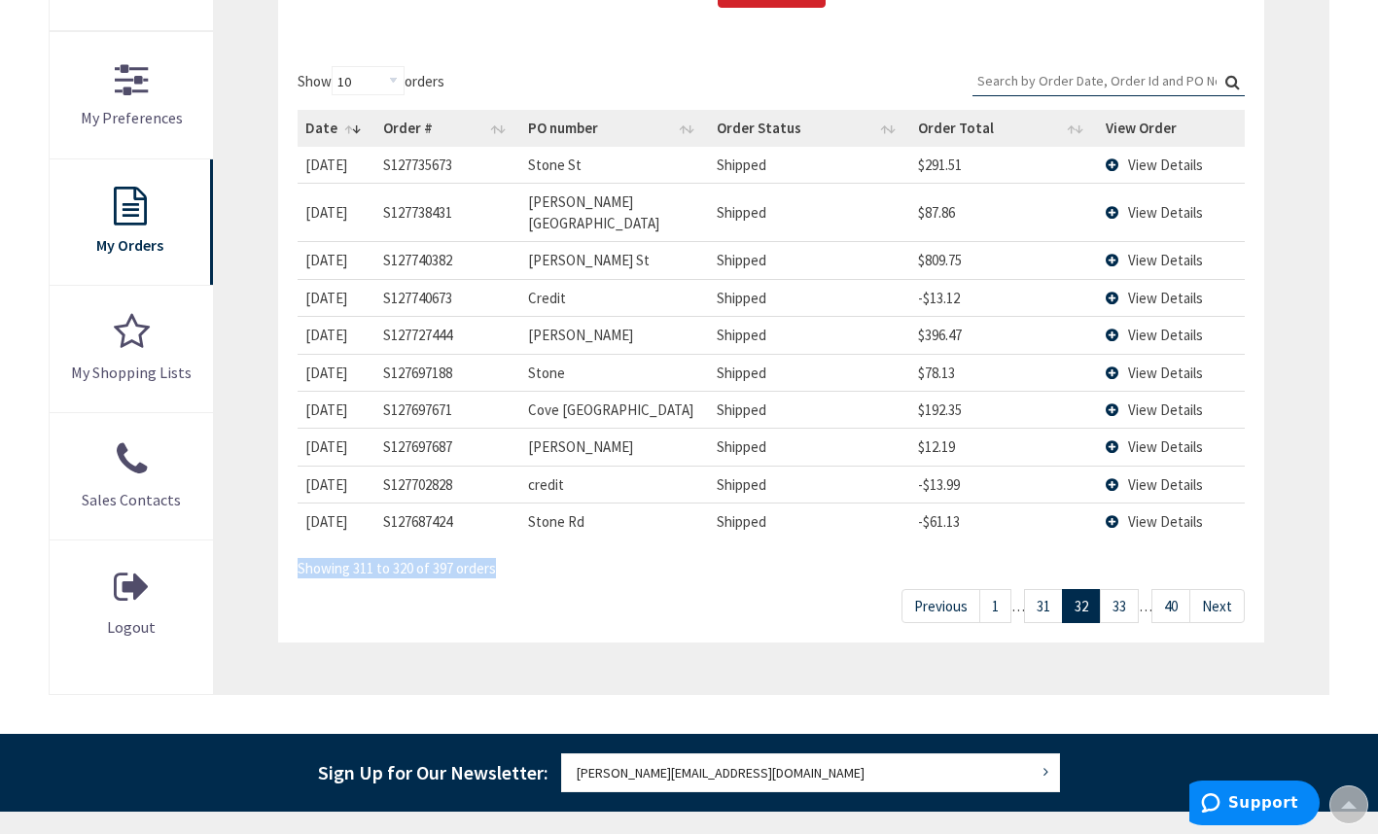
click at [1038, 594] on link "31" at bounding box center [1043, 606] width 39 height 34
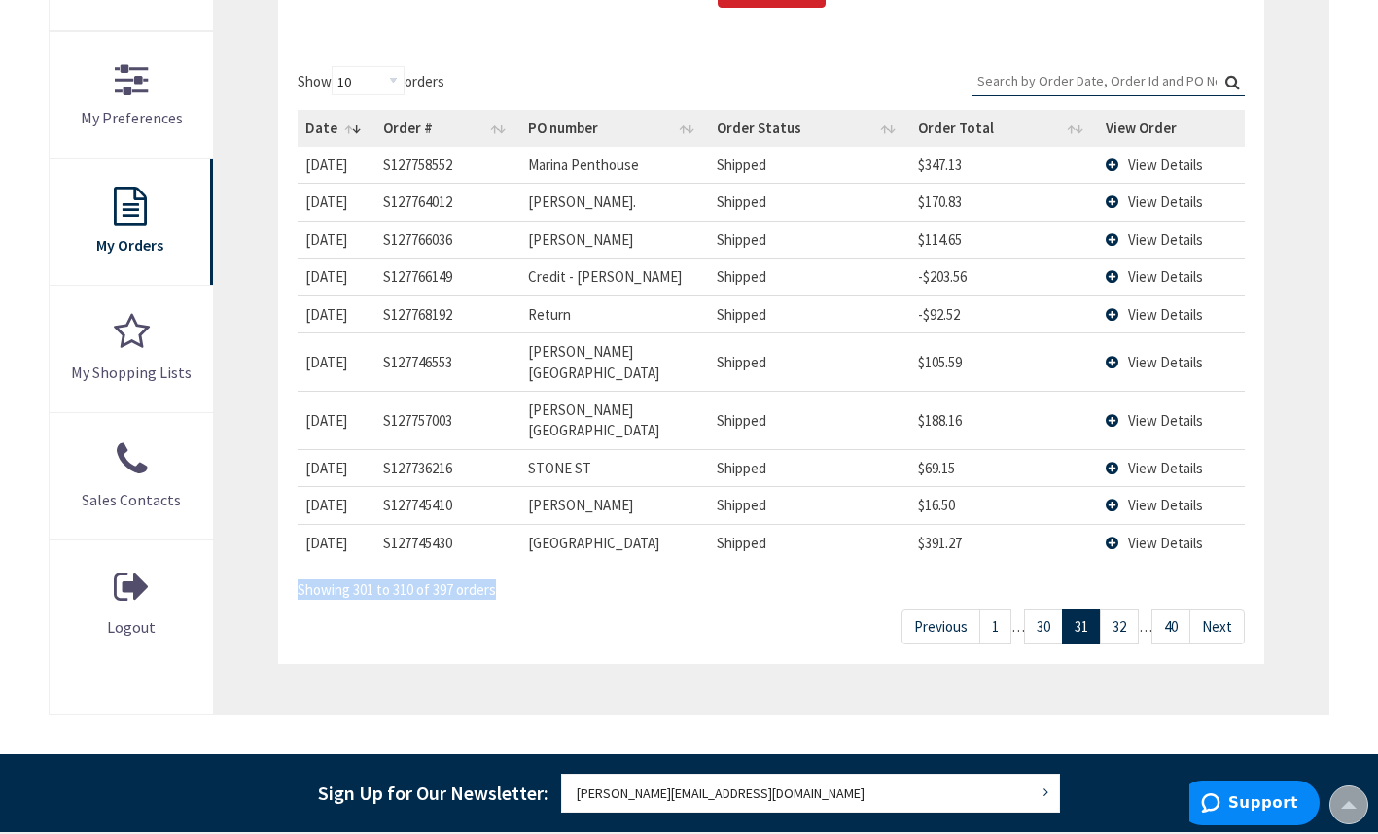
click at [1038, 610] on link "30" at bounding box center [1043, 627] width 39 height 34
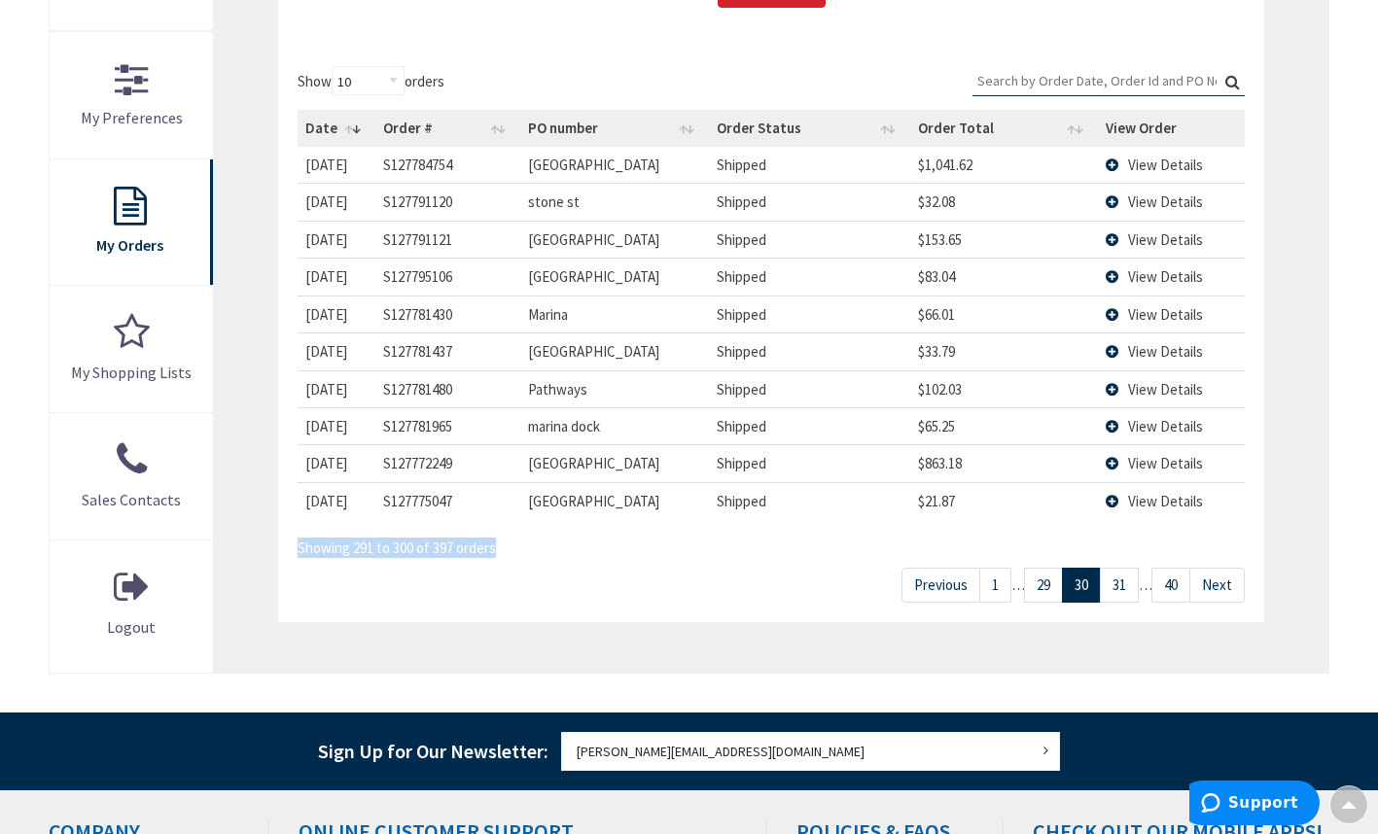
click at [1038, 594] on link "29" at bounding box center [1043, 585] width 39 height 34
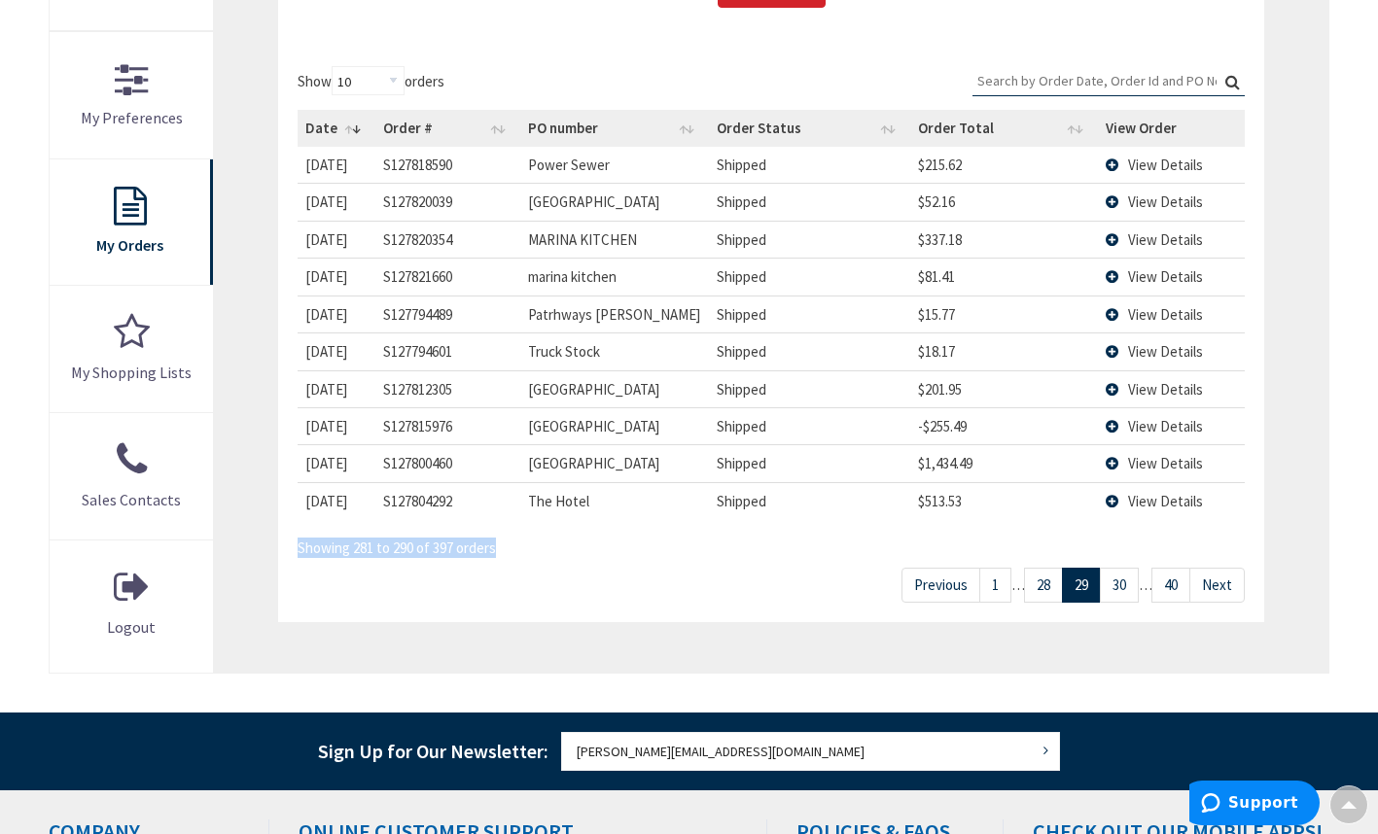
click at [1038, 594] on link "28" at bounding box center [1043, 585] width 39 height 34
click at [1038, 594] on link "27" at bounding box center [1043, 585] width 39 height 34
click at [1038, 594] on link "26" at bounding box center [1043, 585] width 39 height 34
click at [1038, 594] on link "25" at bounding box center [1043, 585] width 39 height 34
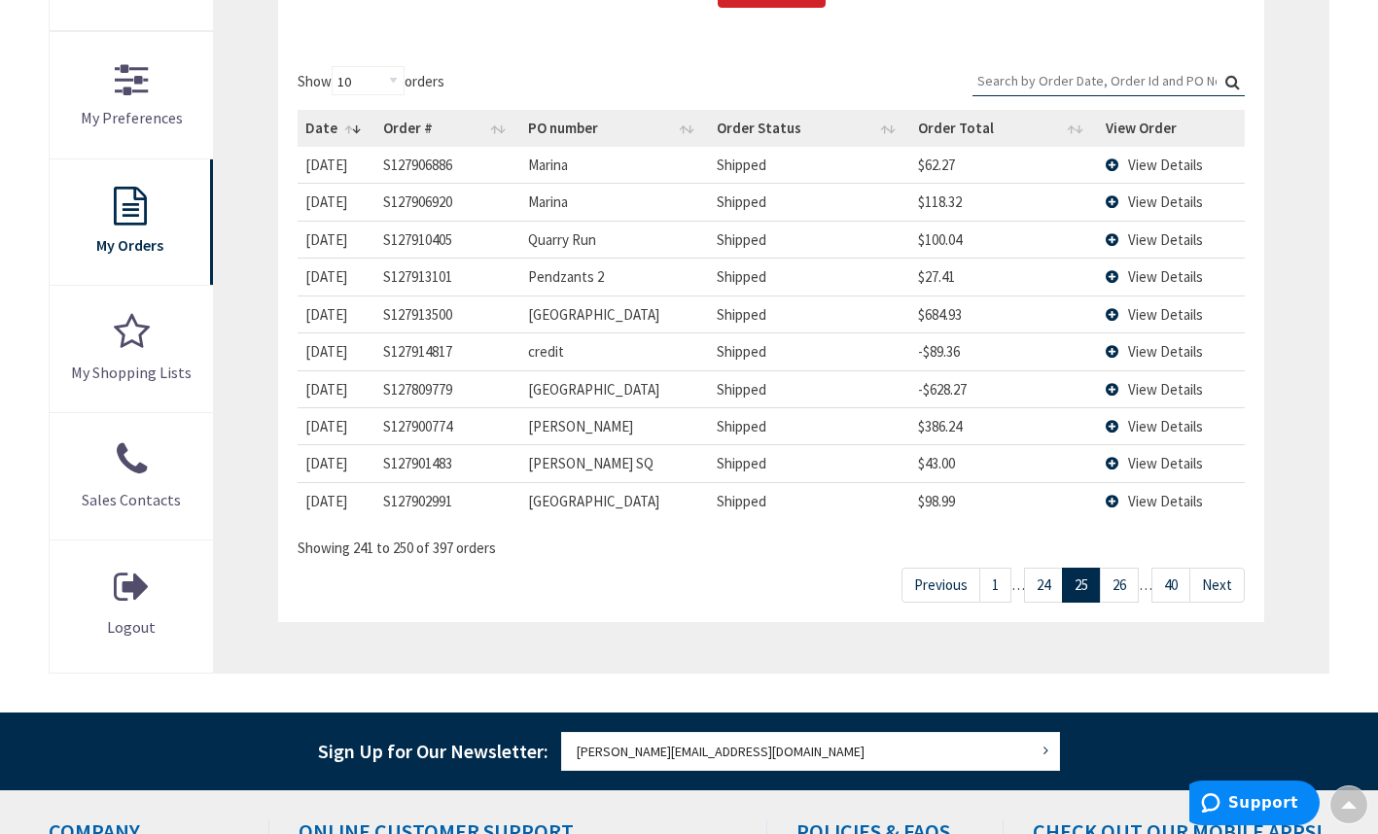
click at [1159, 428] on span "View Details" at bounding box center [1165, 426] width 75 height 18
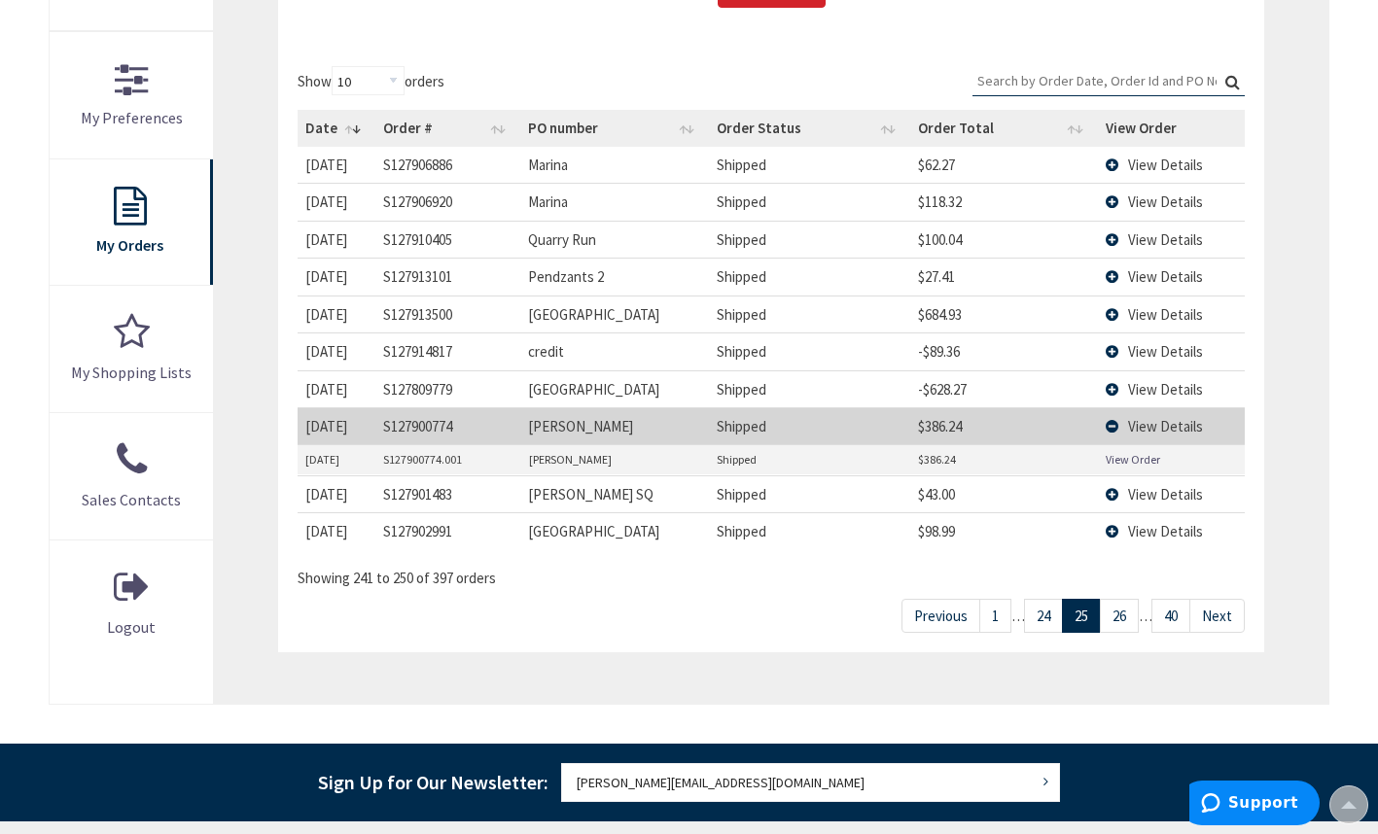
click at [1141, 458] on link "View Order" at bounding box center [1132, 459] width 54 height 17
click at [1048, 616] on link "24" at bounding box center [1043, 616] width 39 height 34
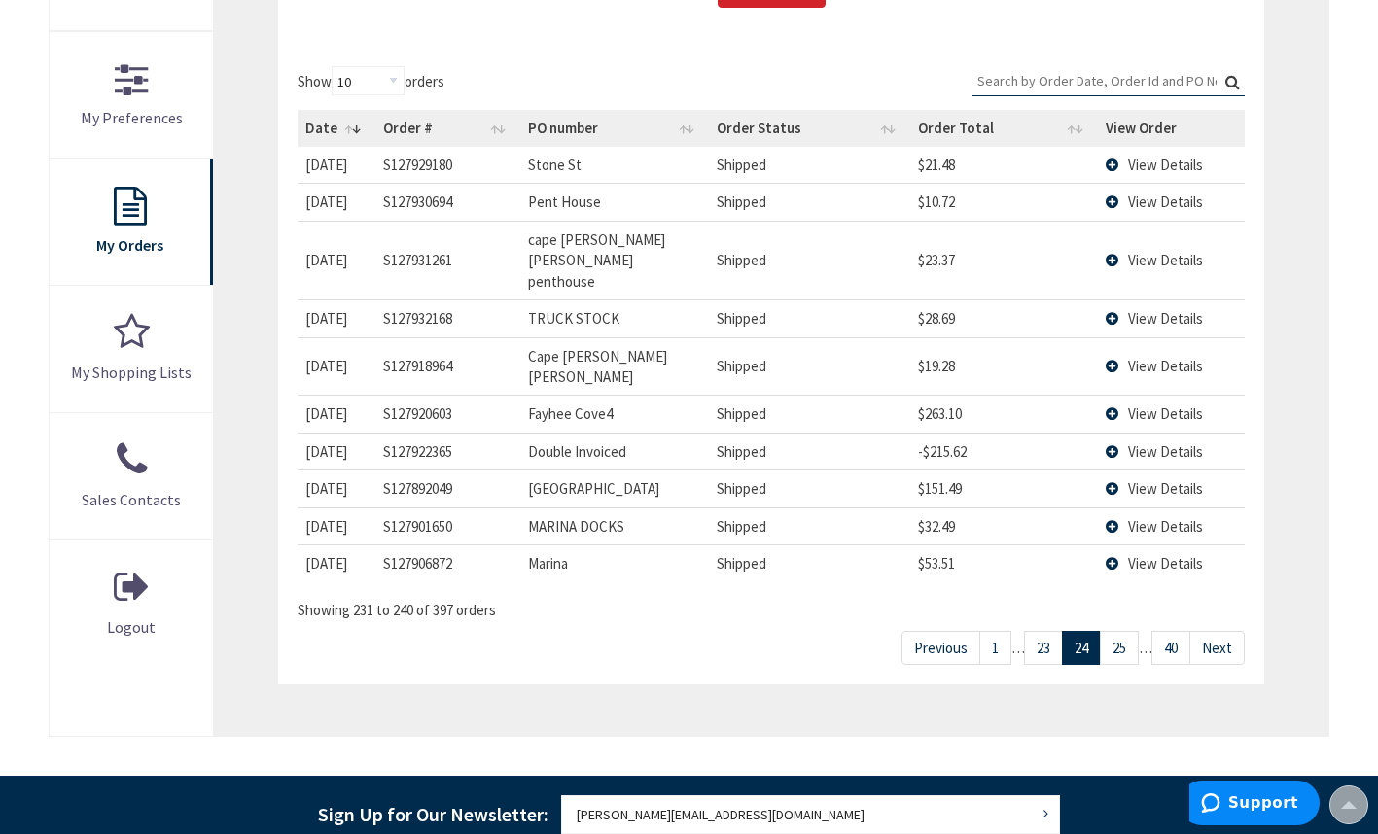
click at [1038, 631] on link "23" at bounding box center [1043, 648] width 39 height 34
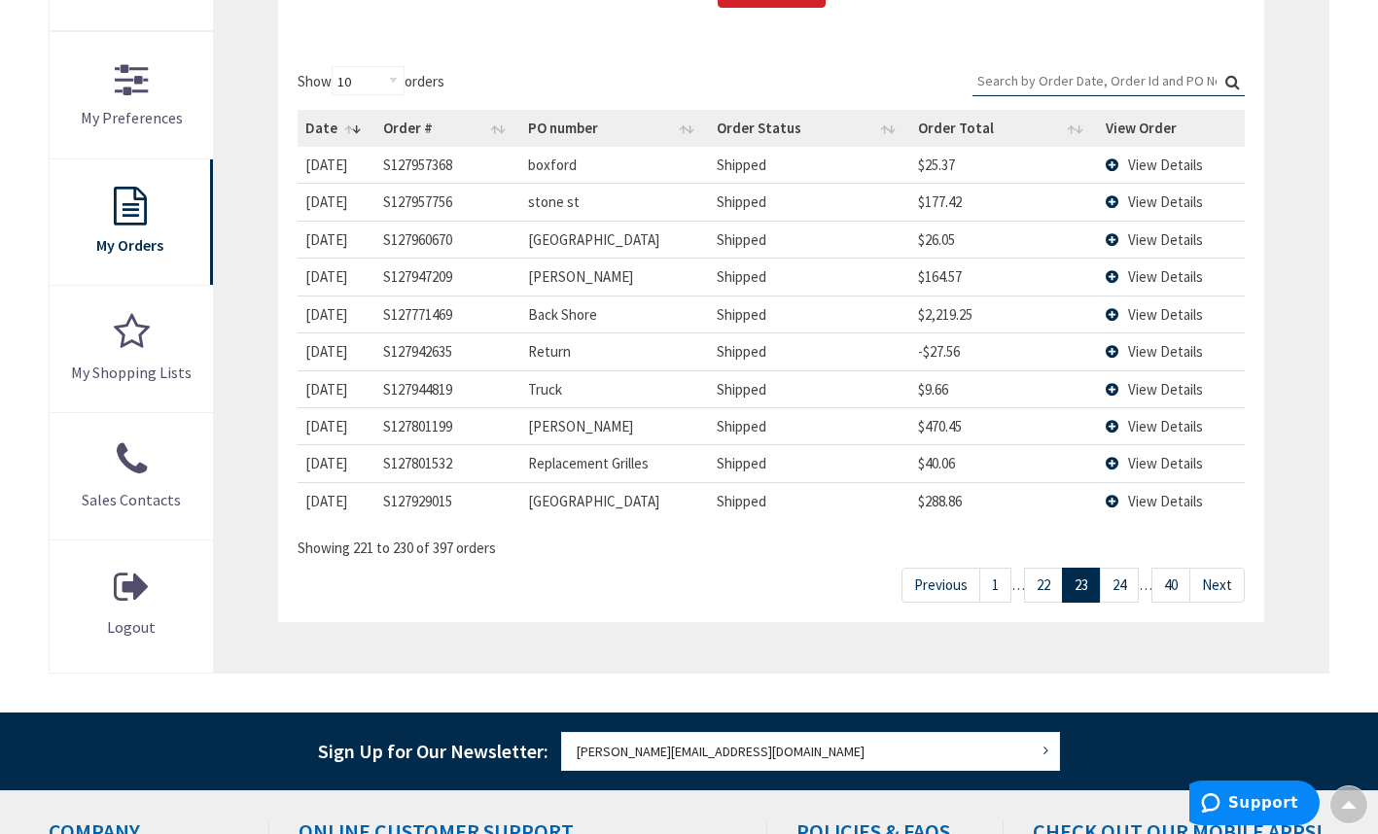
click at [1152, 433] on span "View Details" at bounding box center [1165, 426] width 75 height 18
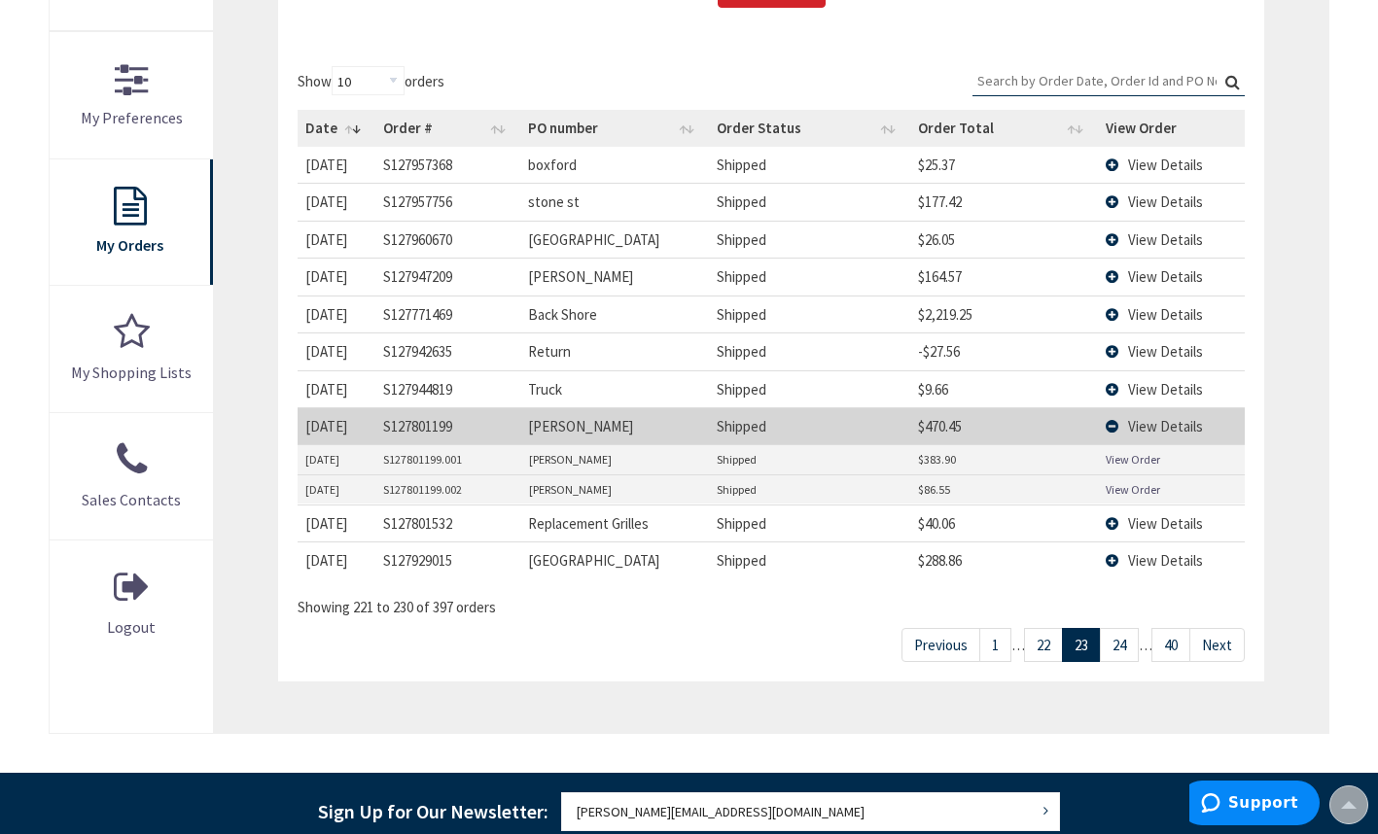
click at [1145, 463] on link "View Order" at bounding box center [1132, 459] width 54 height 17
click at [1040, 650] on link "22" at bounding box center [1043, 645] width 39 height 34
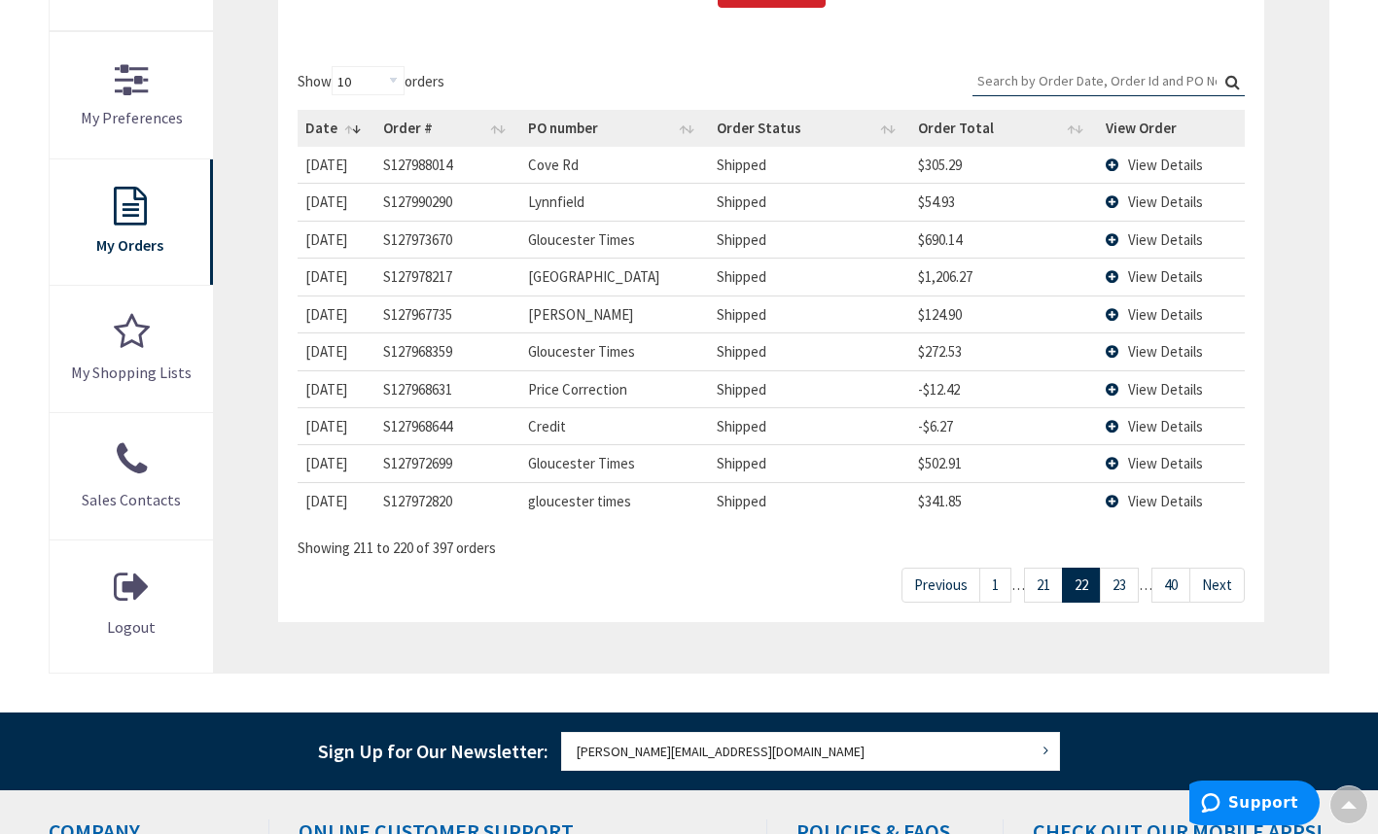
click at [1050, 582] on link "21" at bounding box center [1043, 585] width 39 height 34
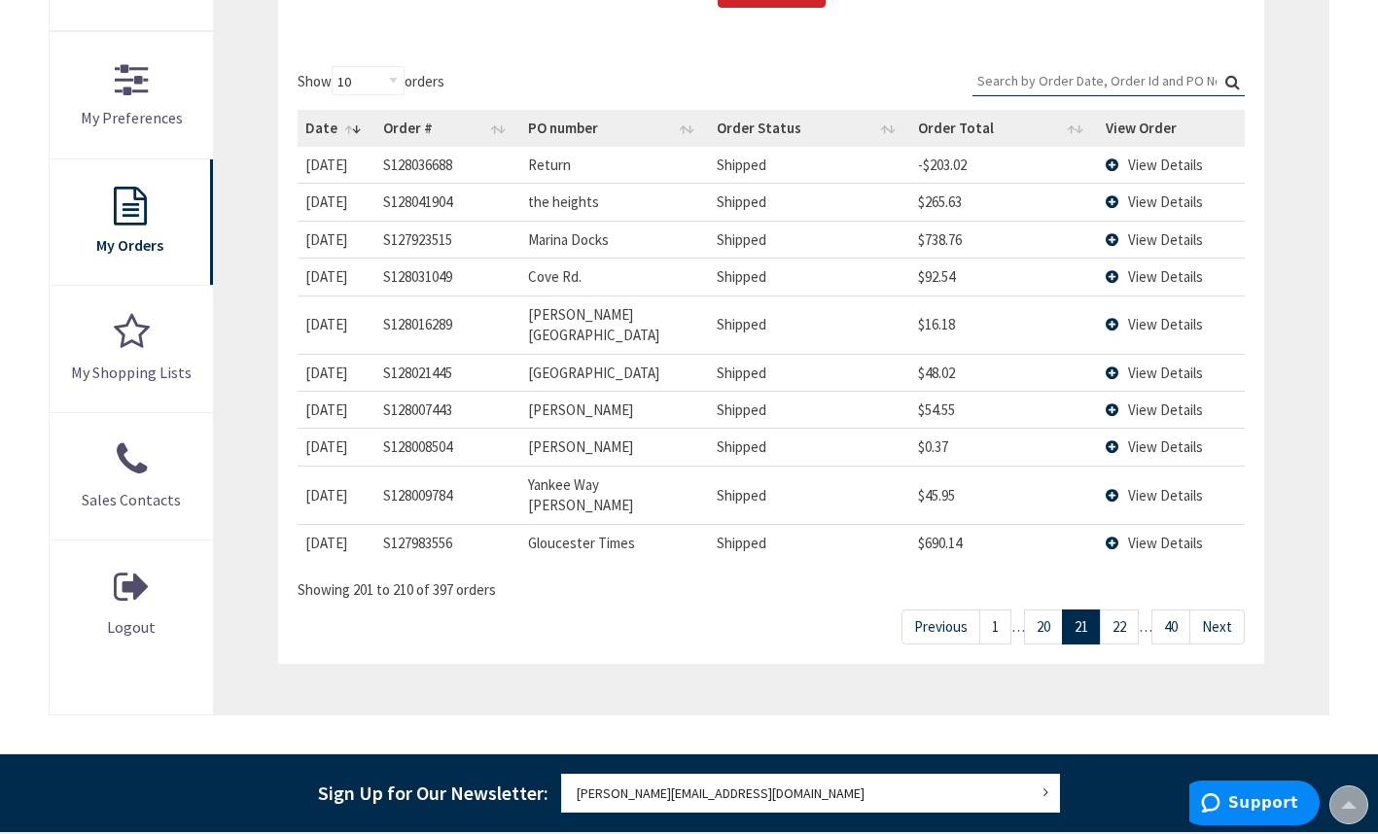
click at [1050, 610] on link "20" at bounding box center [1043, 627] width 39 height 34
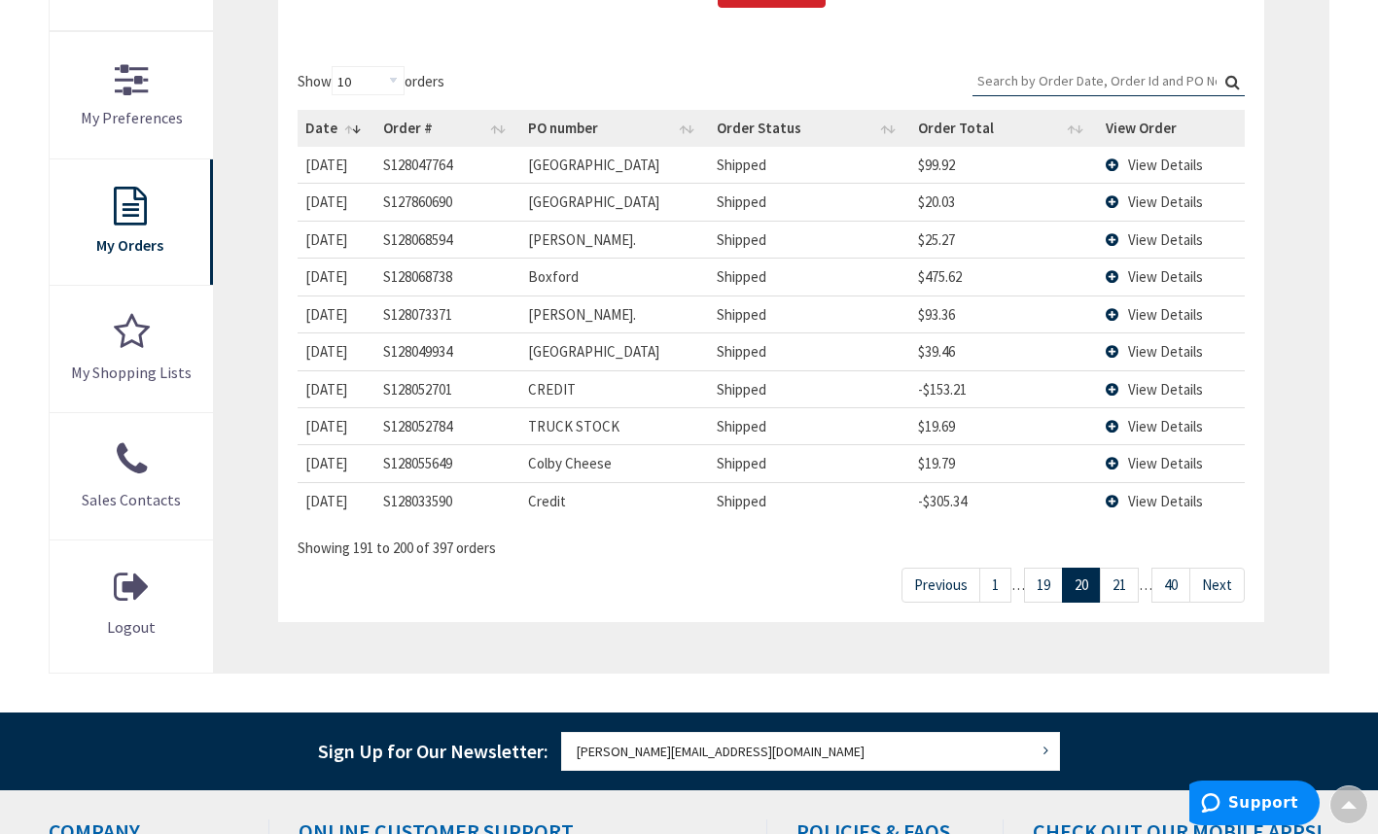
click at [1043, 585] on link "19" at bounding box center [1043, 585] width 39 height 34
click at [1043, 585] on link "18" at bounding box center [1043, 585] width 39 height 34
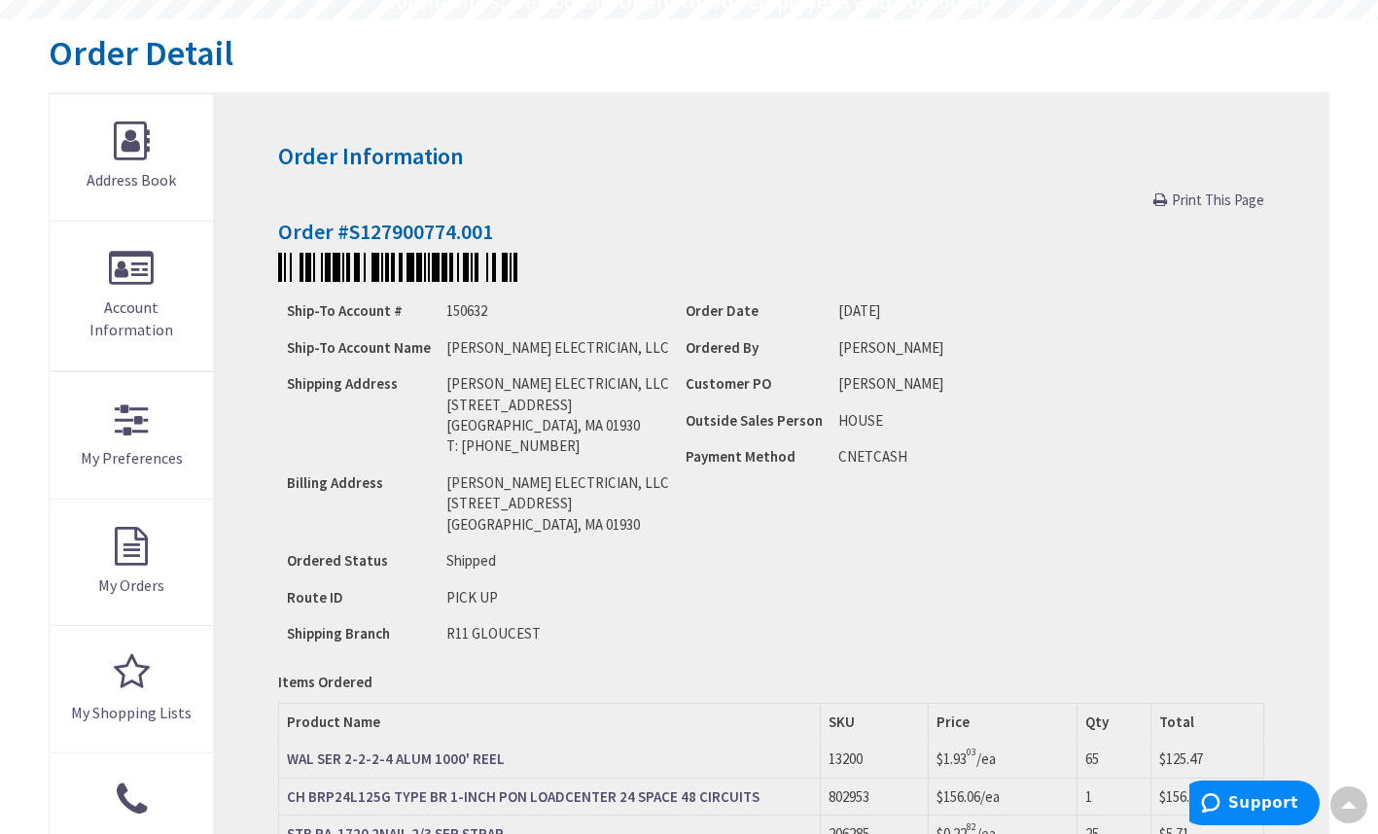
scroll to position [191, 0]
